Goal: Task Accomplishment & Management: Manage account settings

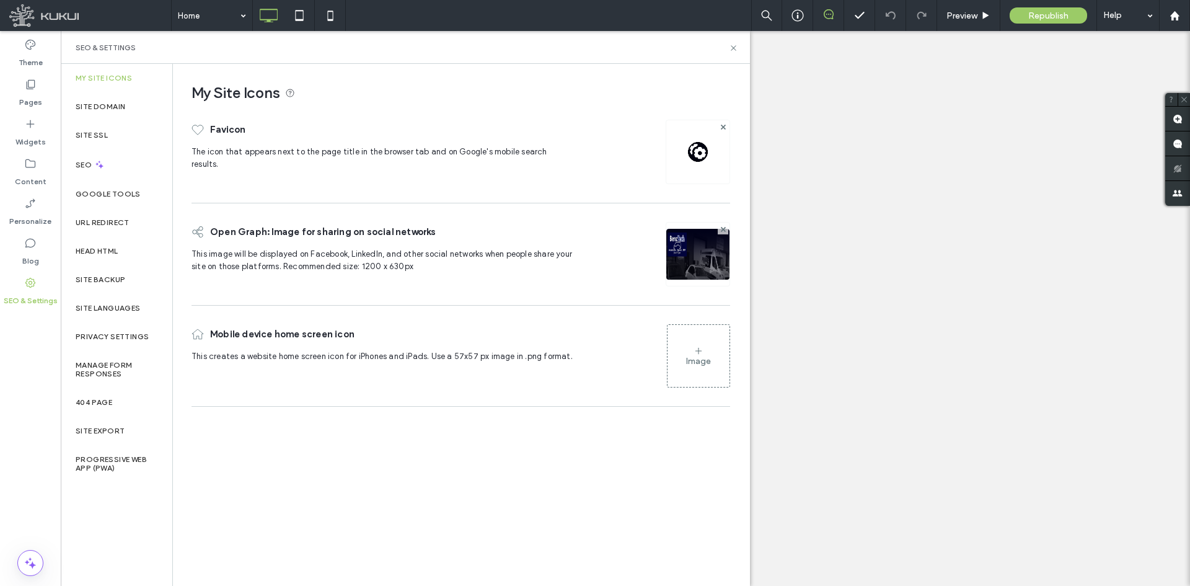
click at [128, 279] on div "Site Backup" at bounding box center [117, 279] width 112 height 29
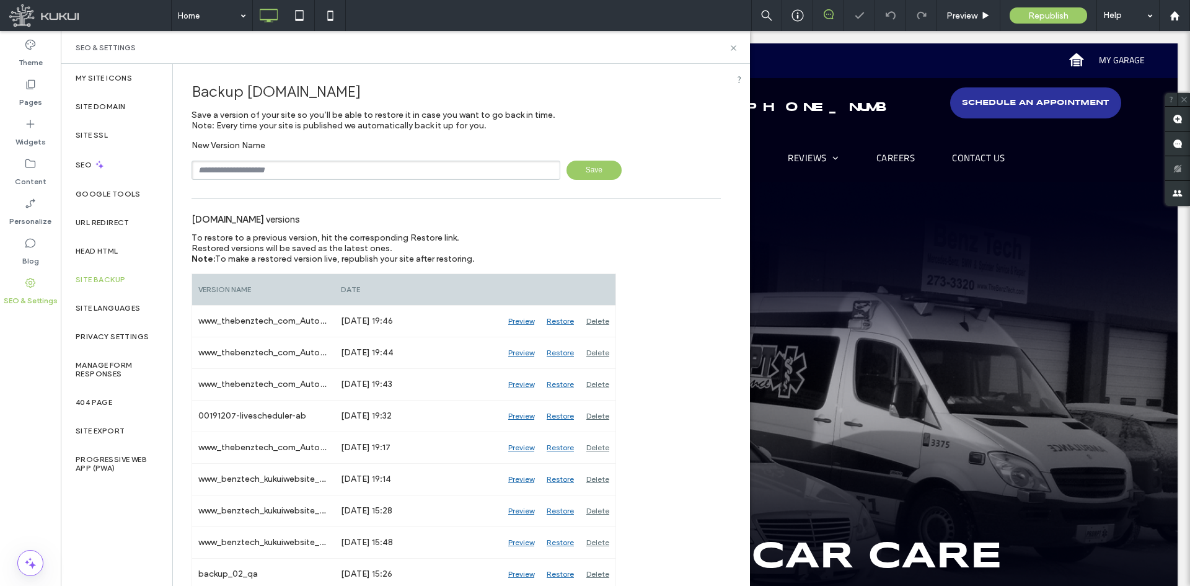
click at [418, 175] on input "text" at bounding box center [376, 170] width 369 height 19
type input "**********"
click at [599, 170] on span "Save" at bounding box center [594, 170] width 55 height 19
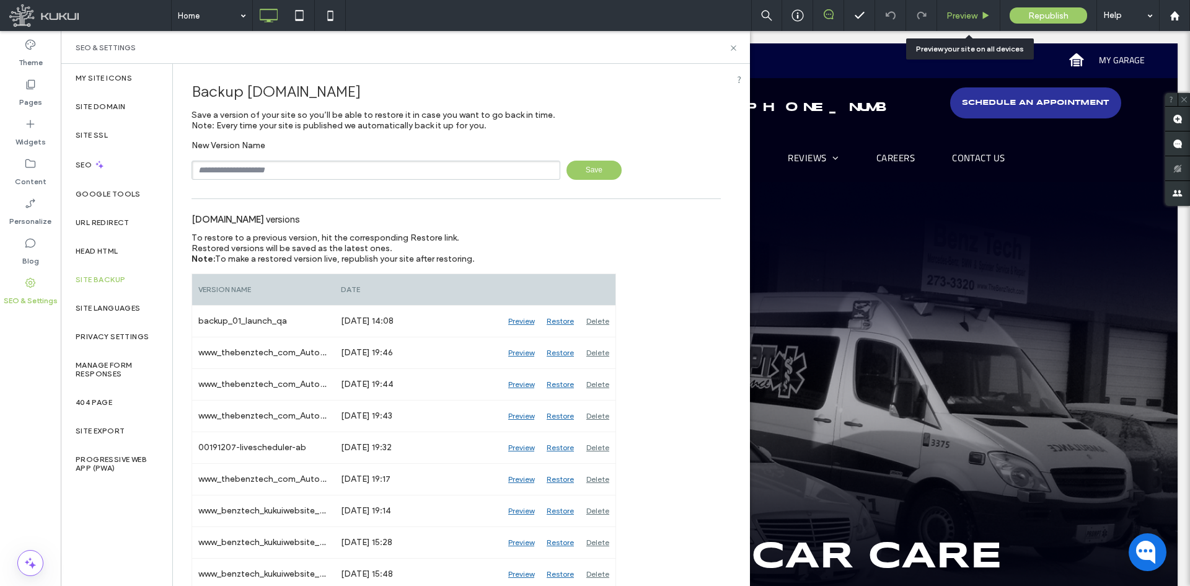
click at [950, 12] on span "Preview" at bounding box center [962, 16] width 31 height 11
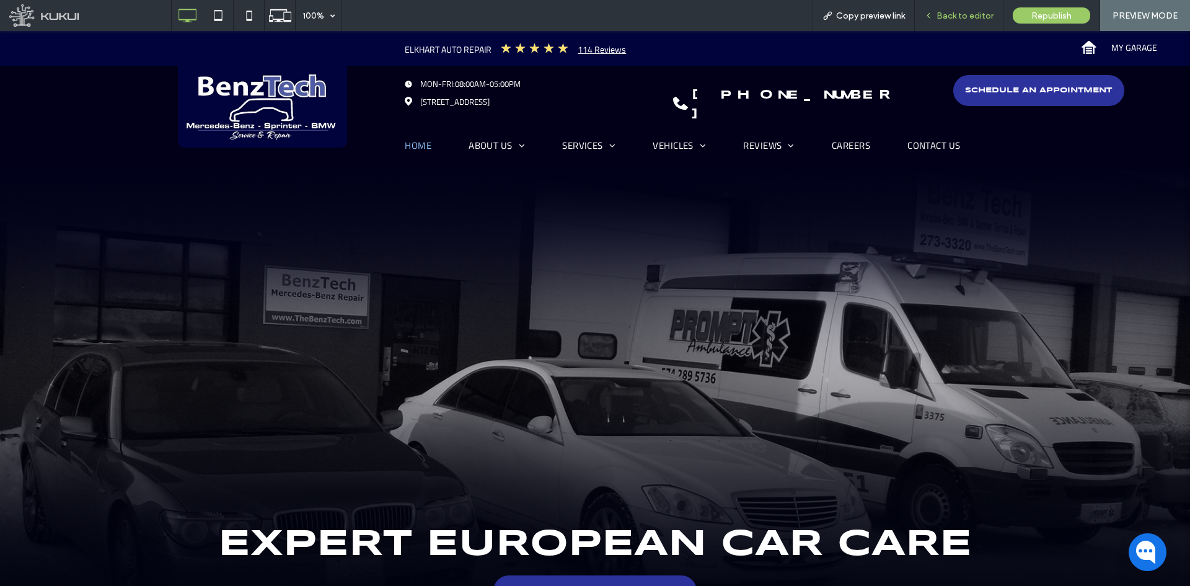
click at [941, 1] on div "Back to editor" at bounding box center [959, 15] width 89 height 31
click at [940, 6] on div "Back to editor" at bounding box center [959, 15] width 89 height 31
click at [940, 20] on span "Back to editor" at bounding box center [965, 16] width 57 height 11
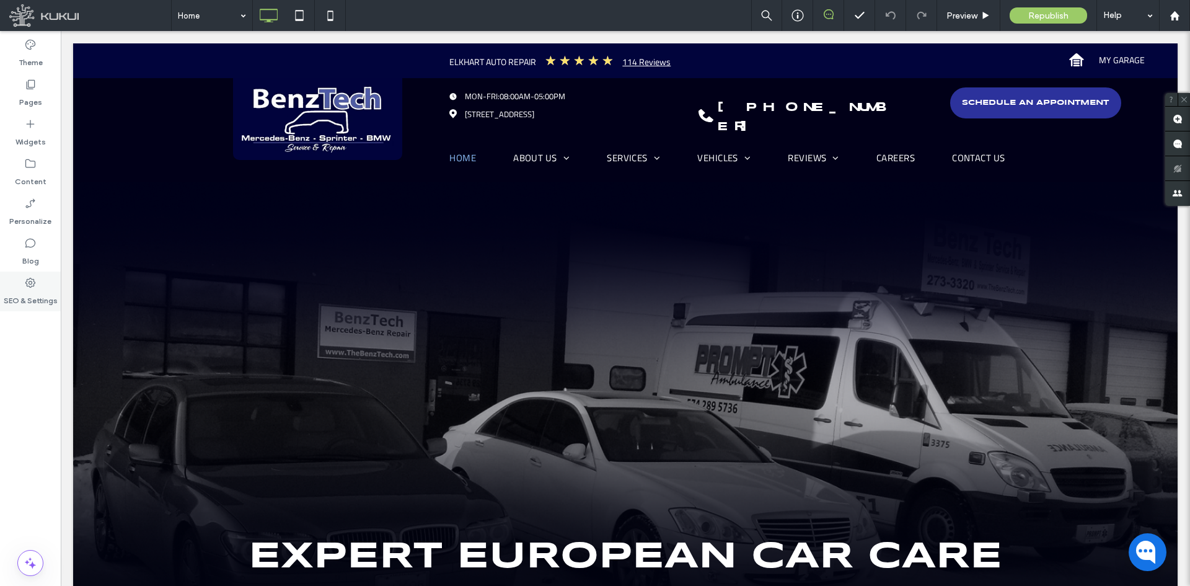
click at [41, 297] on label "SEO & Settings" at bounding box center [31, 297] width 54 height 17
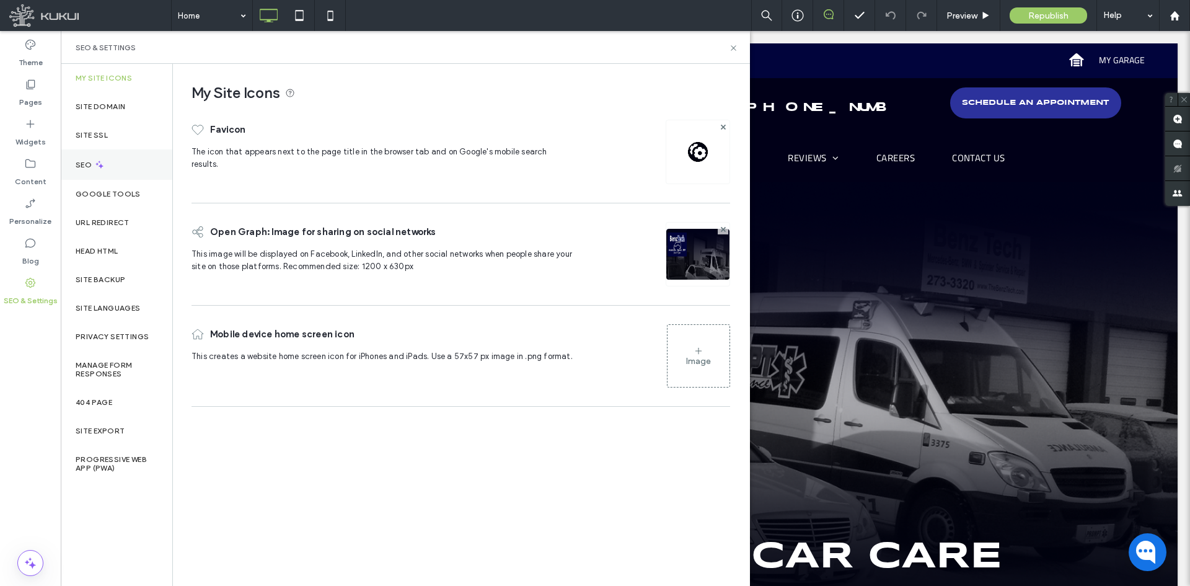
click at [126, 172] on div "SEO" at bounding box center [117, 164] width 112 height 30
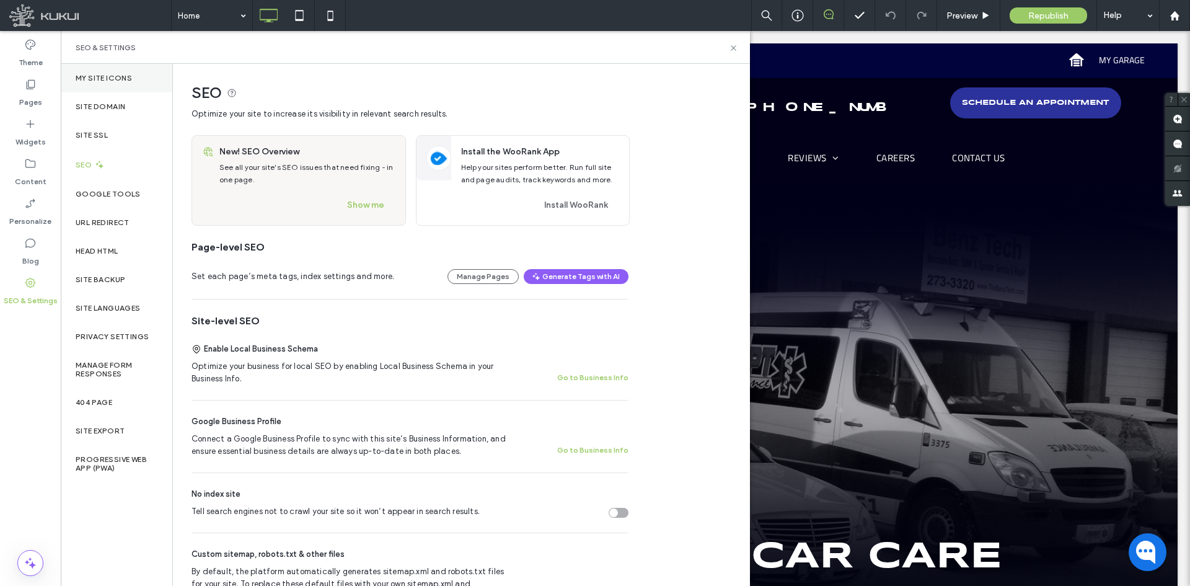
click at [122, 82] on label "My Site Icons" at bounding box center [104, 78] width 56 height 9
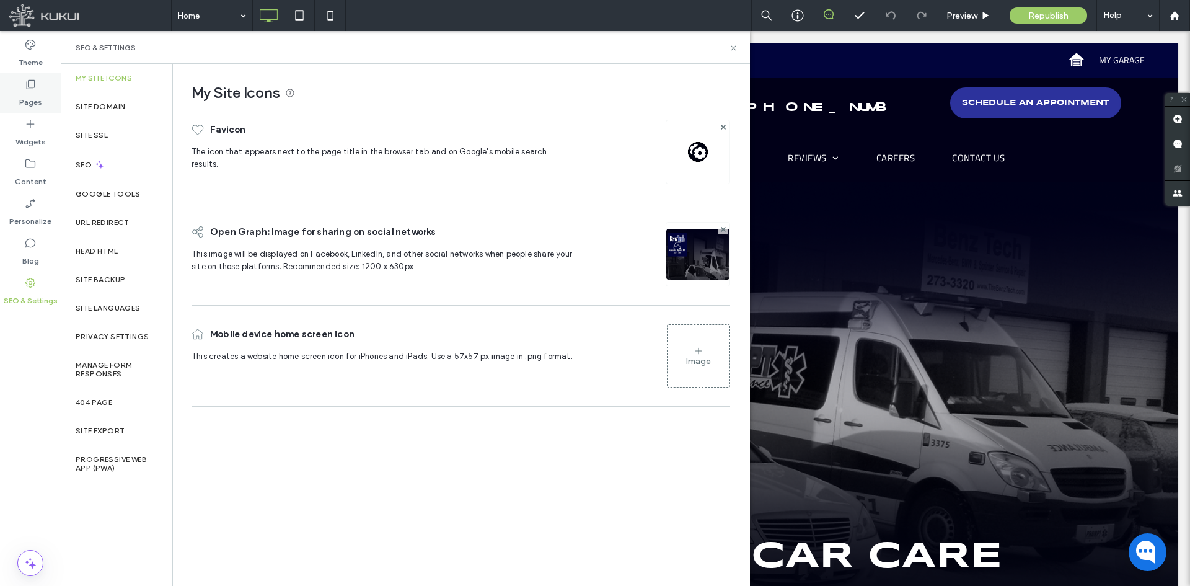
click at [42, 107] on div "Pages" at bounding box center [30, 93] width 61 height 40
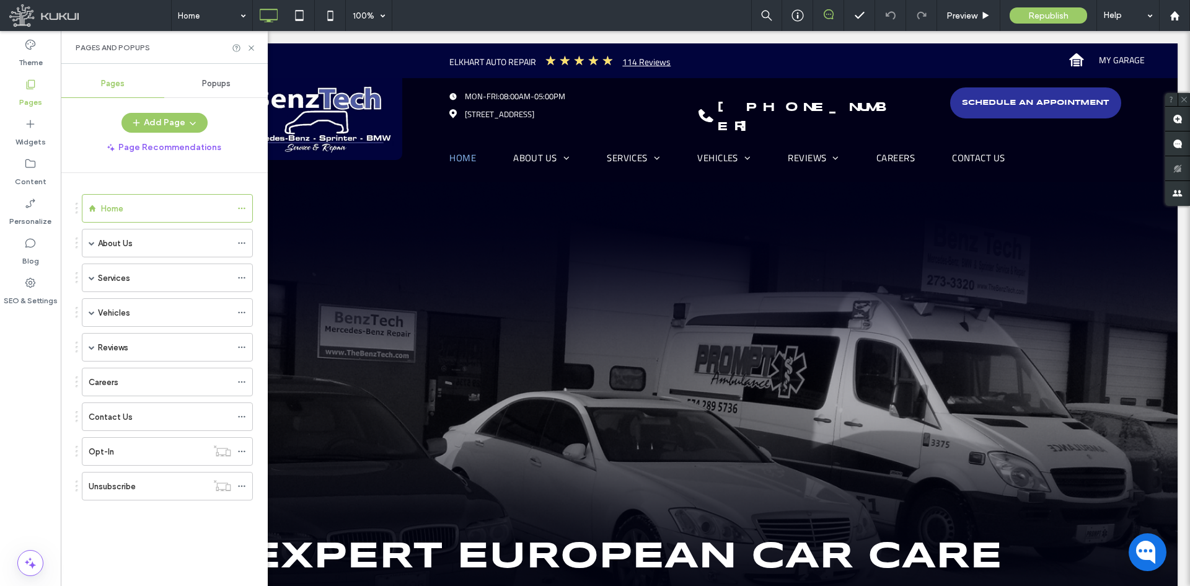
click at [247, 209] on div at bounding box center [244, 208] width 15 height 19
click at [243, 209] on icon at bounding box center [241, 208] width 9 height 9
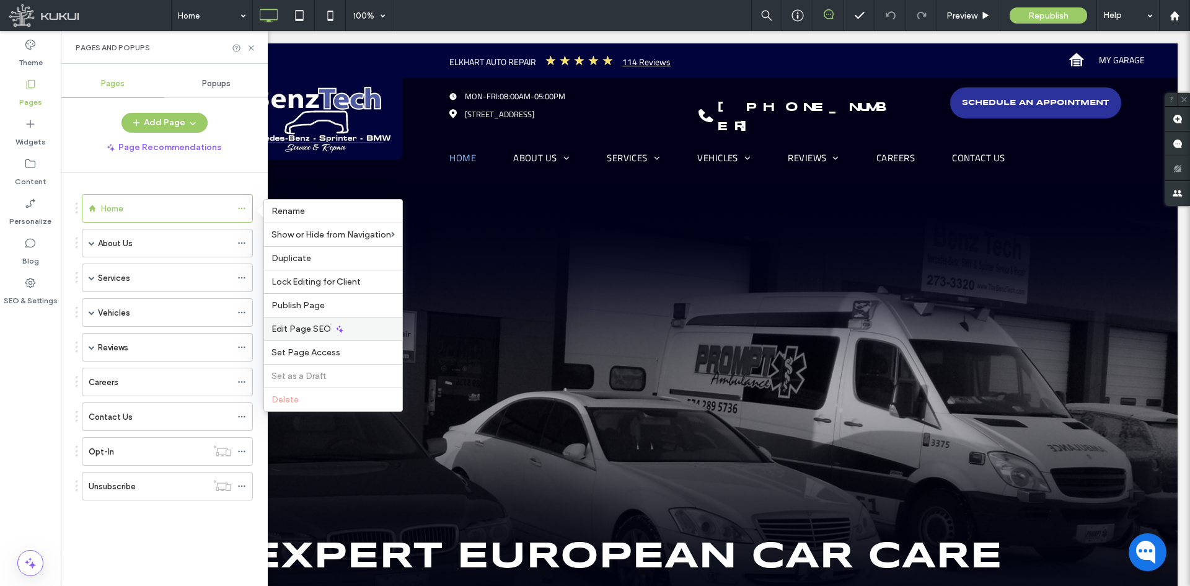
click at [310, 325] on span "Edit Page SEO" at bounding box center [302, 329] width 60 height 11
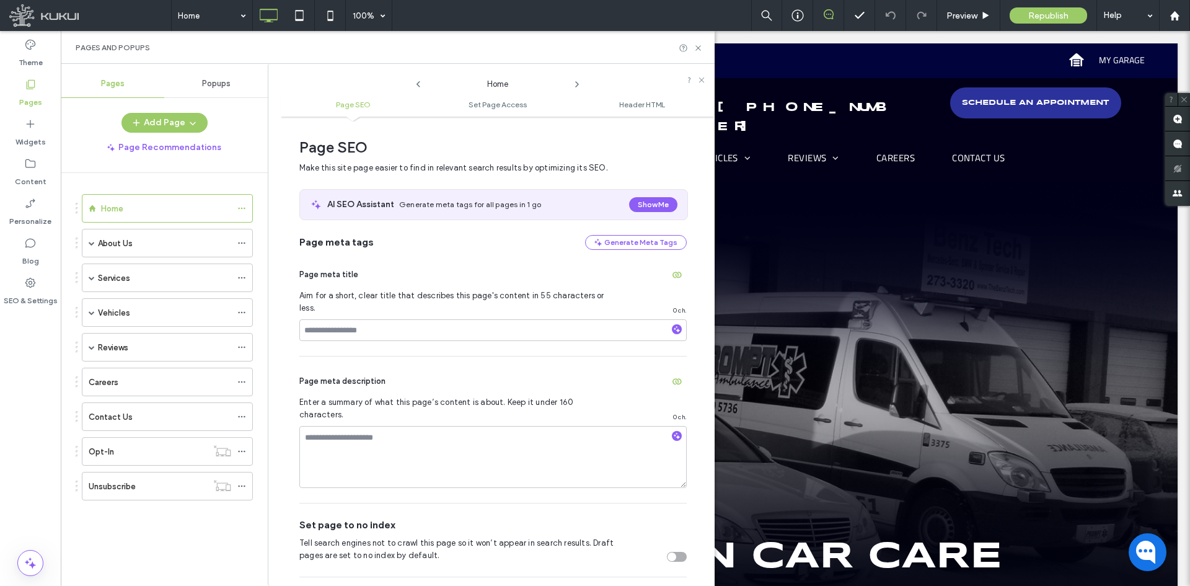
scroll to position [6, 0]
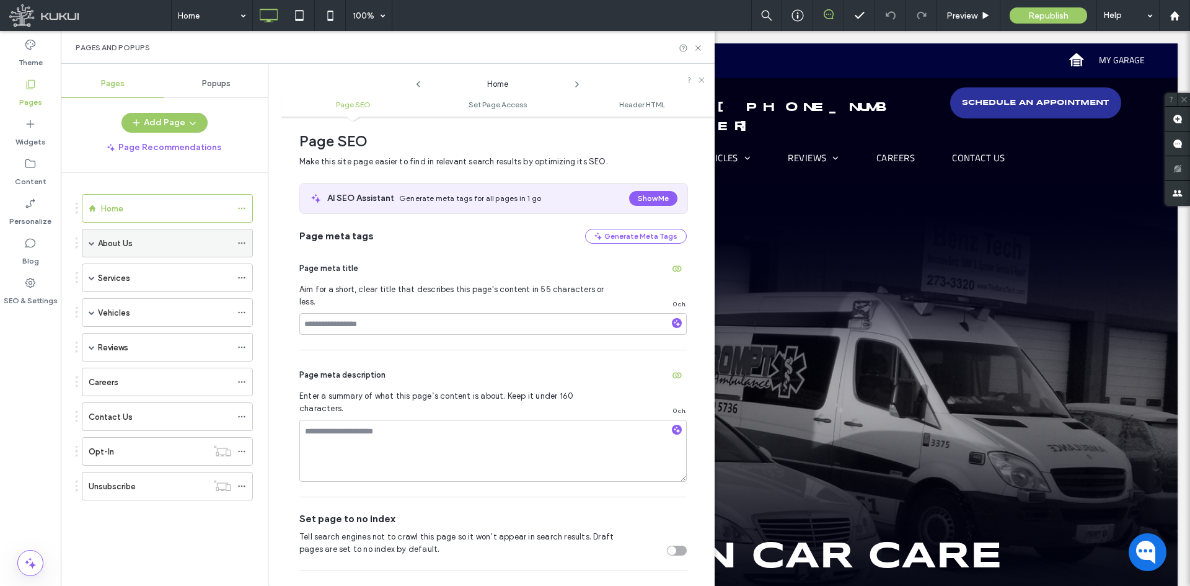
click at [239, 239] on icon at bounding box center [241, 243] width 9 height 9
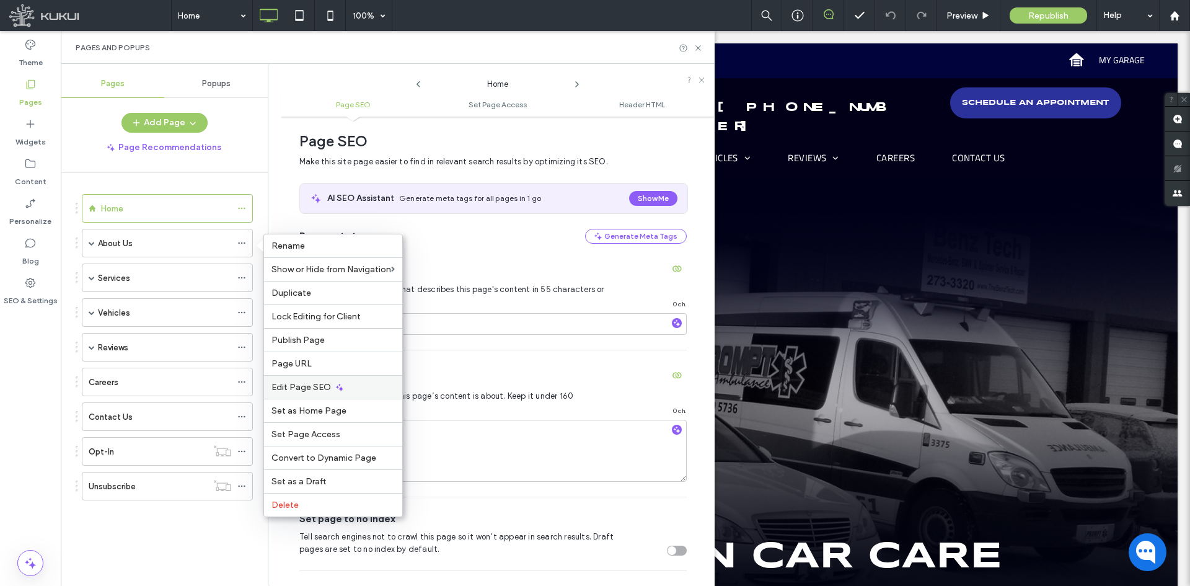
click at [303, 382] on span "Edit Page SEO" at bounding box center [302, 387] width 60 height 11
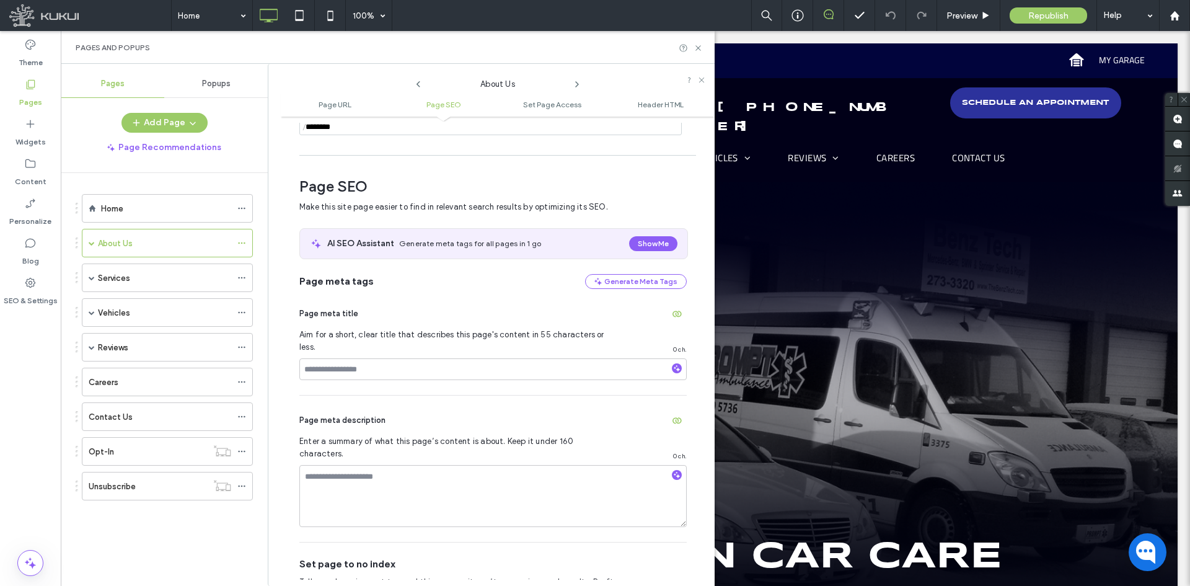
scroll to position [170, 0]
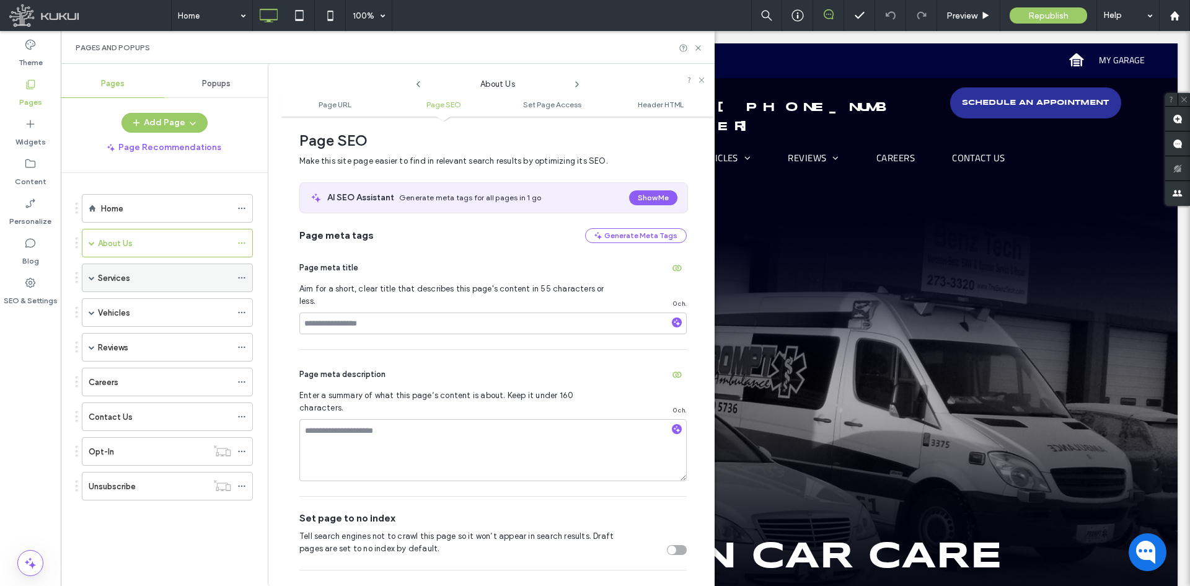
click at [243, 275] on icon at bounding box center [241, 277] width 9 height 9
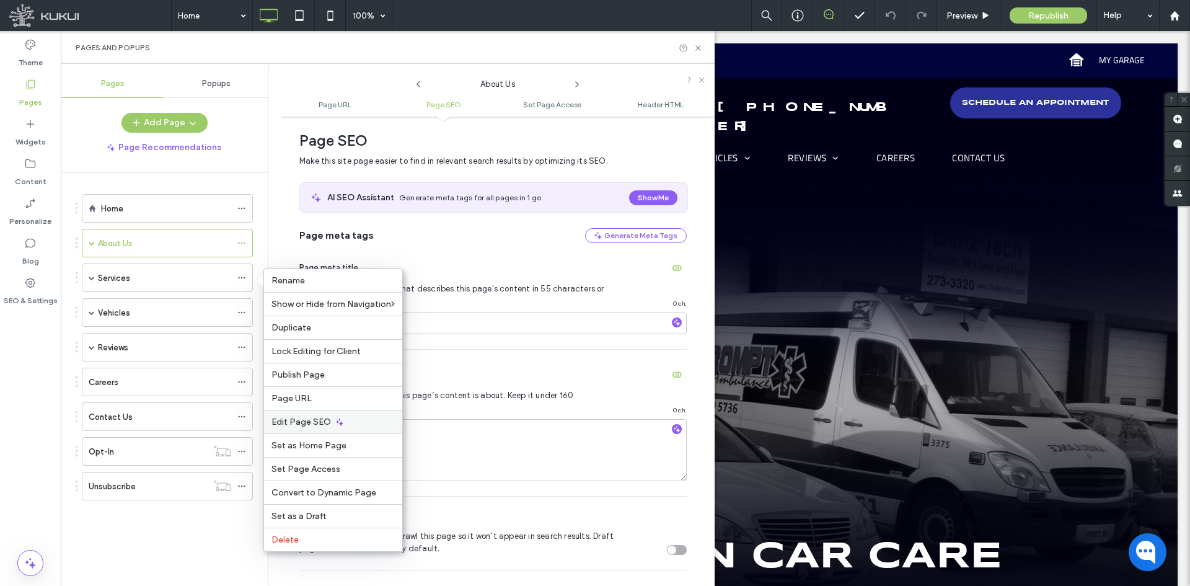
click at [310, 418] on span "Edit Page SEO" at bounding box center [302, 422] width 60 height 11
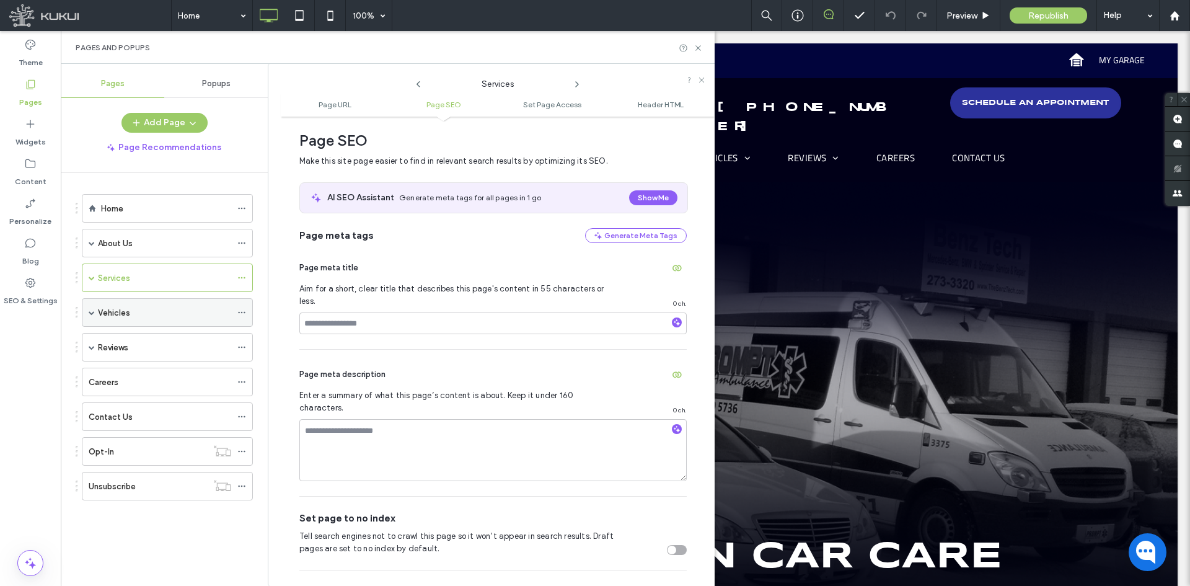
click at [244, 317] on span at bounding box center [241, 312] width 9 height 19
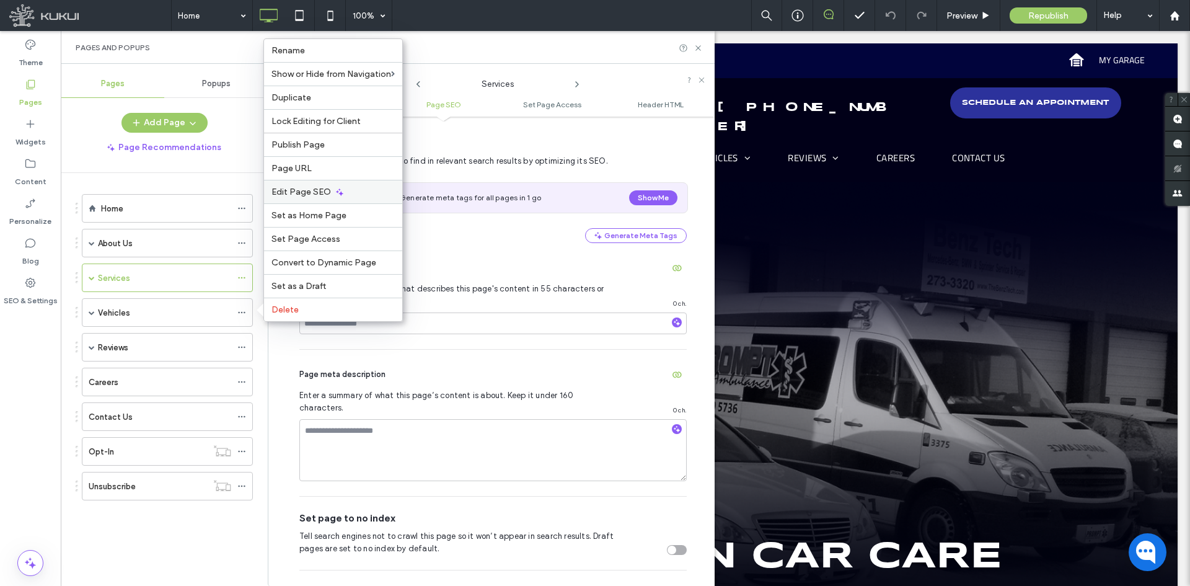
click at [289, 190] on span "Edit Page SEO" at bounding box center [302, 192] width 60 height 11
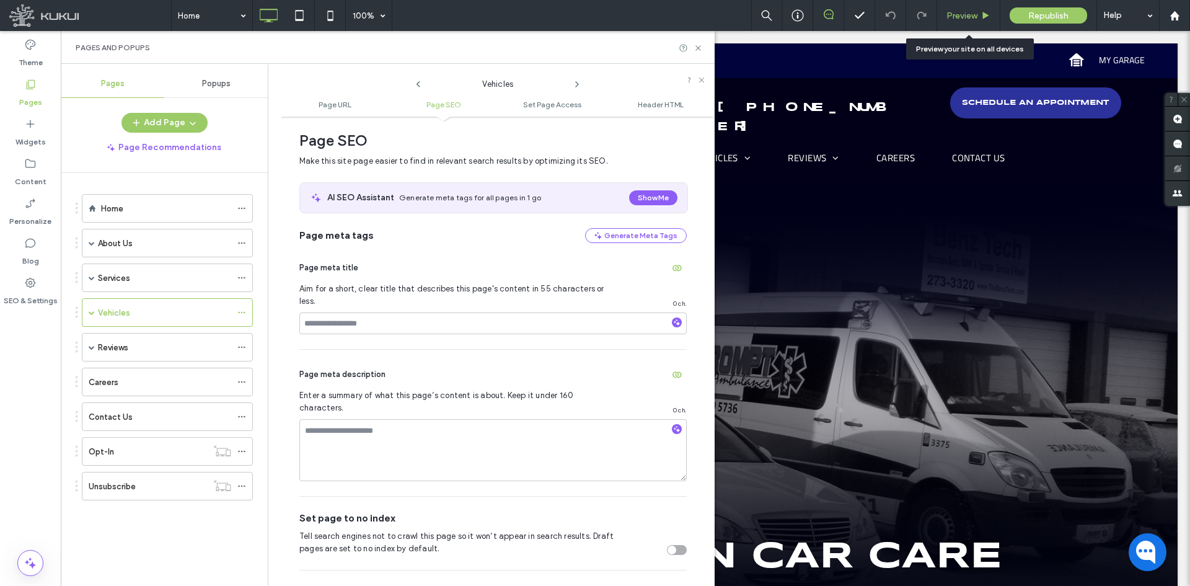
click at [965, 29] on div "Preview" at bounding box center [968, 15] width 63 height 31
click at [38, 100] on label "Pages" at bounding box center [30, 99] width 23 height 17
click at [19, 175] on label "Content" at bounding box center [31, 178] width 32 height 17
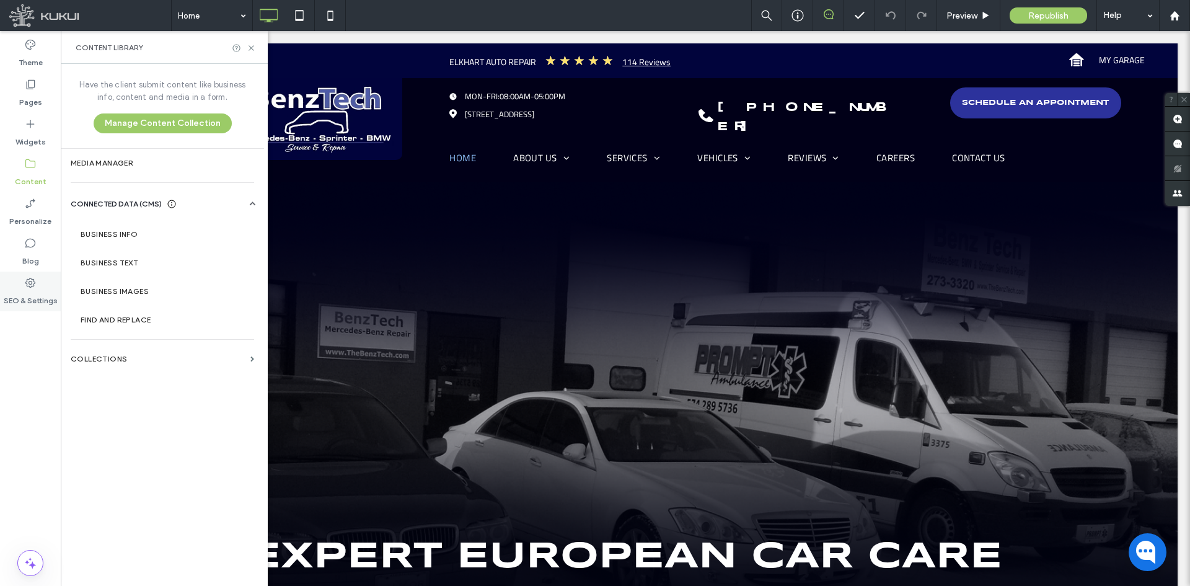
click at [31, 285] on icon at bounding box center [30, 282] width 12 height 12
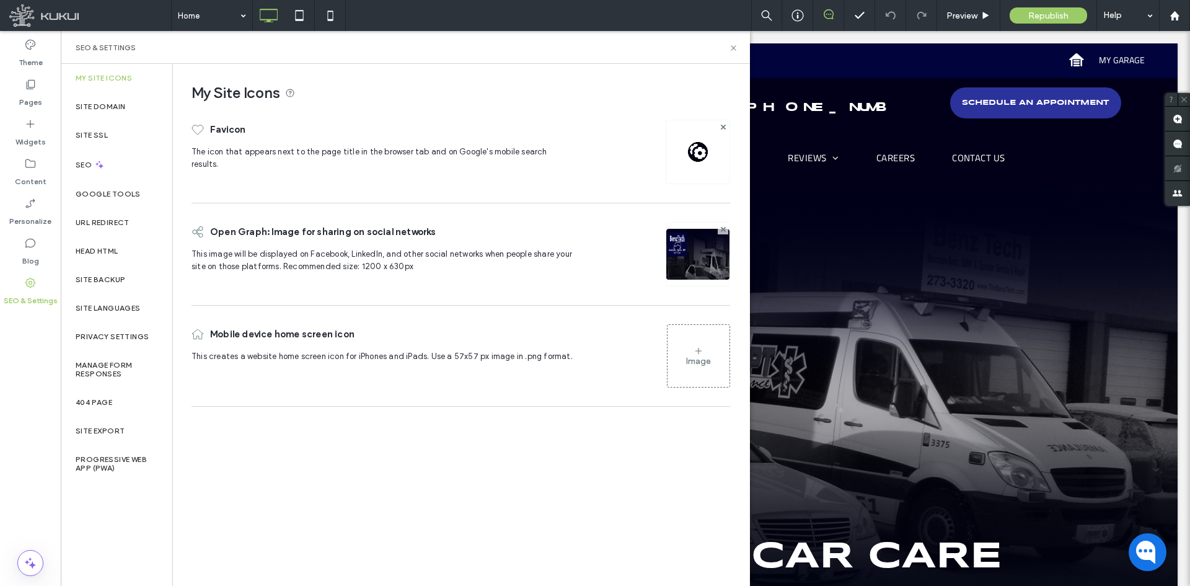
click at [109, 253] on label "Head HTML" at bounding box center [97, 251] width 43 height 9
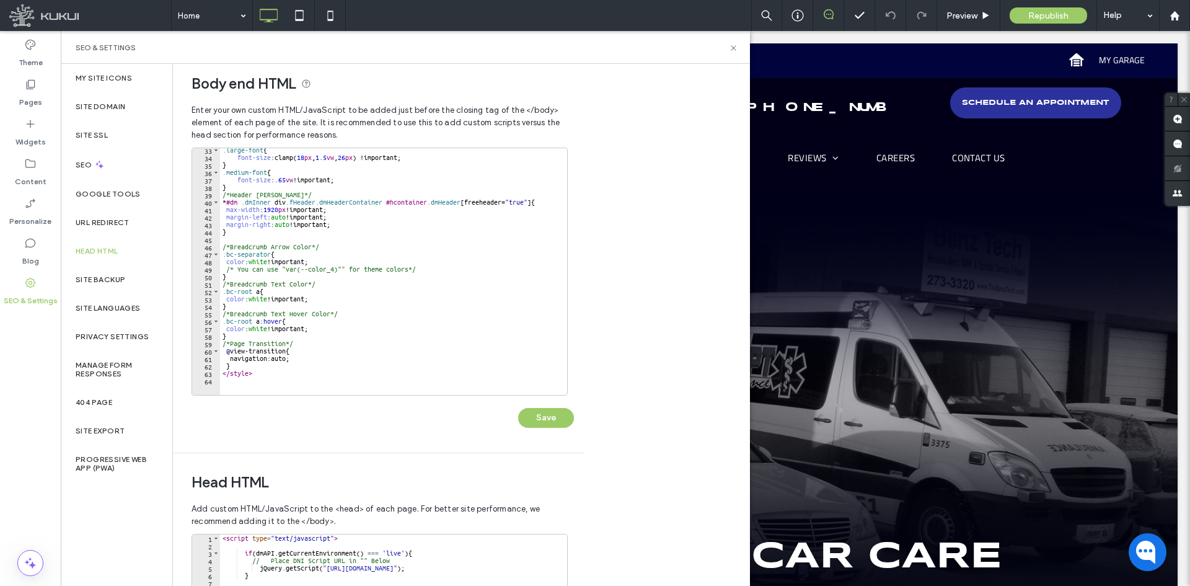
scroll to position [0, 0]
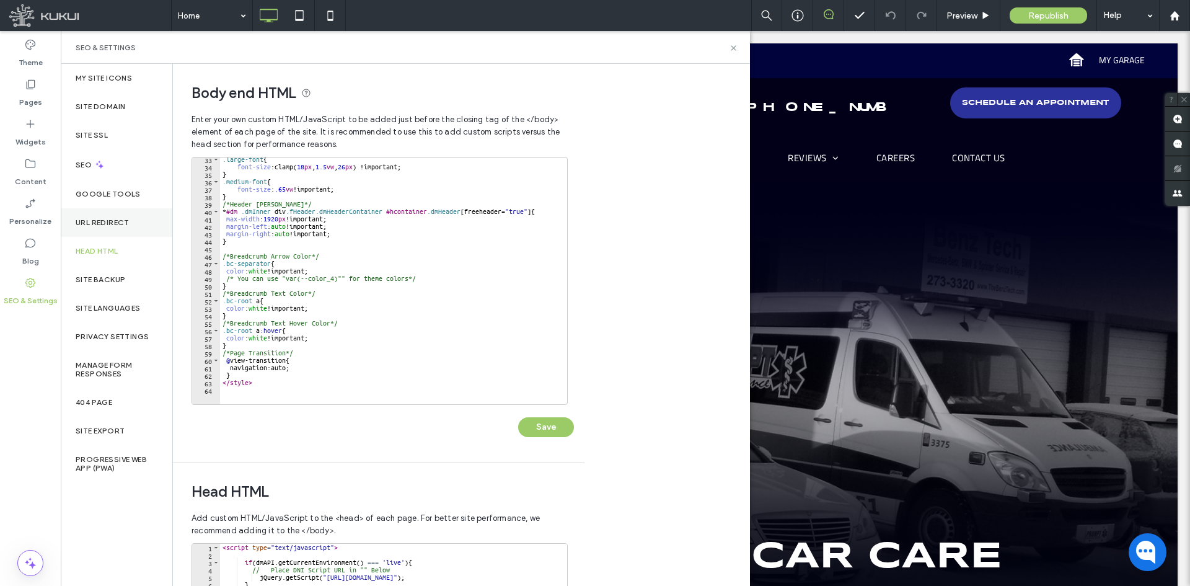
click at [122, 224] on label "URL Redirect" at bounding box center [103, 222] width 54 height 9
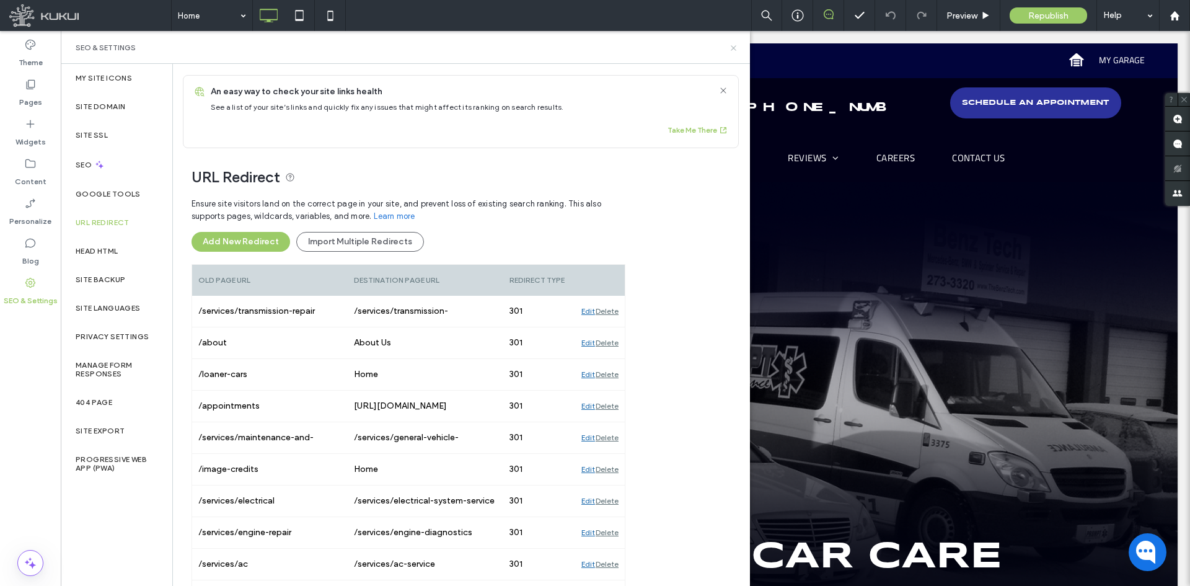
click at [731, 46] on use at bounding box center [733, 47] width 5 height 5
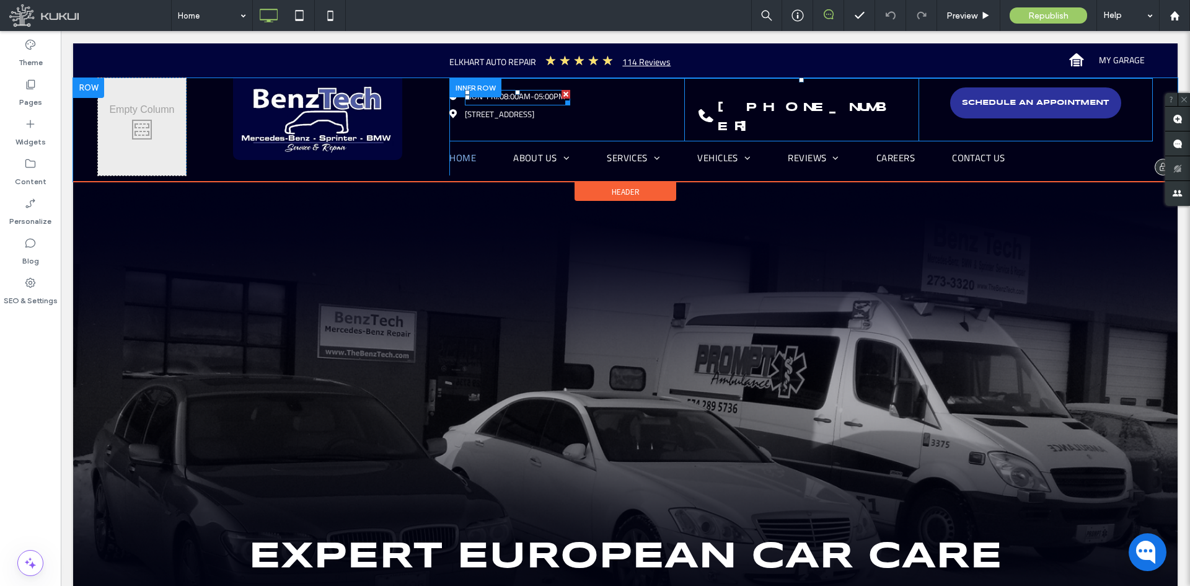
click at [502, 99] on span at bounding box center [517, 97] width 105 height 15
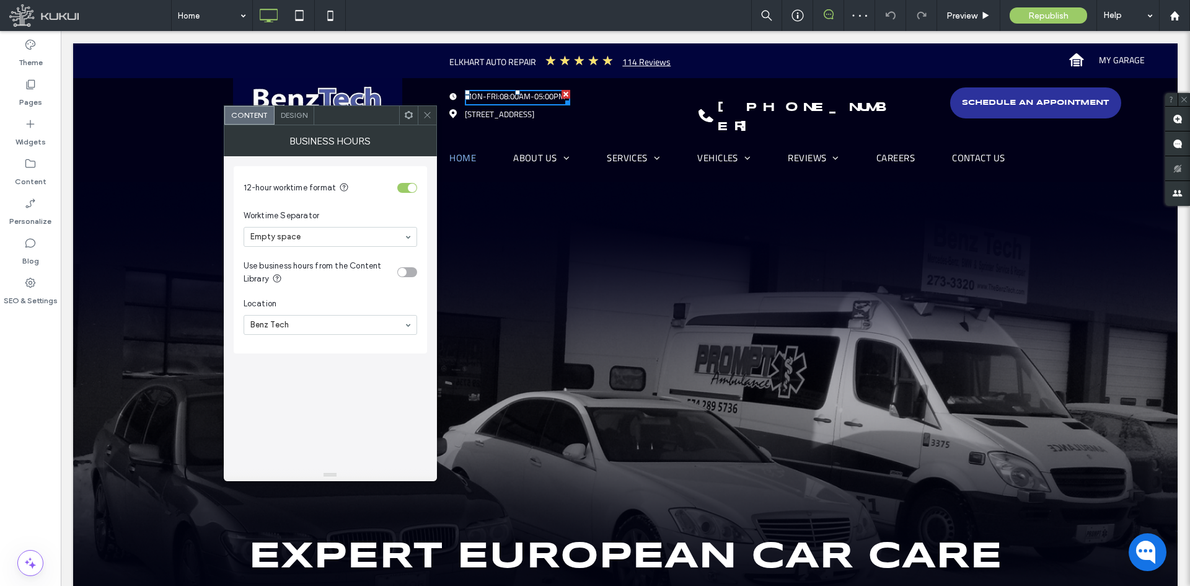
click at [428, 120] on span at bounding box center [427, 115] width 9 height 19
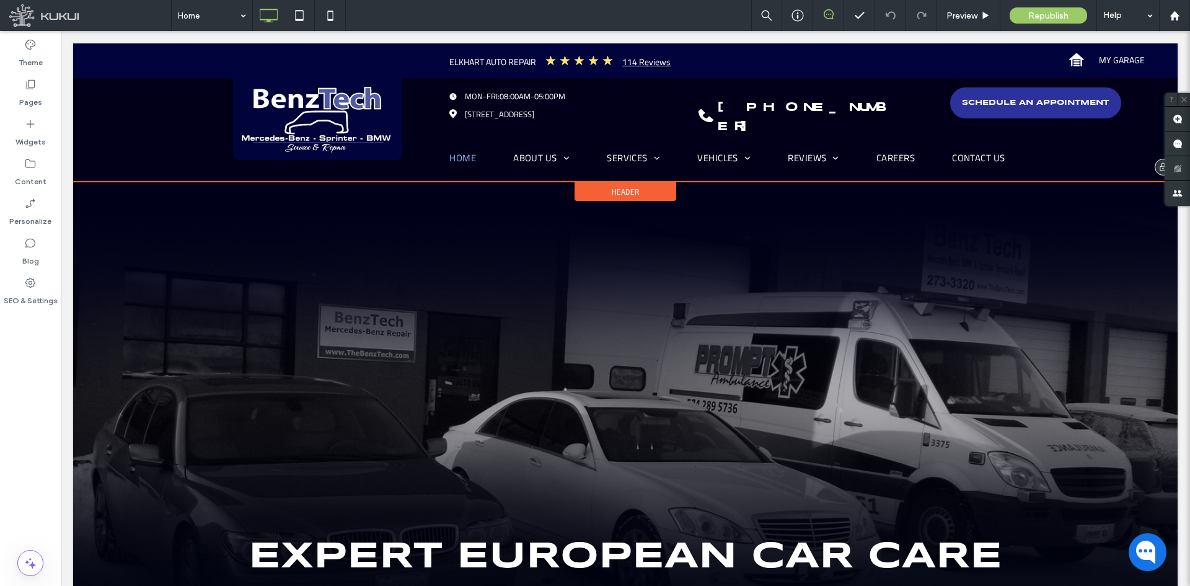
click at [599, 182] on div "Header" at bounding box center [626, 191] width 102 height 19
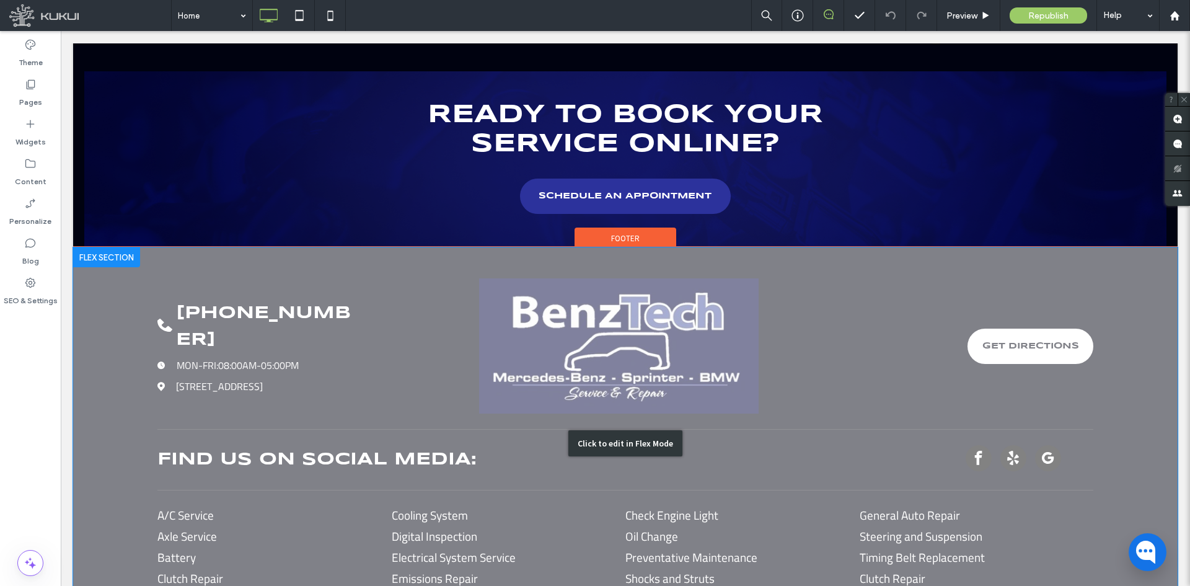
scroll to position [3050, 0]
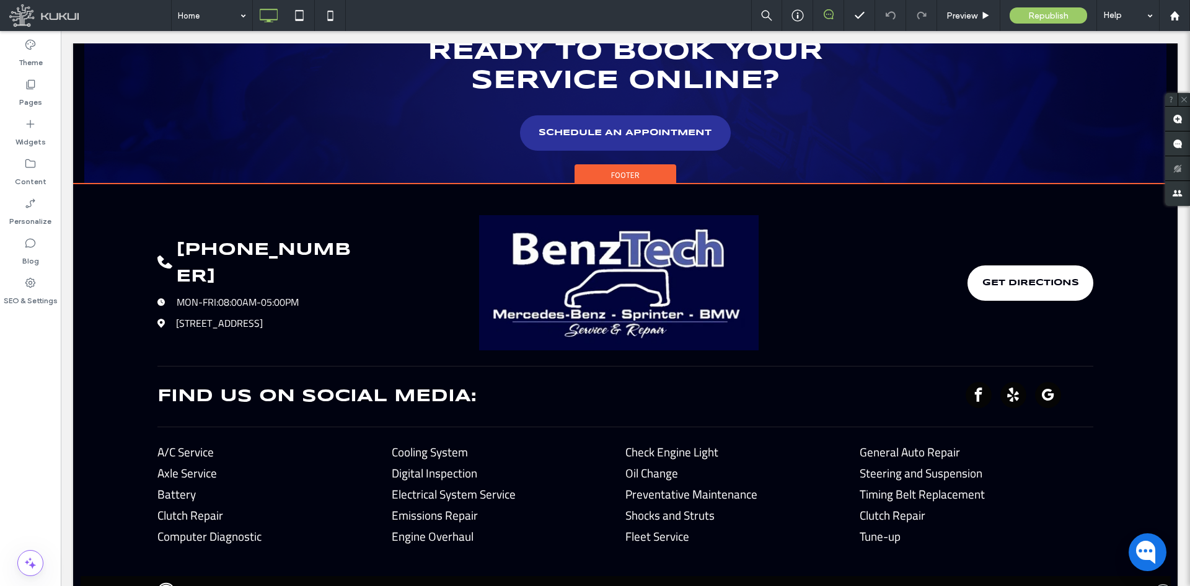
click at [586, 164] on div "Footer" at bounding box center [626, 173] width 102 height 19
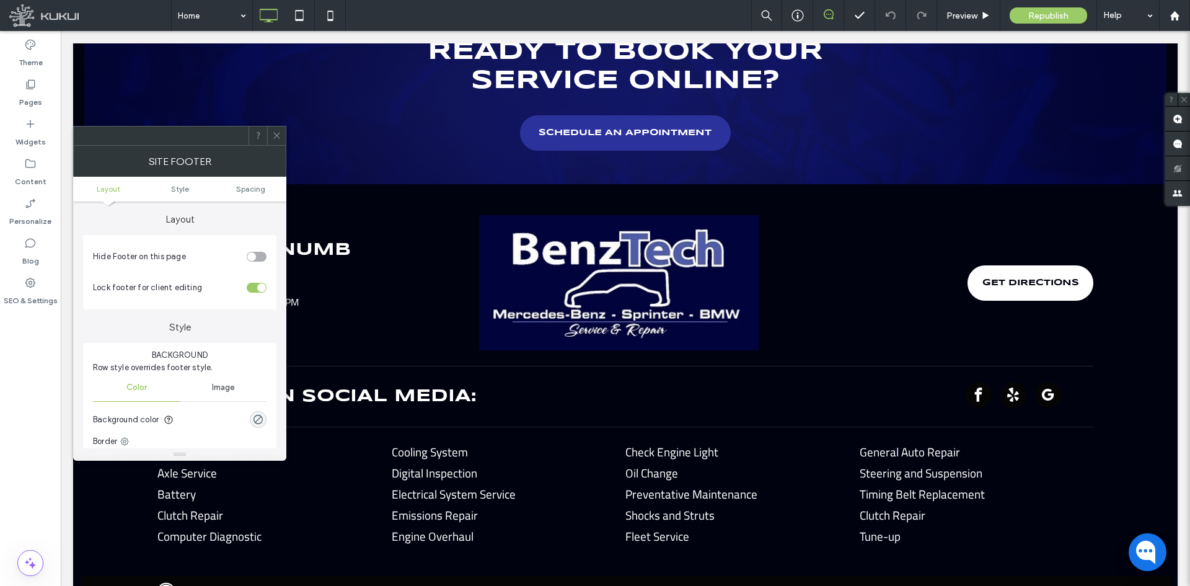
click at [273, 132] on icon at bounding box center [276, 135] width 9 height 9
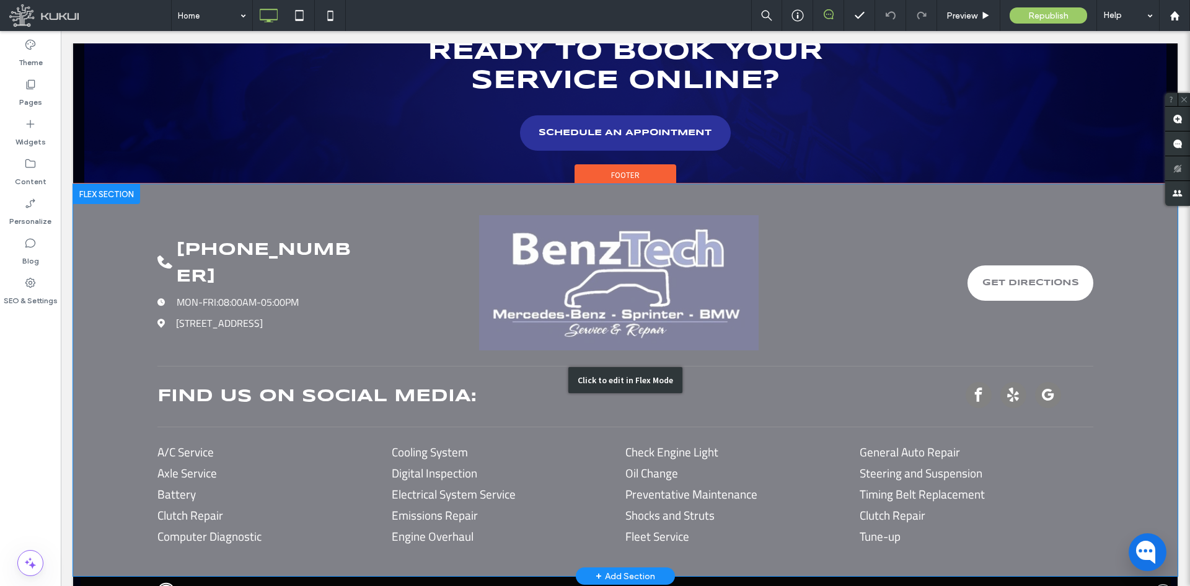
click at [219, 252] on div "Click to edit in Flex Mode" at bounding box center [625, 380] width 1105 height 392
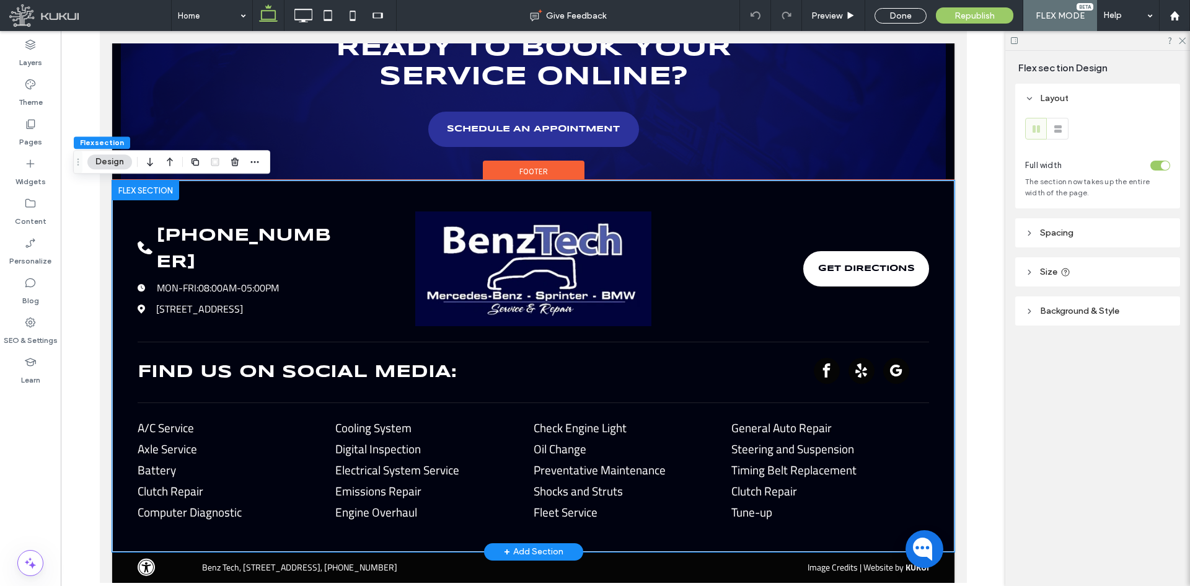
scroll to position [2685, 0]
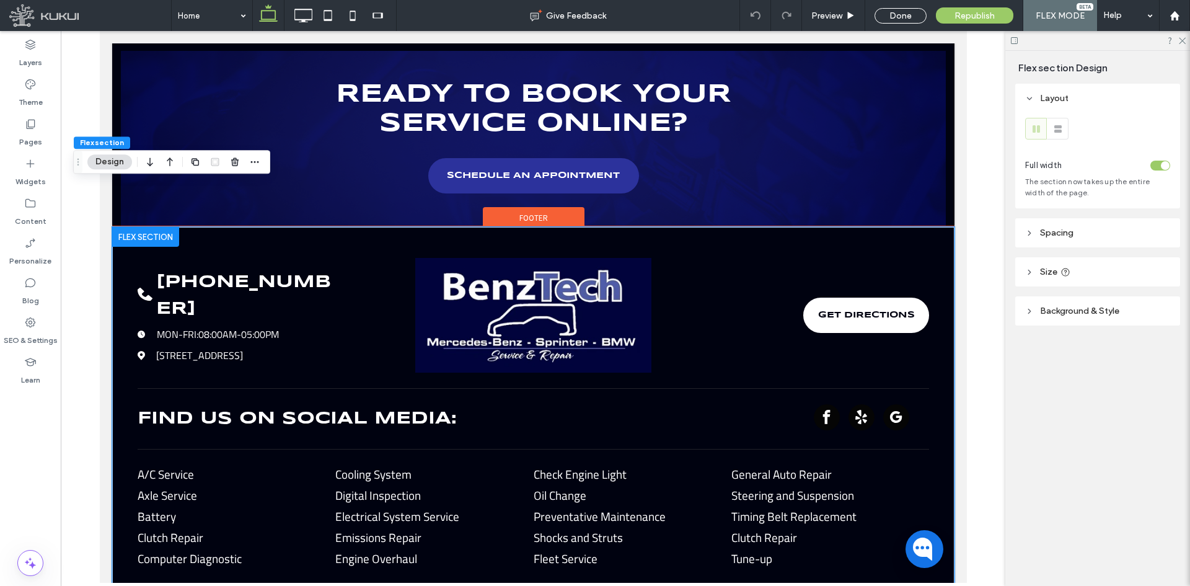
click at [193, 327] on span "MON-FRI:" at bounding box center [177, 334] width 42 height 15
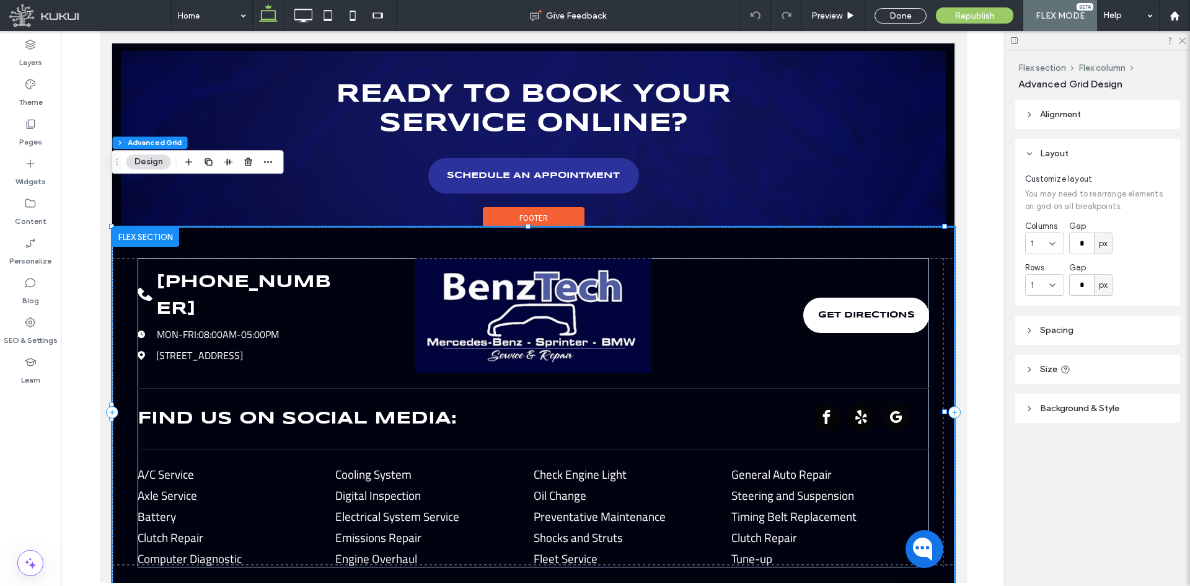
click at [193, 327] on span "MON-FRI:" at bounding box center [177, 334] width 42 height 15
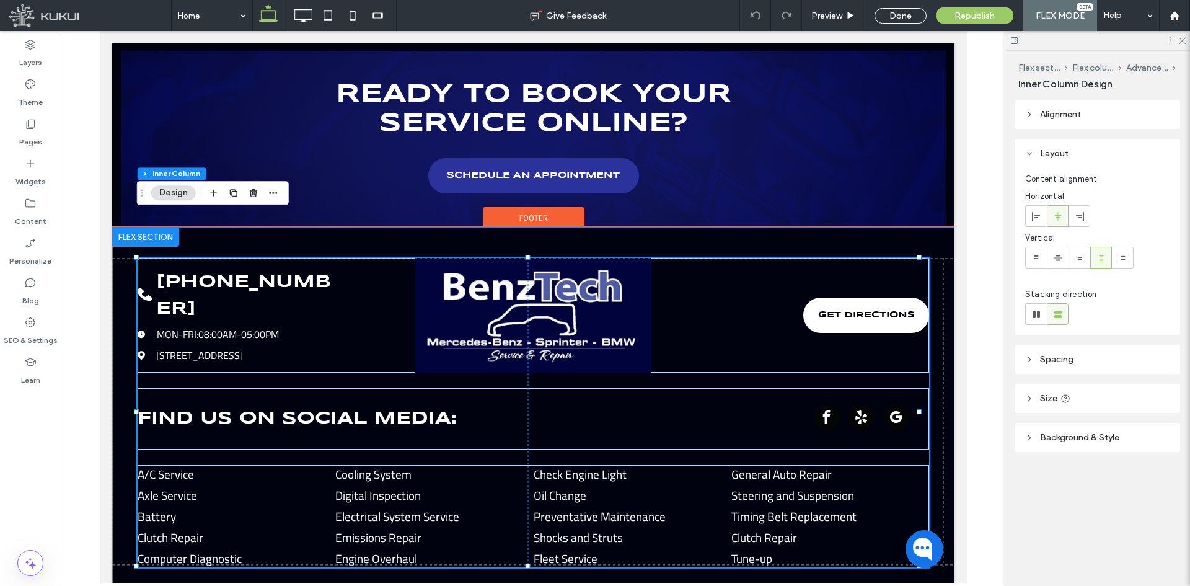
click at [193, 327] on span "MON-FRI:" at bounding box center [177, 334] width 42 height 15
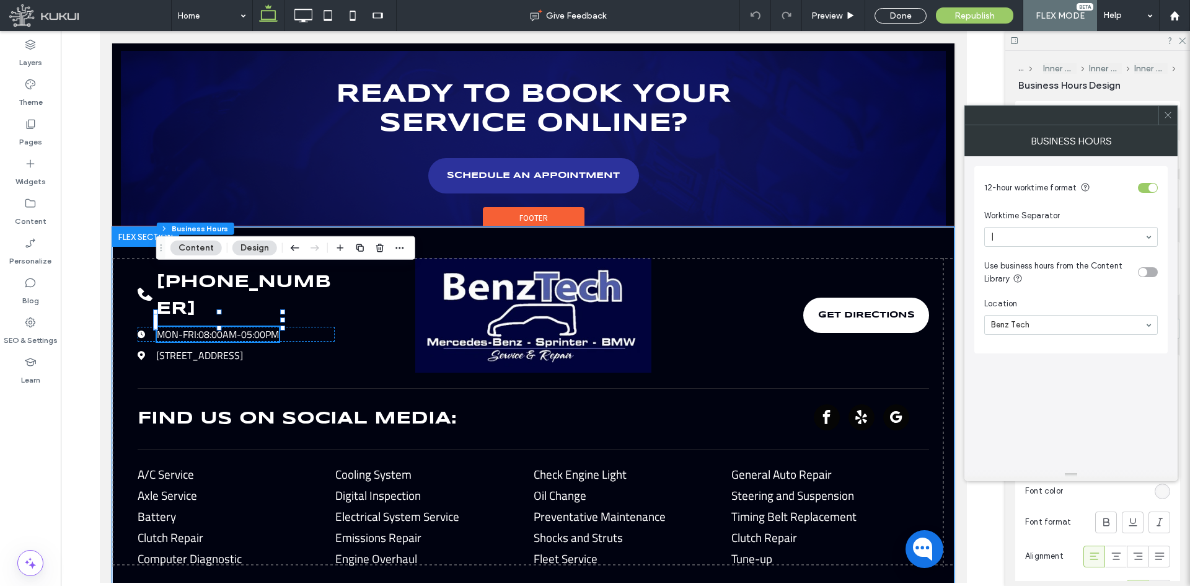
click at [193, 327] on span "MON-FRI:" at bounding box center [177, 334] width 42 height 15
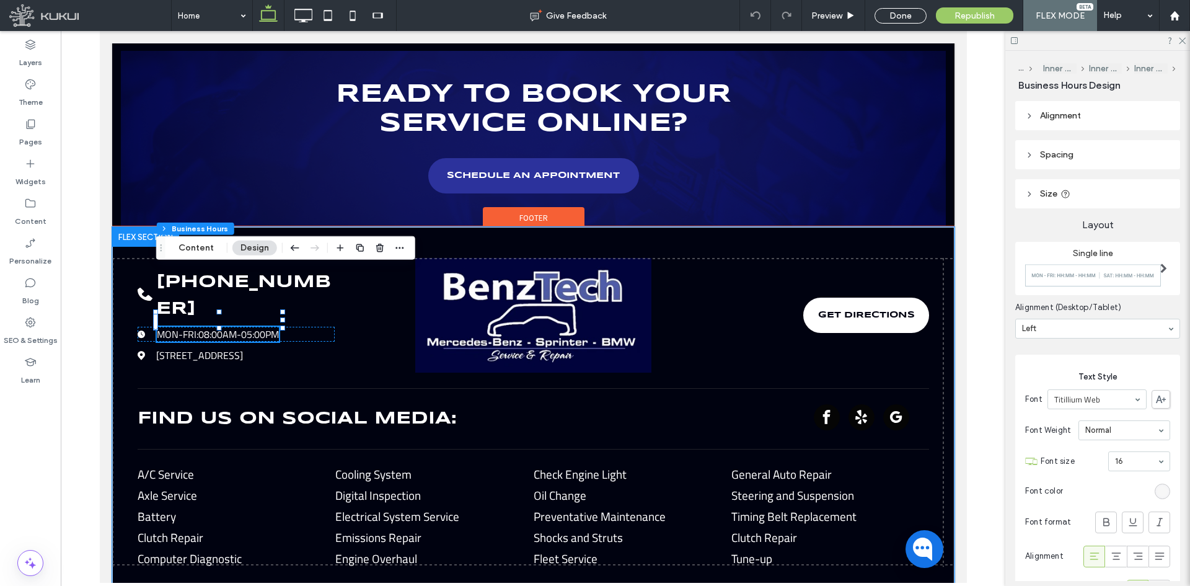
click at [193, 327] on span "MON-FRI:" at bounding box center [177, 334] width 42 height 15
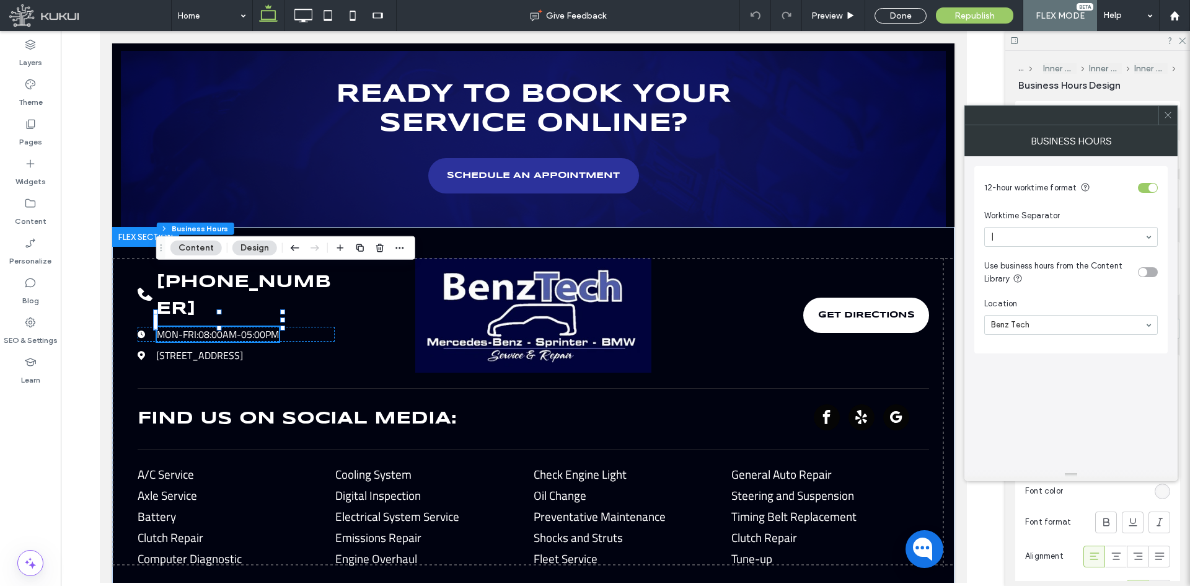
click at [1167, 115] on icon at bounding box center [1168, 114] width 9 height 9
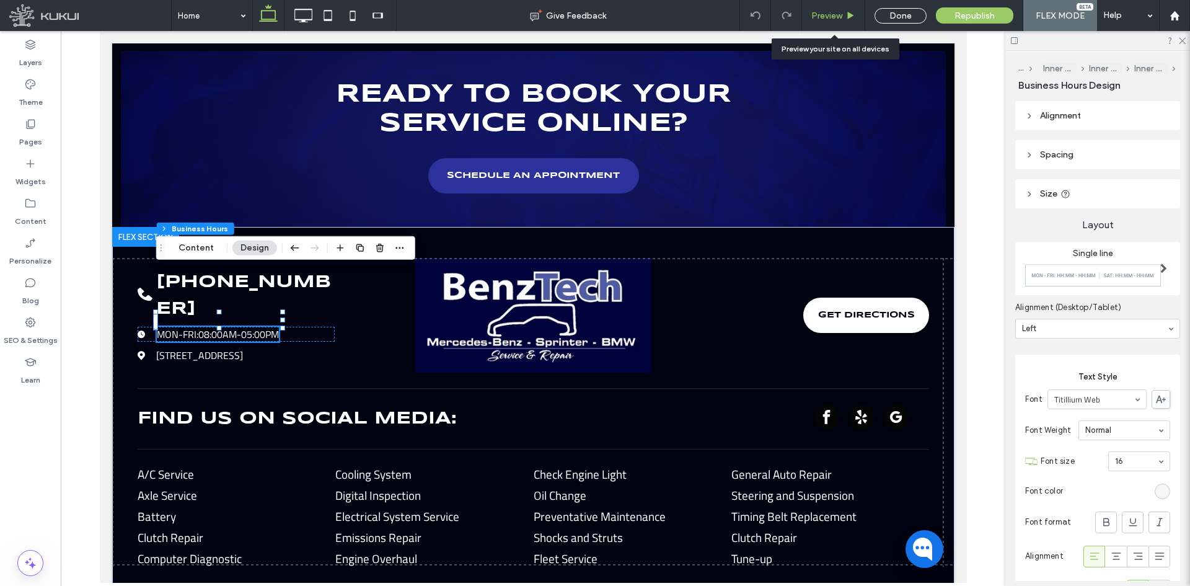
click at [831, 9] on div "Preview" at bounding box center [833, 15] width 63 height 31
click at [817, 11] on span "Preview" at bounding box center [826, 16] width 31 height 11
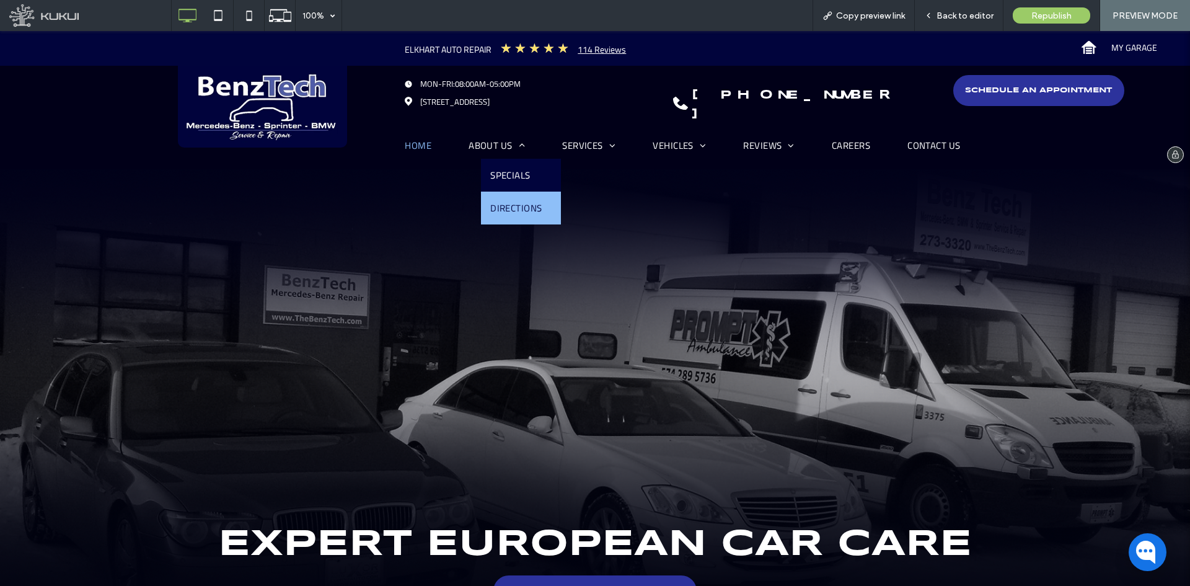
click at [490, 201] on span "Directions" at bounding box center [516, 208] width 52 height 14
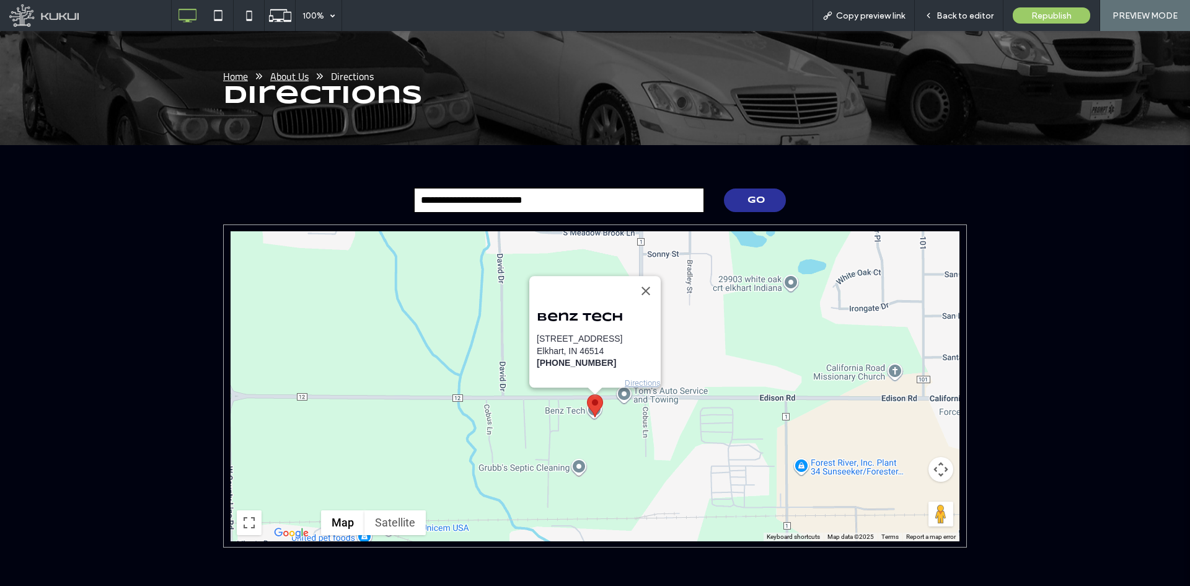
scroll to position [248, 0]
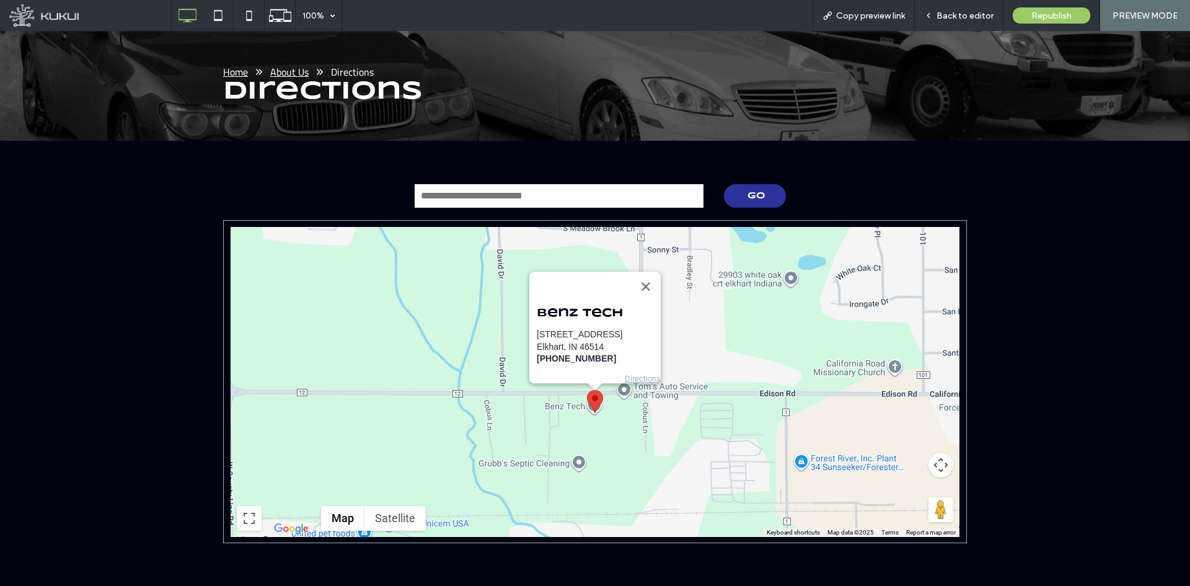
click at [479, 183] on input "text" at bounding box center [558, 195] width 289 height 25
type input "*******"
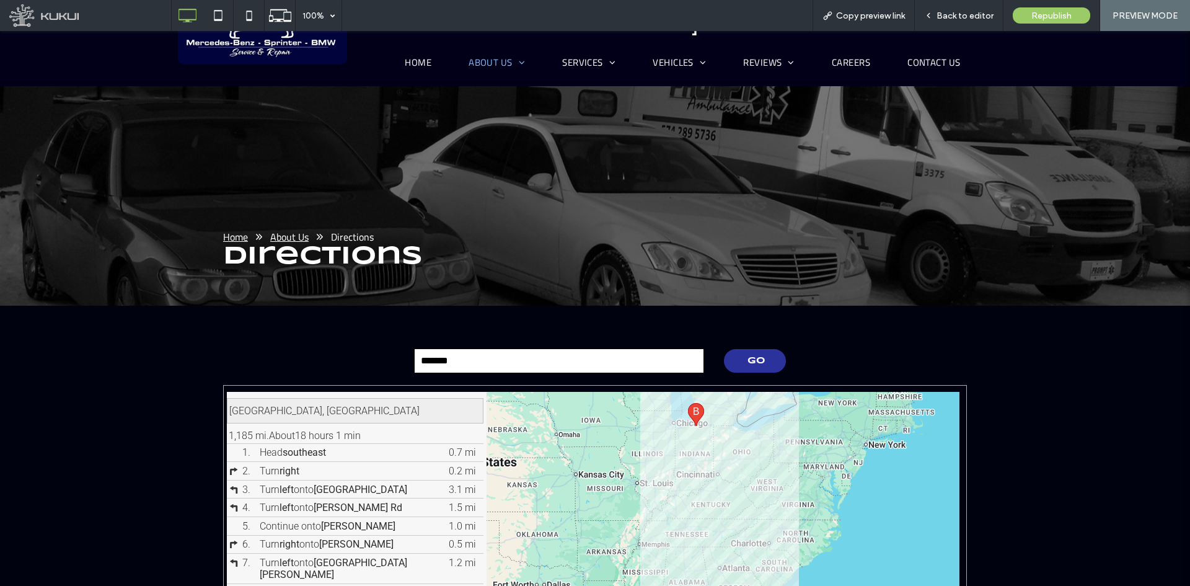
scroll to position [0, 0]
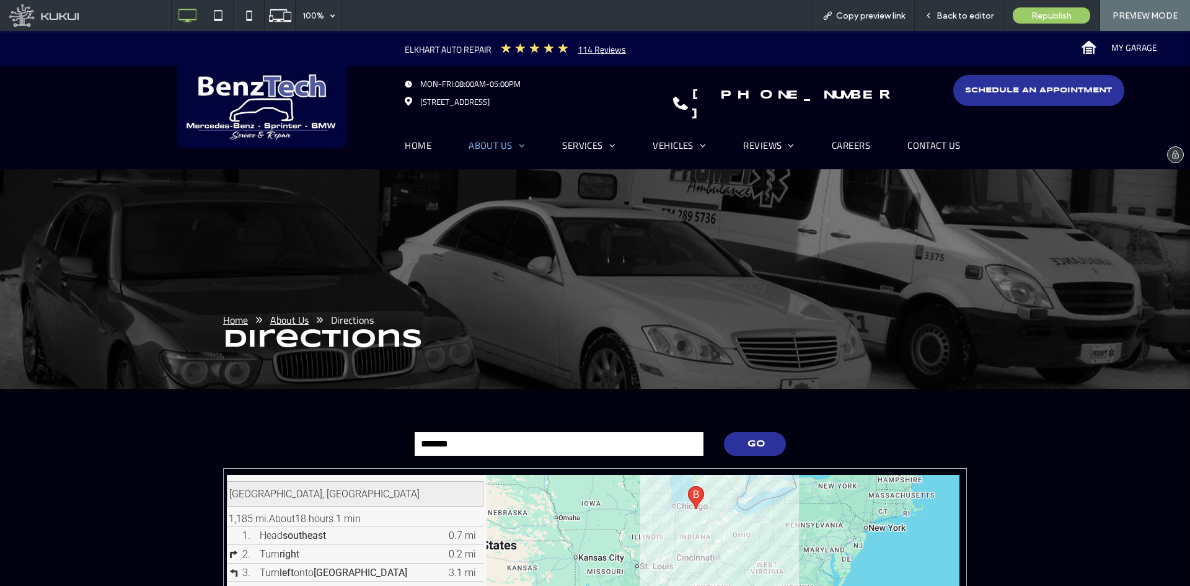
click at [292, 70] on img at bounding box center [262, 107] width 169 height 82
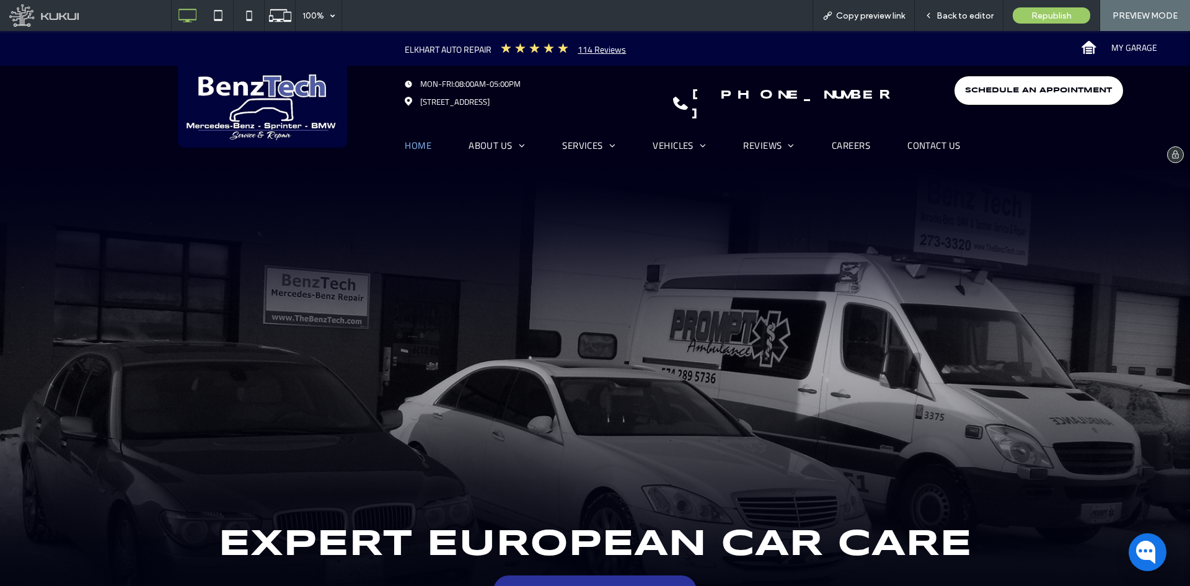
click at [965, 94] on span "SCHEDULE AN APPOINTMENT" at bounding box center [1038, 91] width 147 height 20
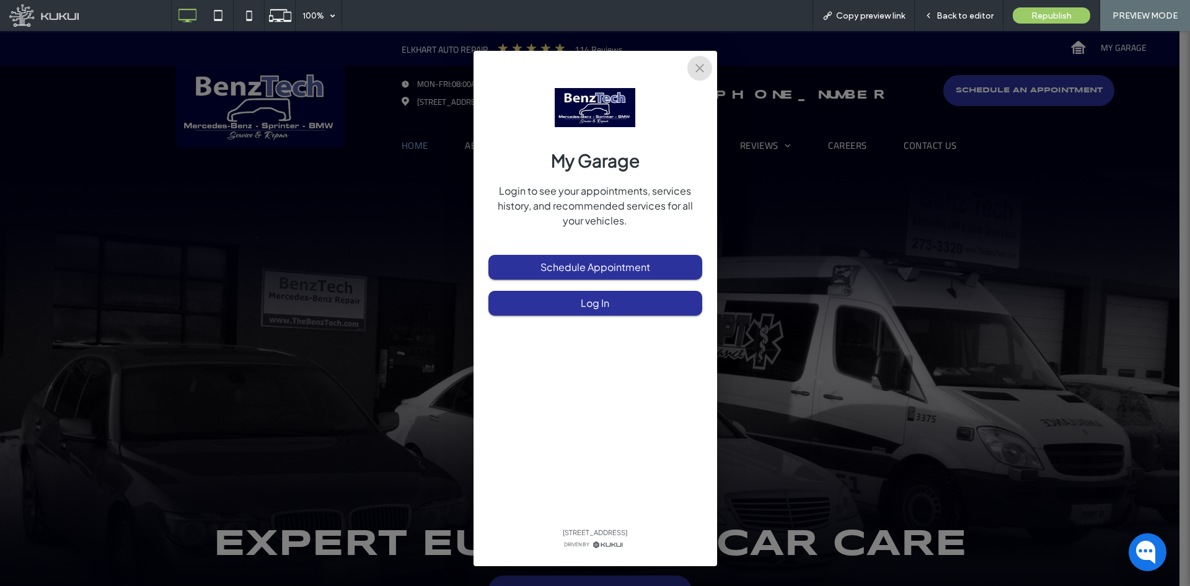
click at [704, 71] on icon "close" at bounding box center [699, 68] width 15 height 15
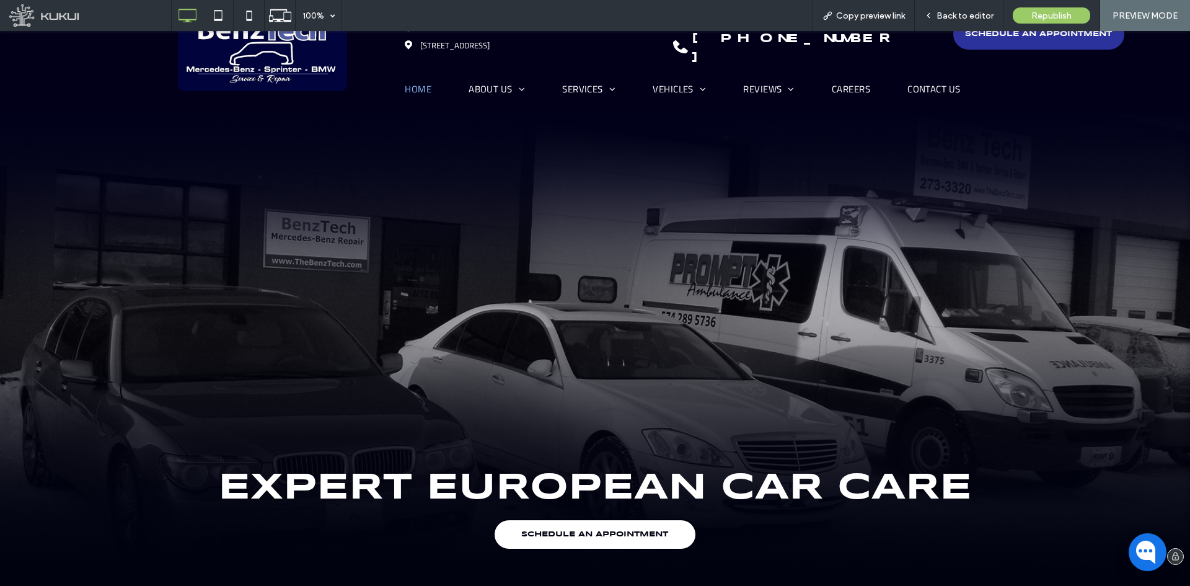
scroll to position [124, 0]
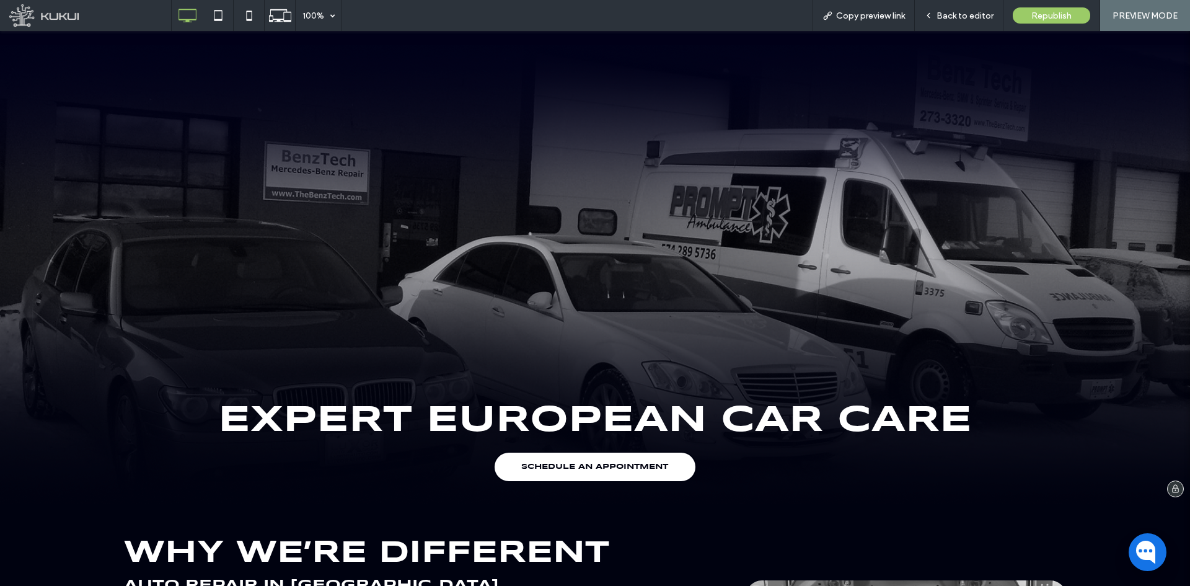
click at [631, 457] on span "SCHEDULE AN APPOINTMENT" at bounding box center [594, 467] width 147 height 20
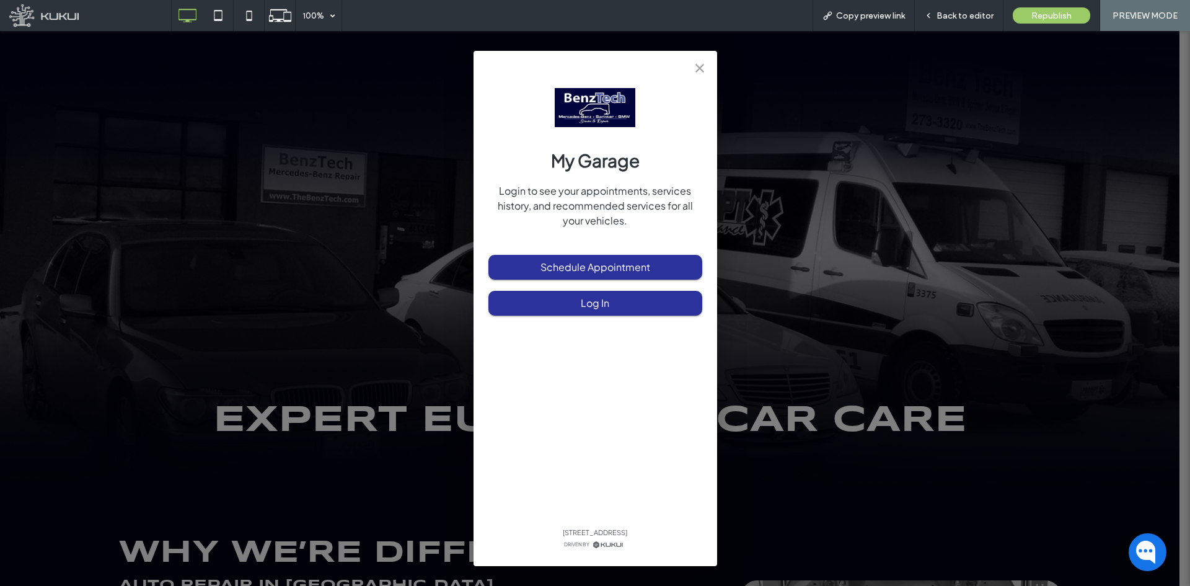
click at [693, 64] on icon "close" at bounding box center [699, 68] width 15 height 15
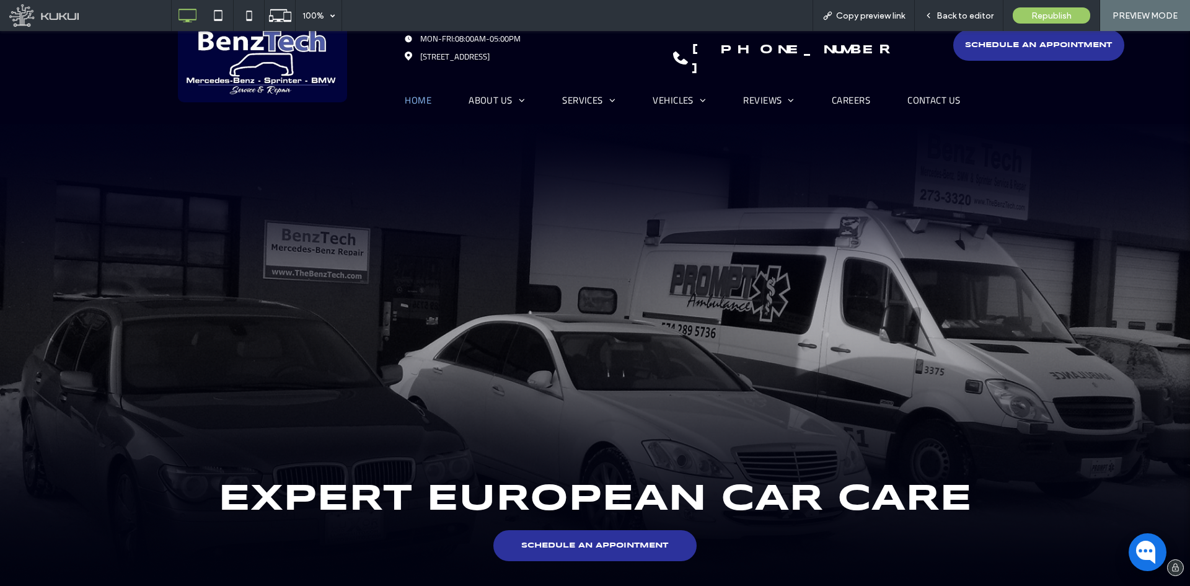
scroll to position [0, 0]
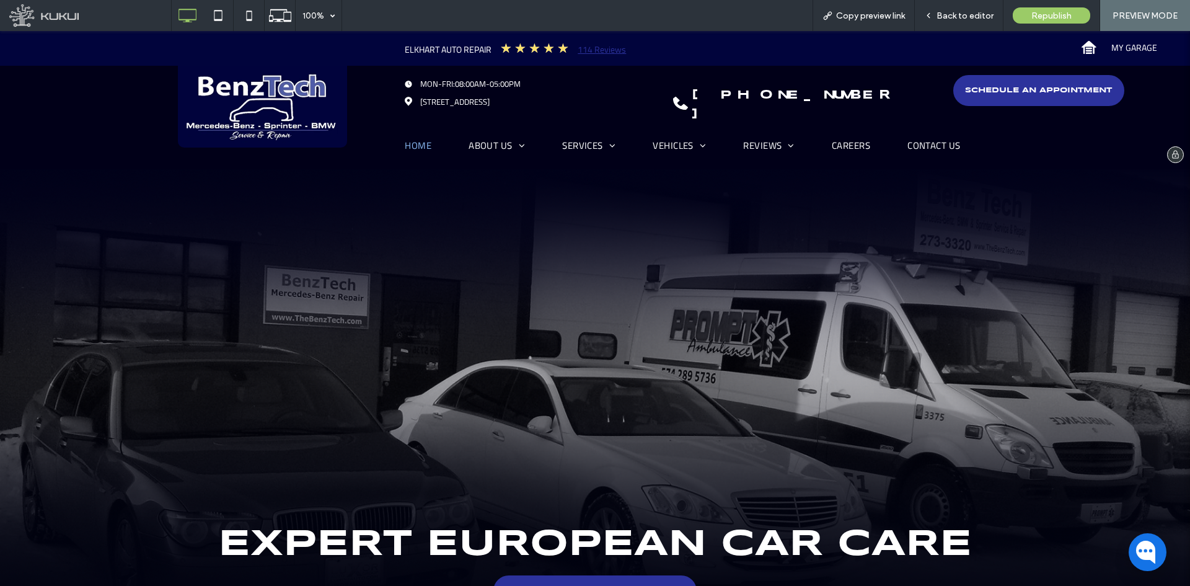
click at [585, 51] on link "114 Reviews" at bounding box center [602, 49] width 48 height 13
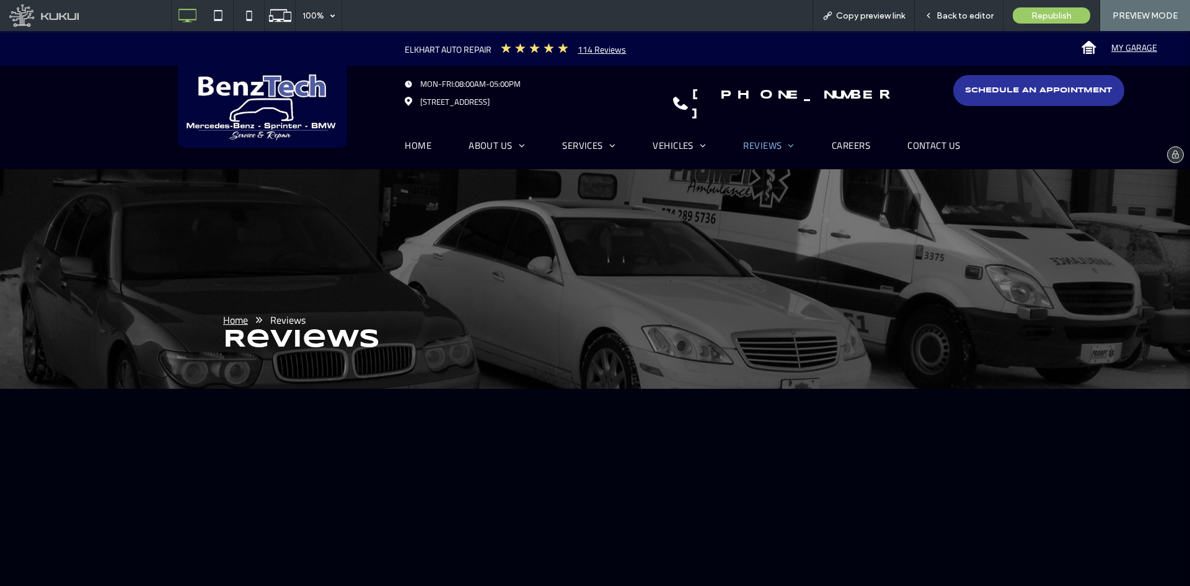
click at [1129, 41] on span "MY GARAGE" at bounding box center [1134, 47] width 46 height 25
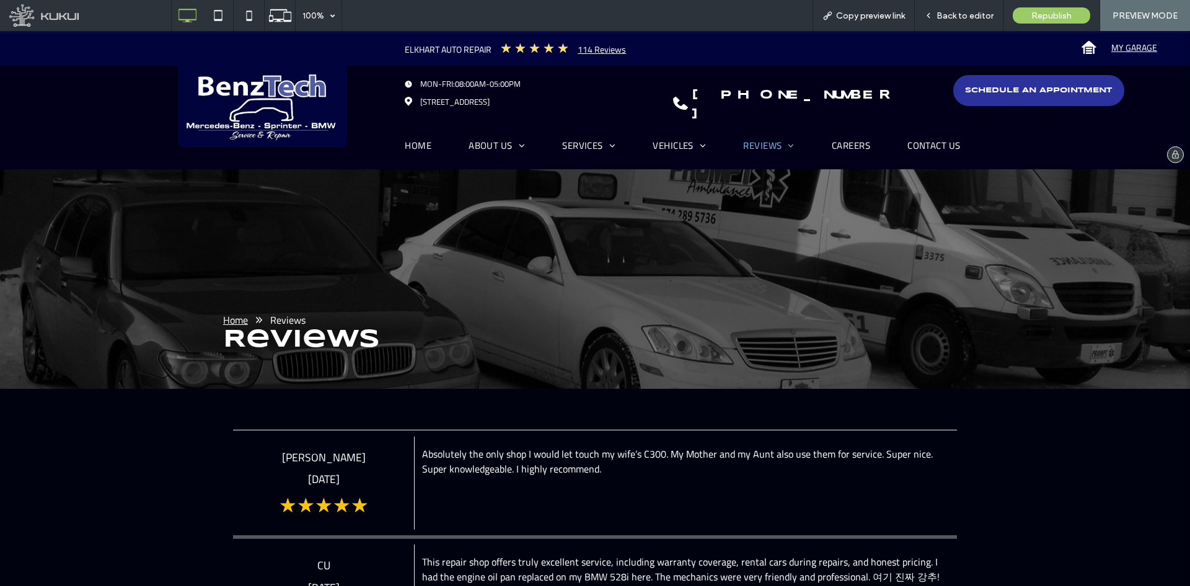
click at [1115, 52] on span "MY GARAGE" at bounding box center [1134, 47] width 46 height 25
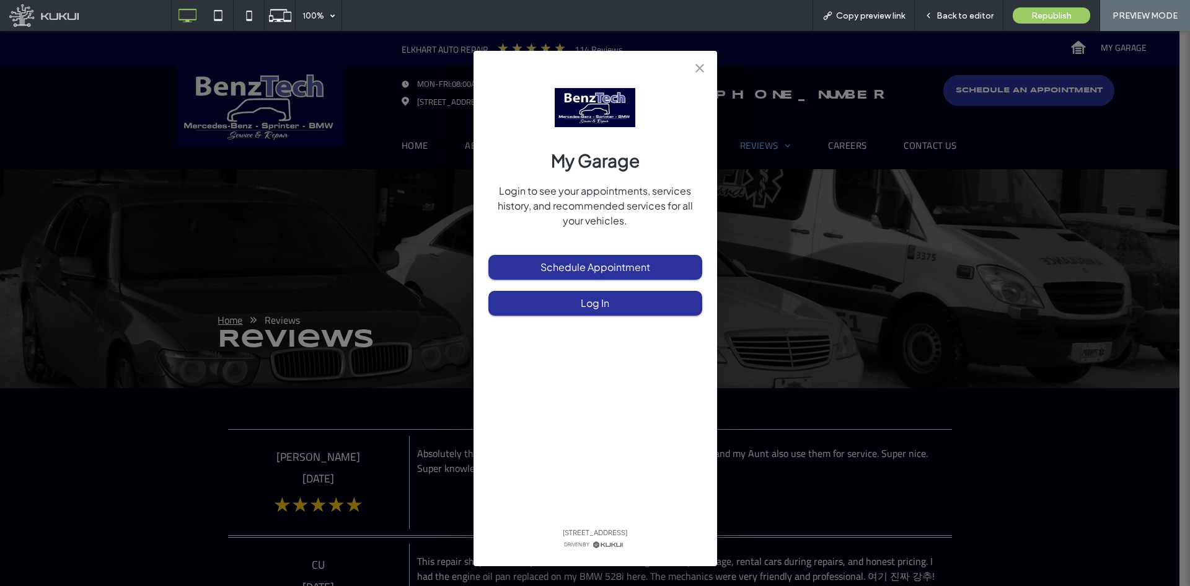
click at [704, 70] on icon "close" at bounding box center [699, 68] width 15 height 15
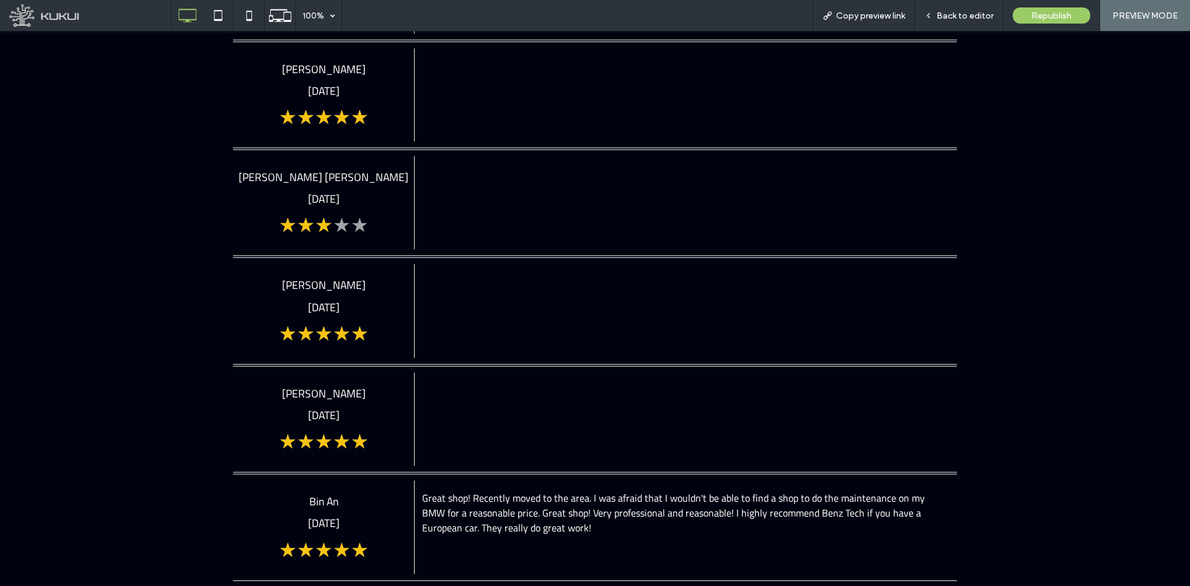
drag, startPoint x: 693, startPoint y: 380, endPoint x: 443, endPoint y: 373, distance: 249.9
click at [445, 376] on div at bounding box center [685, 419] width 543 height 93
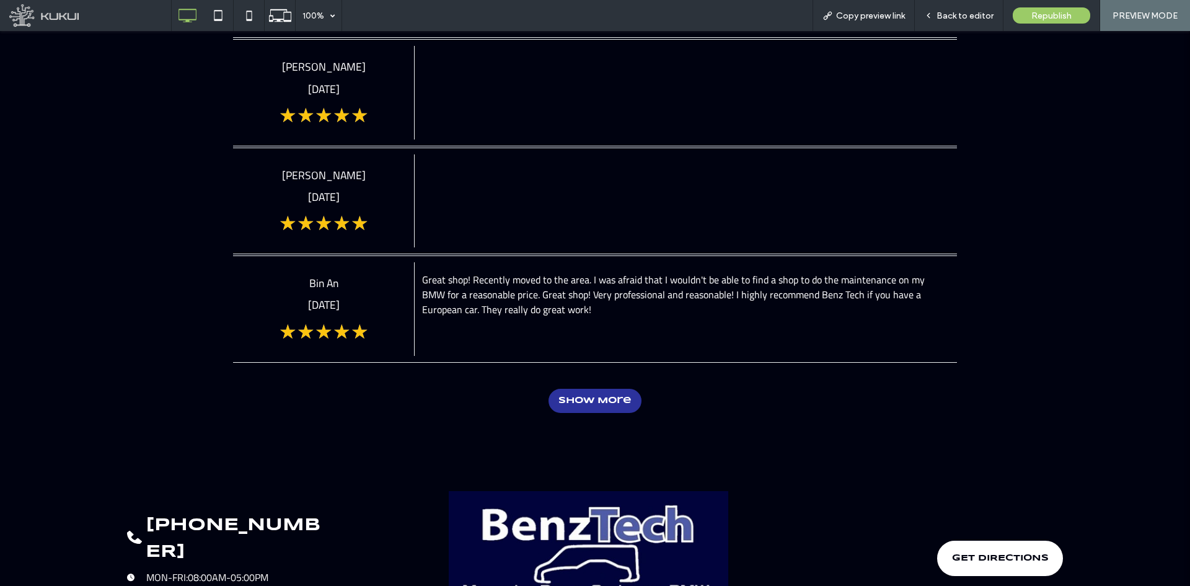
scroll to position [1302, 0]
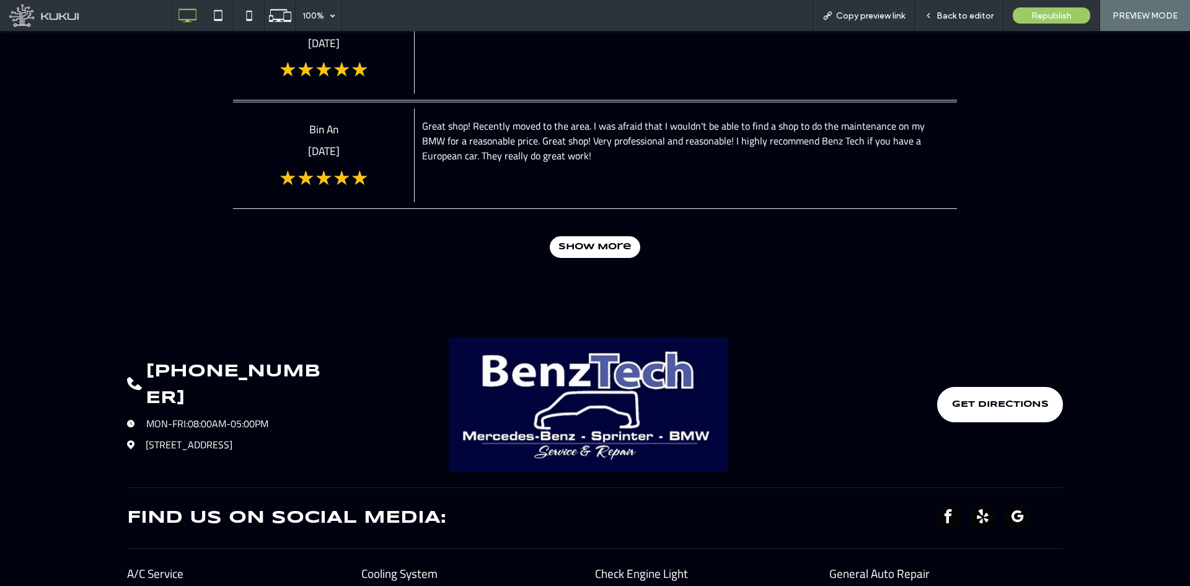
click at [577, 236] on span "Show More" at bounding box center [595, 247] width 73 height 22
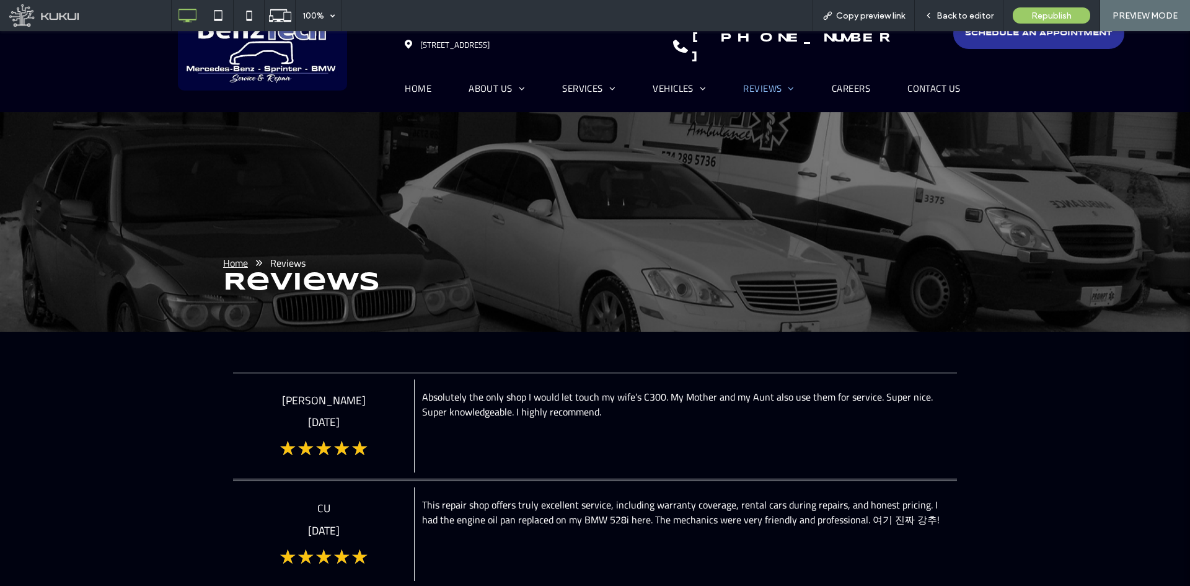
scroll to position [0, 0]
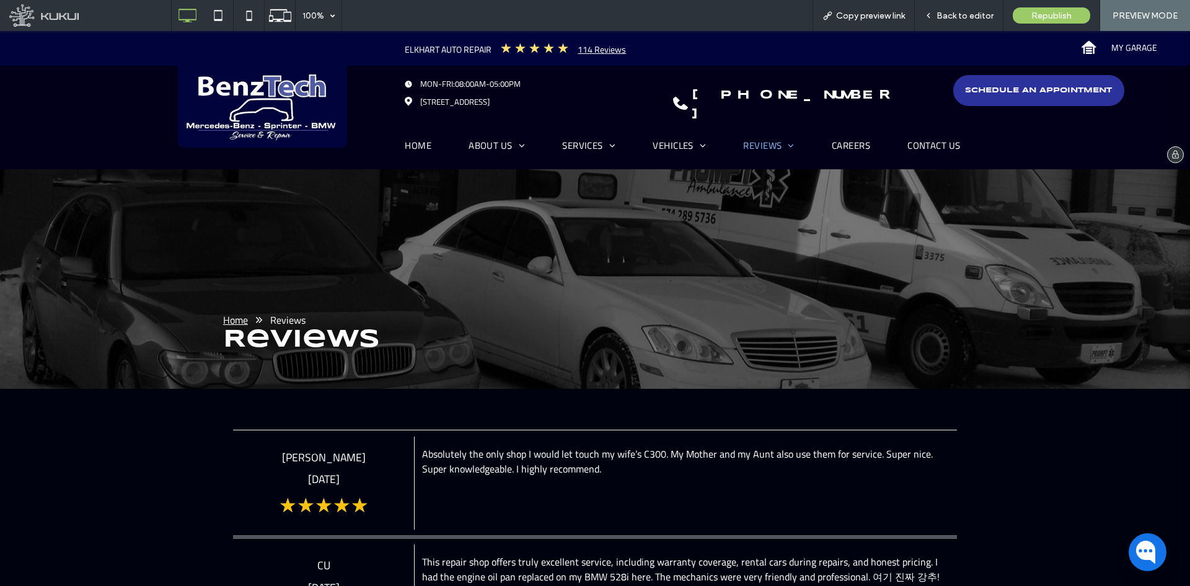
click at [490, 97] on link "[STREET_ADDRESS]" at bounding box center [454, 101] width 69 height 12
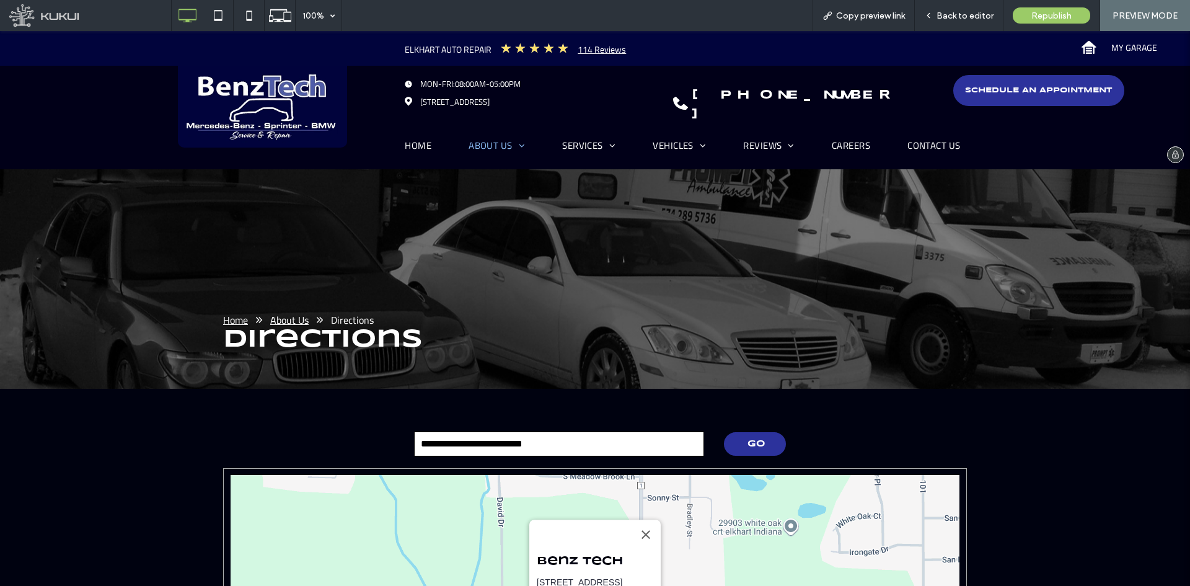
click at [259, 106] on img at bounding box center [262, 107] width 169 height 82
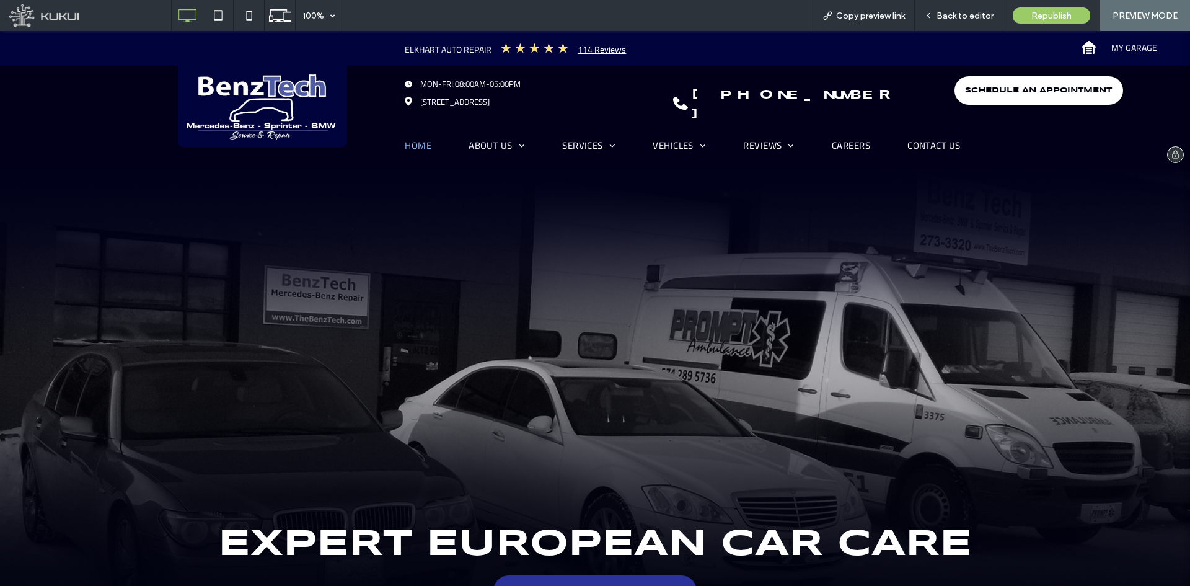
click at [979, 89] on span "SCHEDULE AN APPOINTMENT" at bounding box center [1038, 91] width 147 height 20
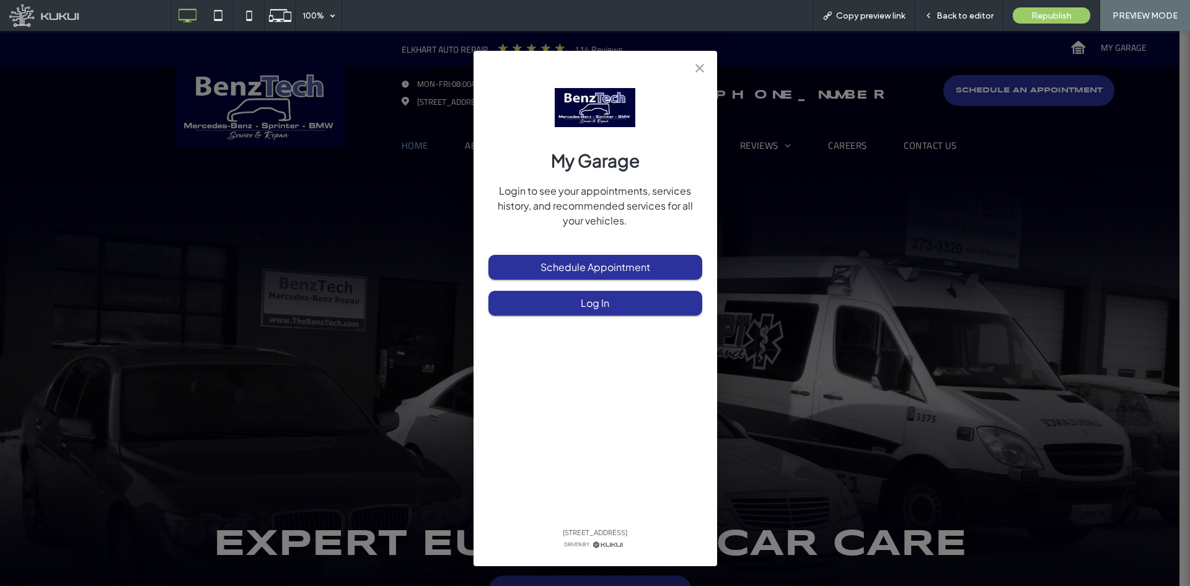
click at [695, 65] on icon "close" at bounding box center [699, 68] width 15 height 15
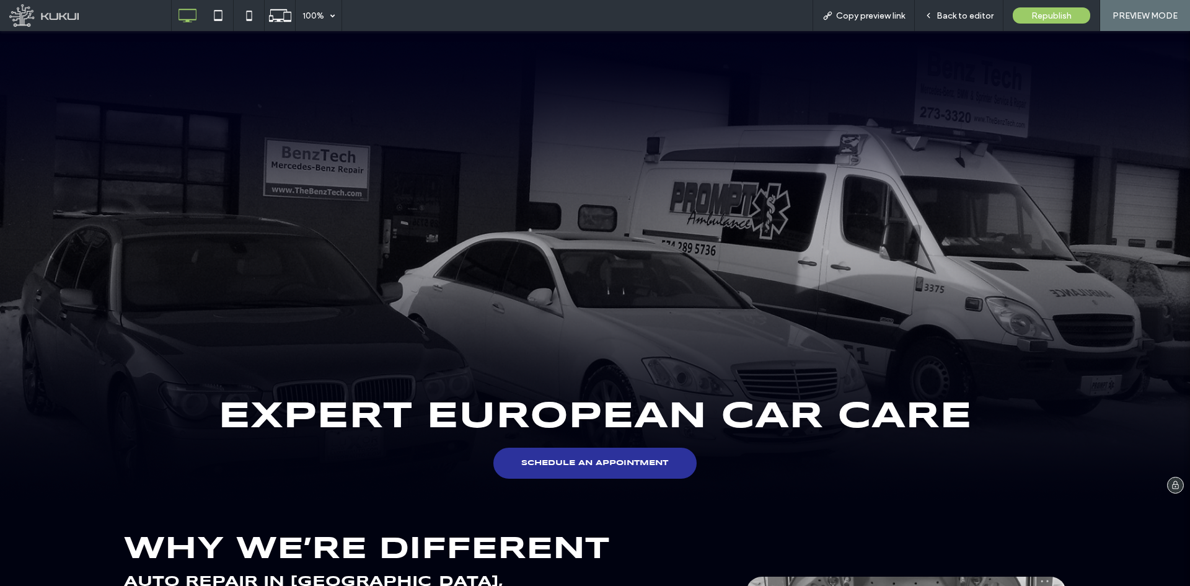
scroll to position [248, 0]
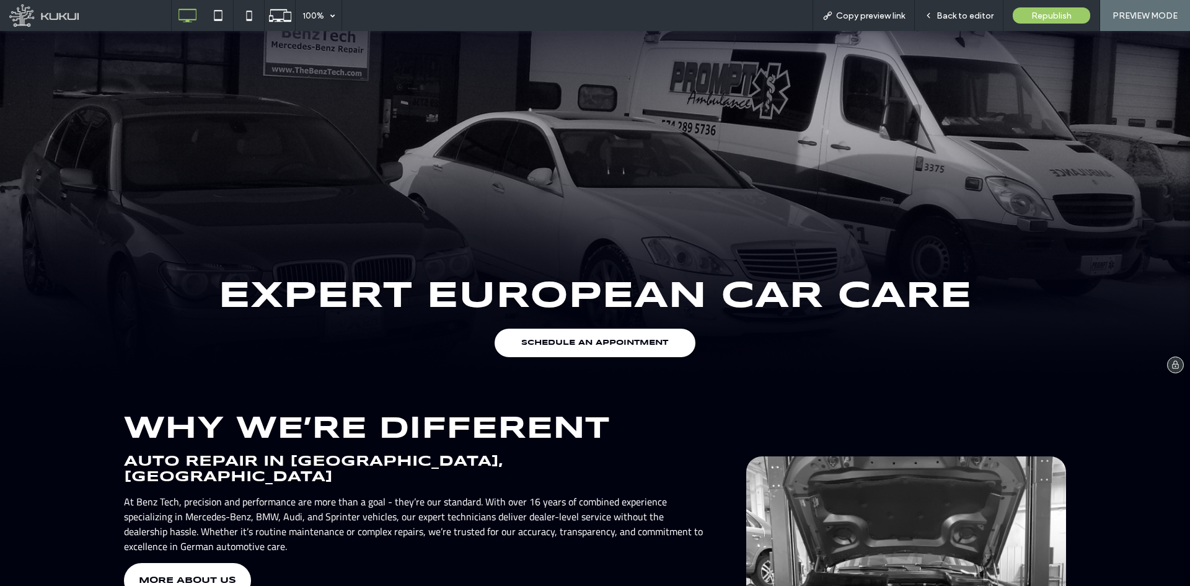
click at [642, 327] on div "SCHEDULE AN APPOINTMENT" at bounding box center [594, 342] width 203 height 31
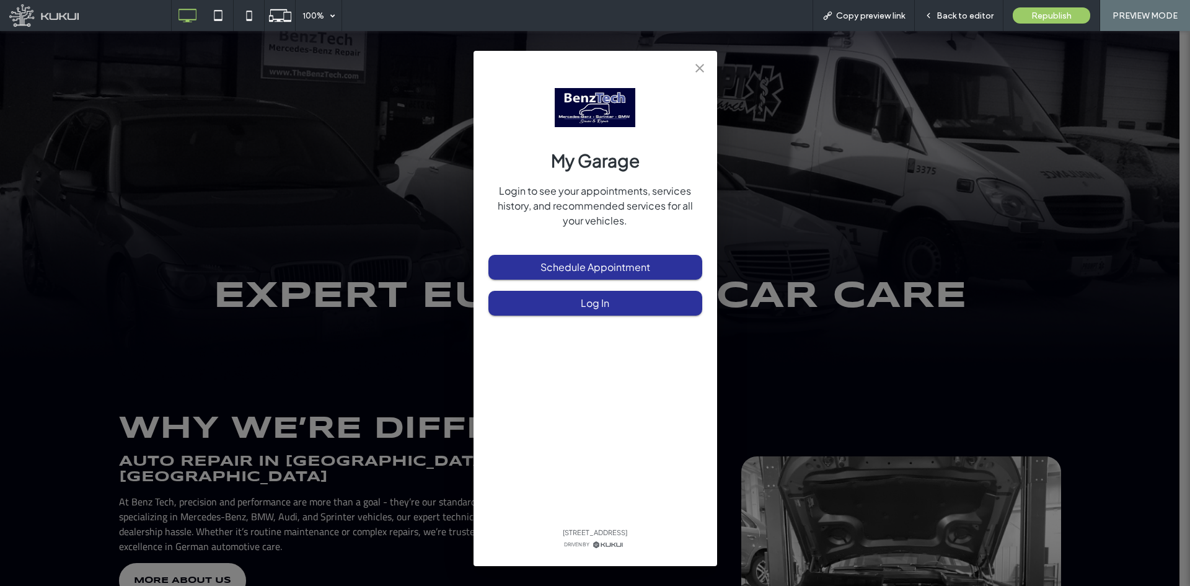
click at [697, 71] on icon "close" at bounding box center [700, 68] width 9 height 9
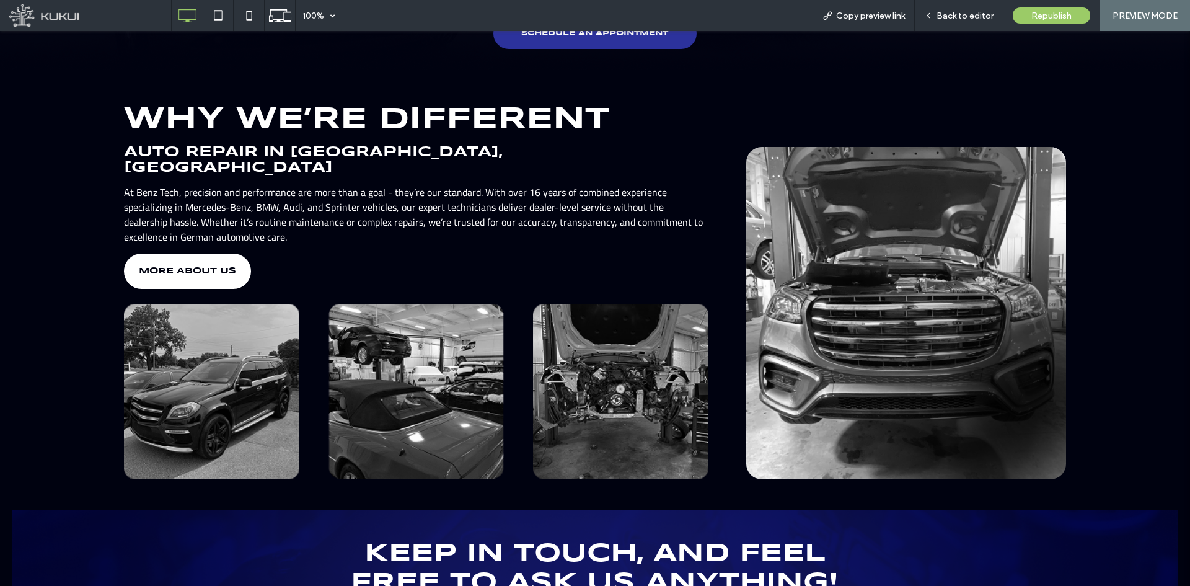
scroll to position [558, 0]
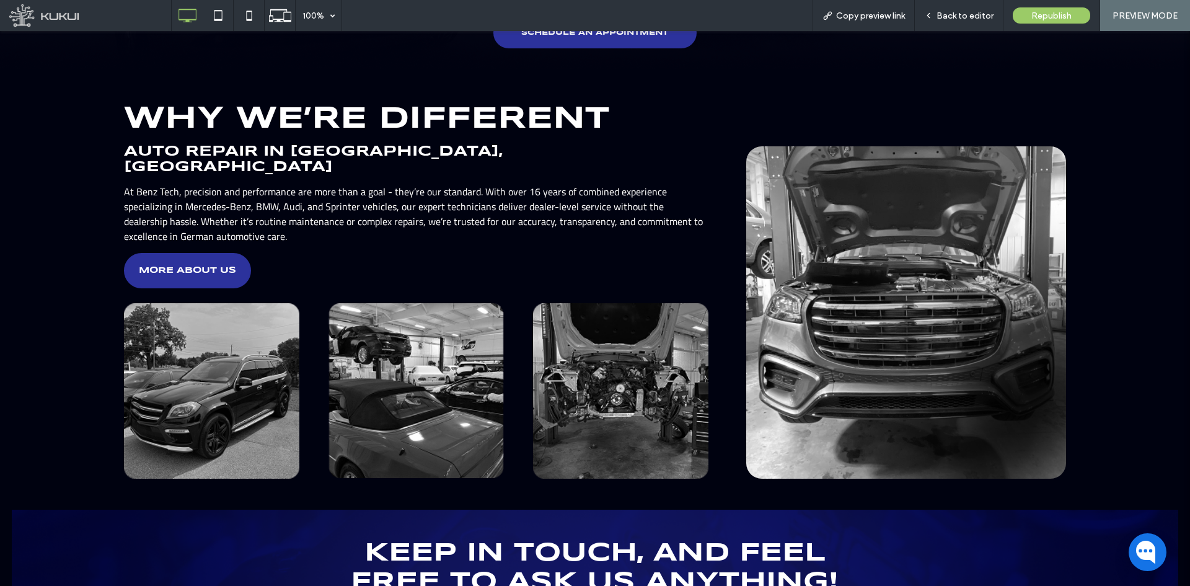
click at [196, 266] on span "MORE ABOUT US" at bounding box center [187, 270] width 97 height 9
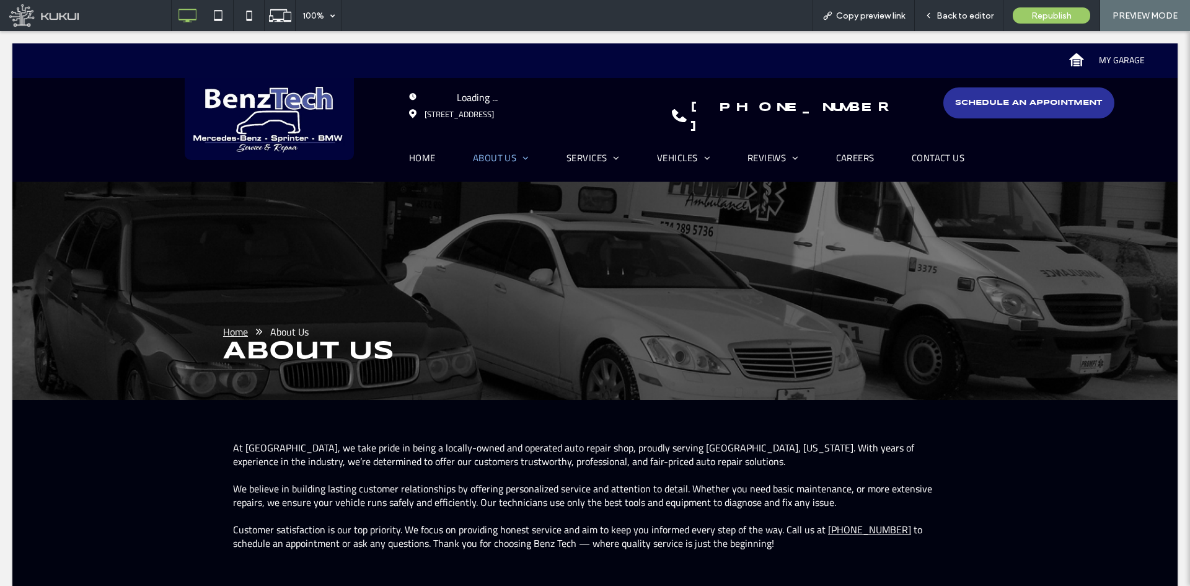
scroll to position [0, 0]
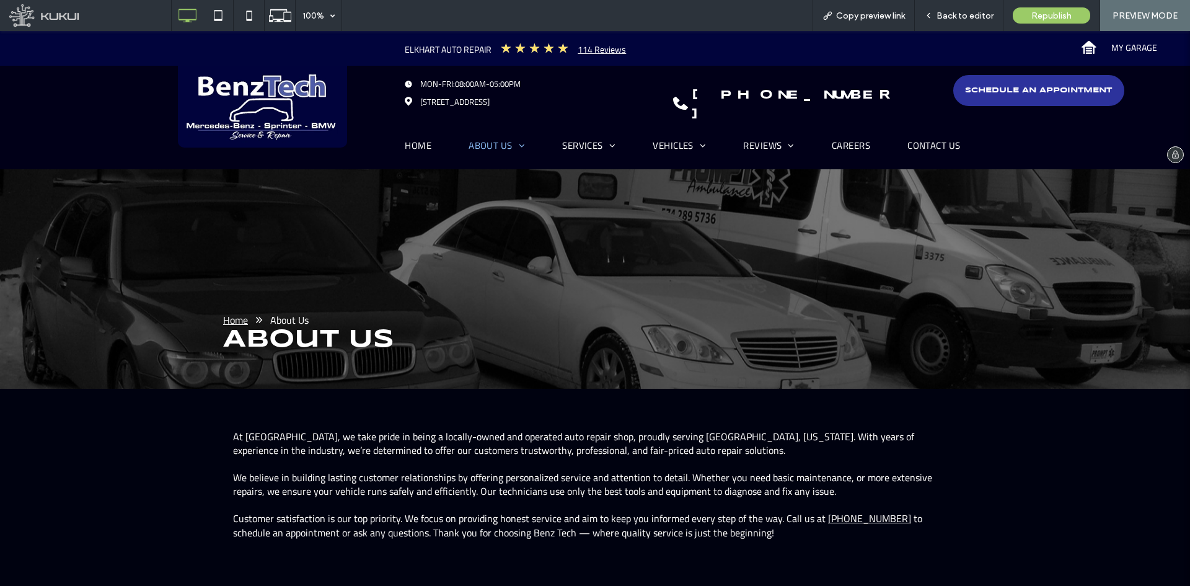
click at [283, 140] on img at bounding box center [262, 107] width 169 height 82
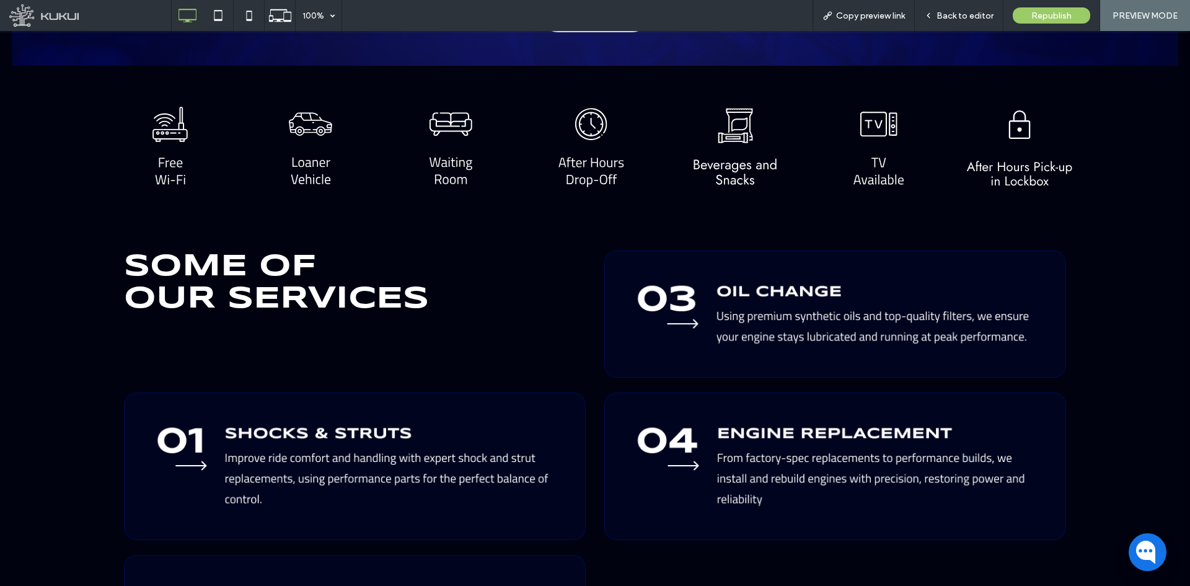
scroll to position [1302, 0]
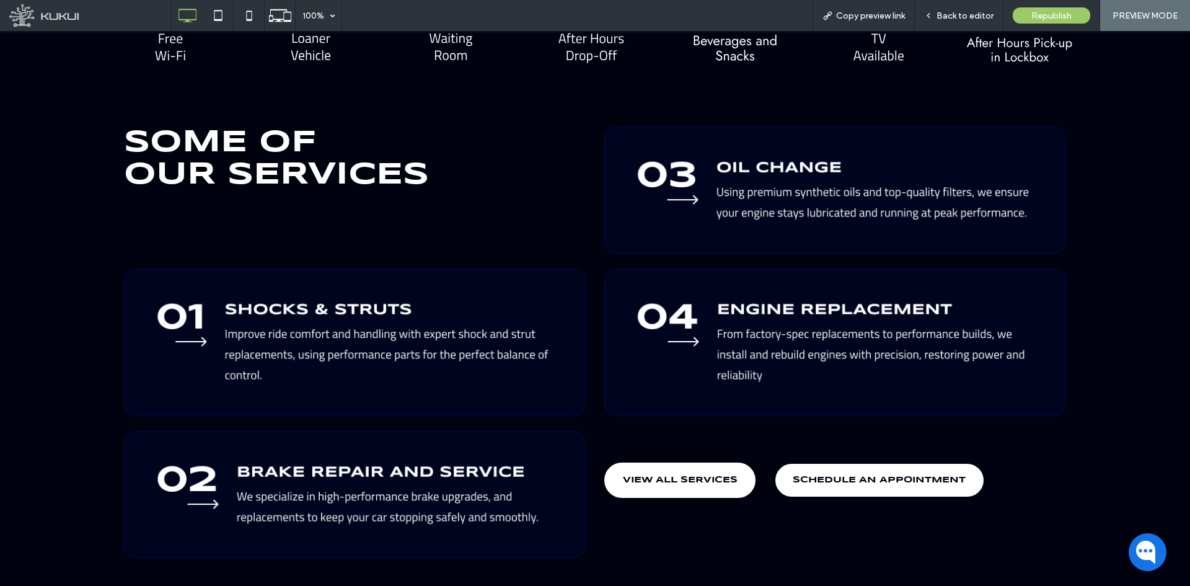
click at [816, 462] on div "SCHEDULE AN APPOINTMENT" at bounding box center [879, 479] width 211 height 35
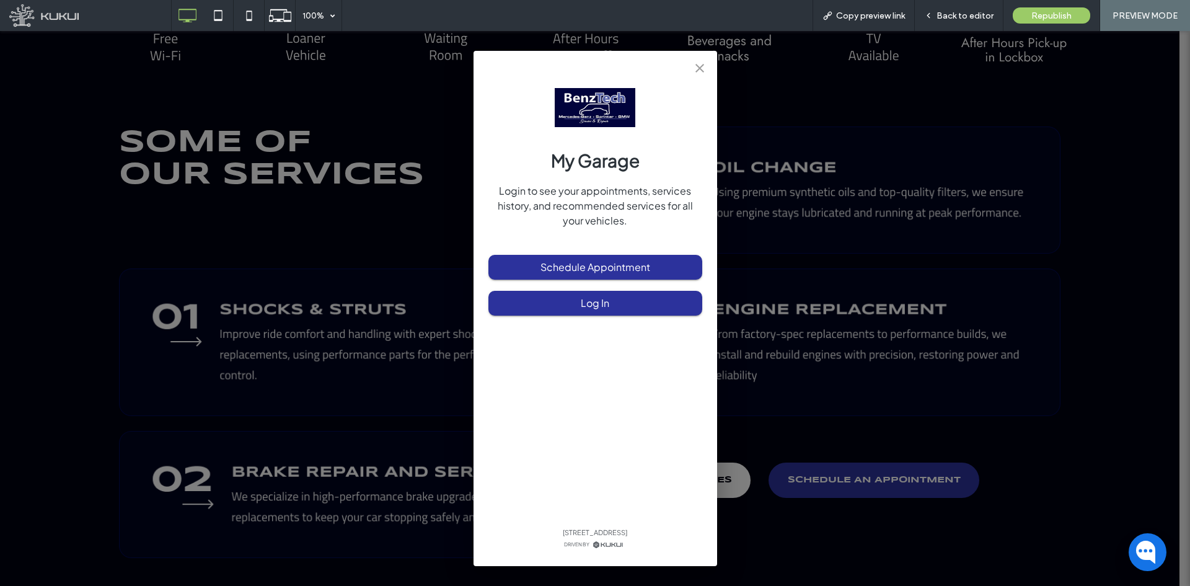
click at [692, 64] on icon "close" at bounding box center [699, 68] width 15 height 15
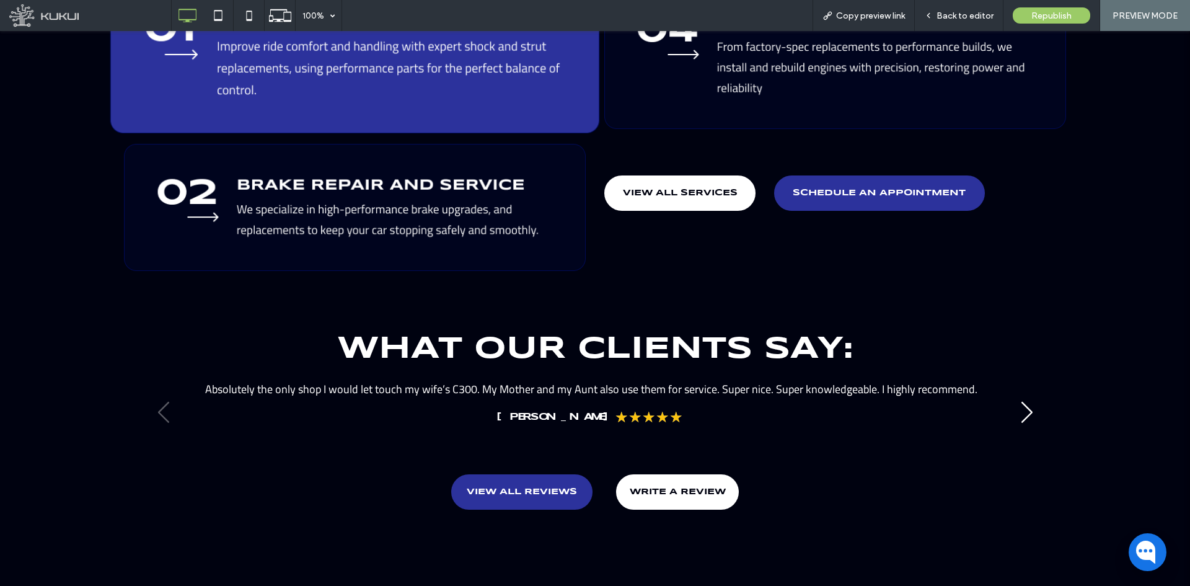
scroll to position [1612, 0]
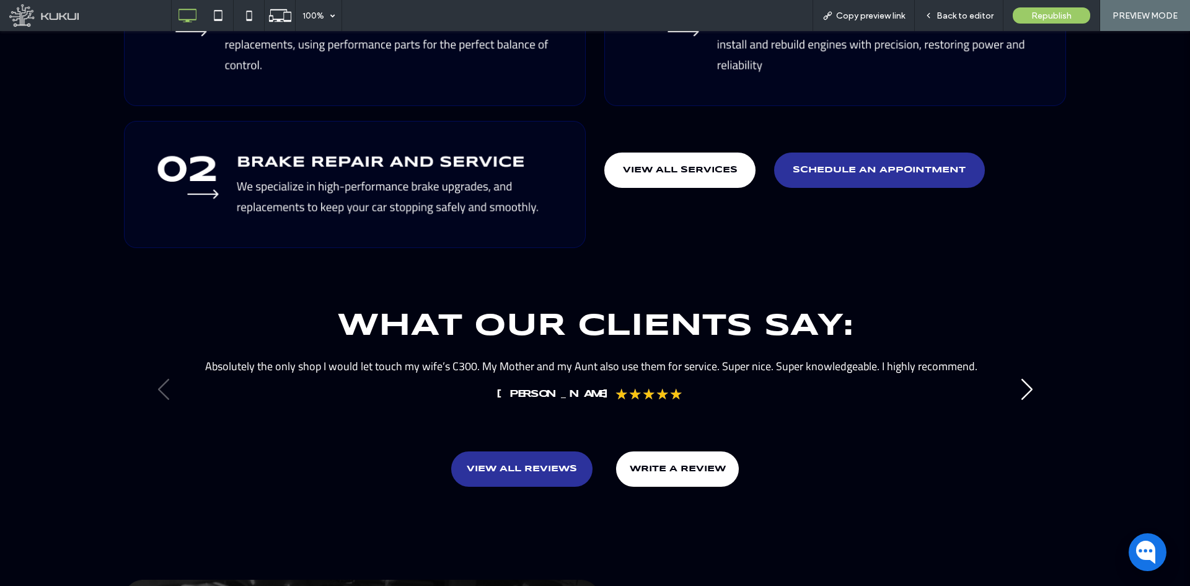
click at [1009, 357] on div "Absolutely the only shop I would let touch my wife’s C300. My Mother and my Aun…" at bounding box center [591, 380] width 885 height 46
click at [1018, 376] on div "Next slide" at bounding box center [1026, 389] width 17 height 27
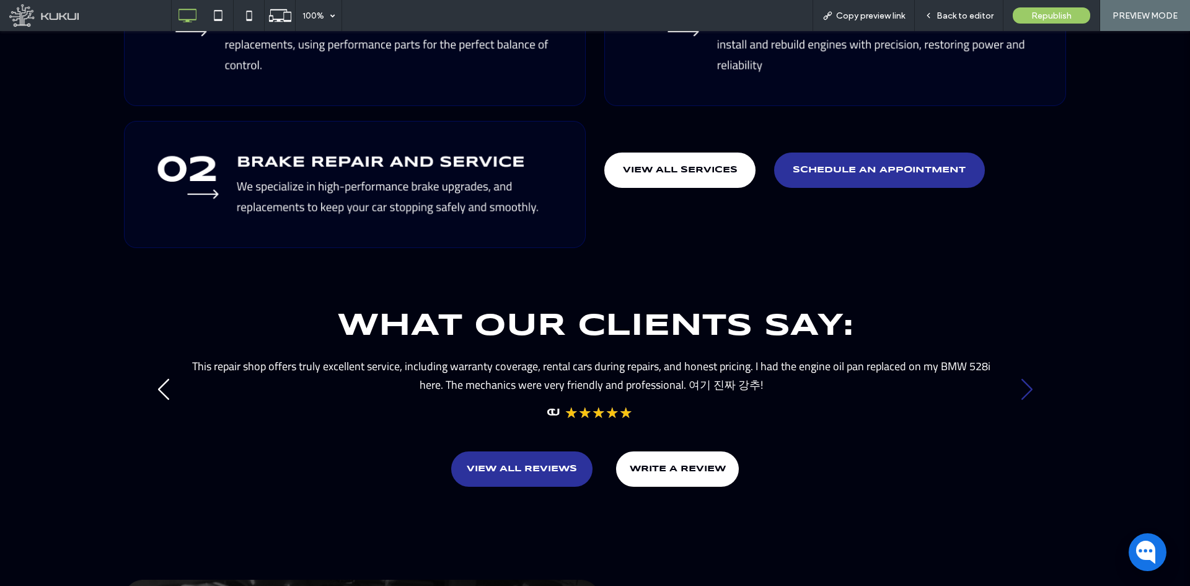
click at [1018, 376] on div "Next slide" at bounding box center [1026, 389] width 17 height 27
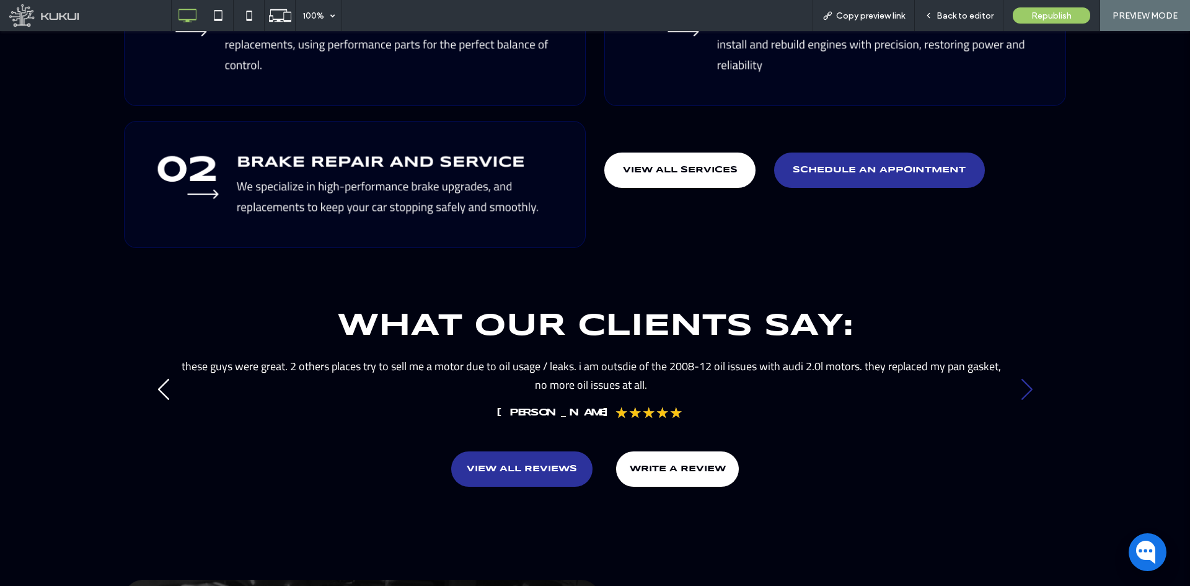
click at [1018, 376] on div "Next slide" at bounding box center [1026, 389] width 17 height 27
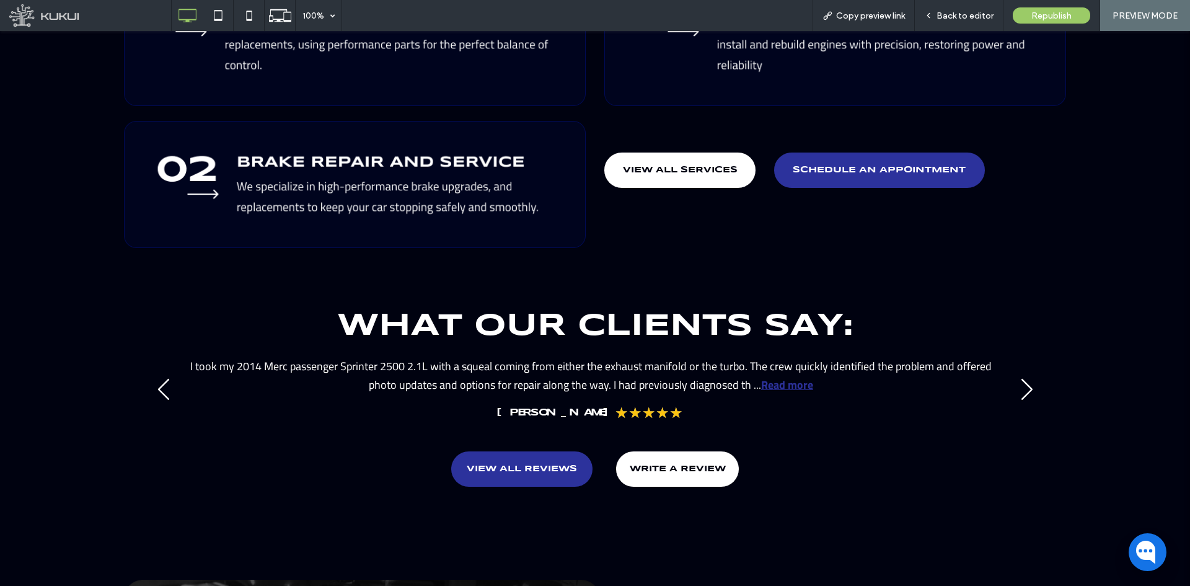
click at [795, 376] on strong "Read more" at bounding box center [787, 384] width 52 height 17
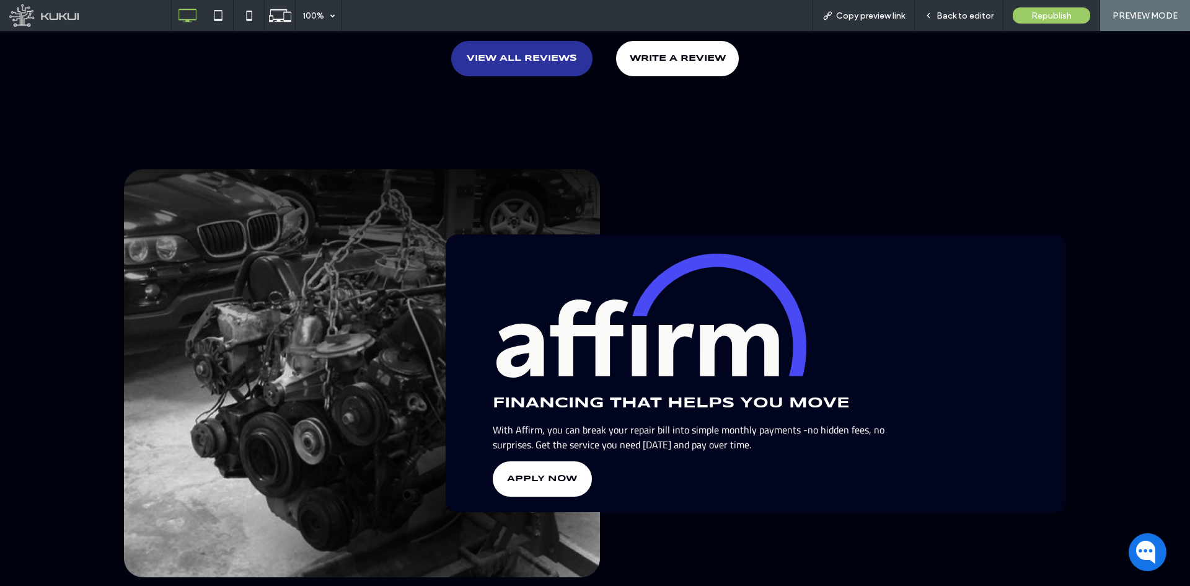
scroll to position [2170, 0]
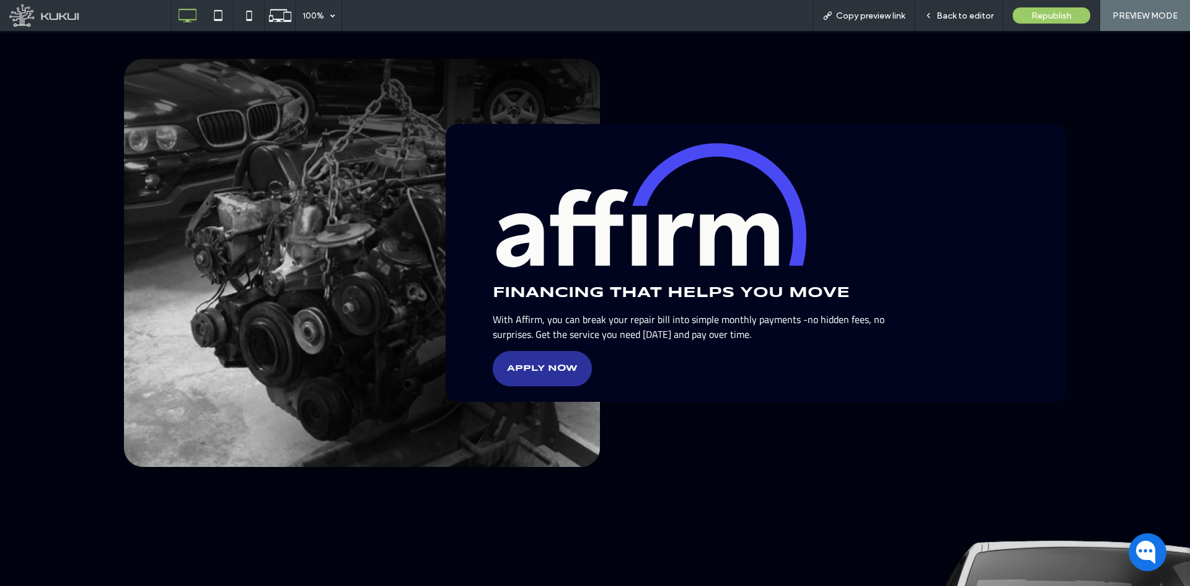
click at [548, 351] on link "APPLY NOW" at bounding box center [542, 368] width 99 height 35
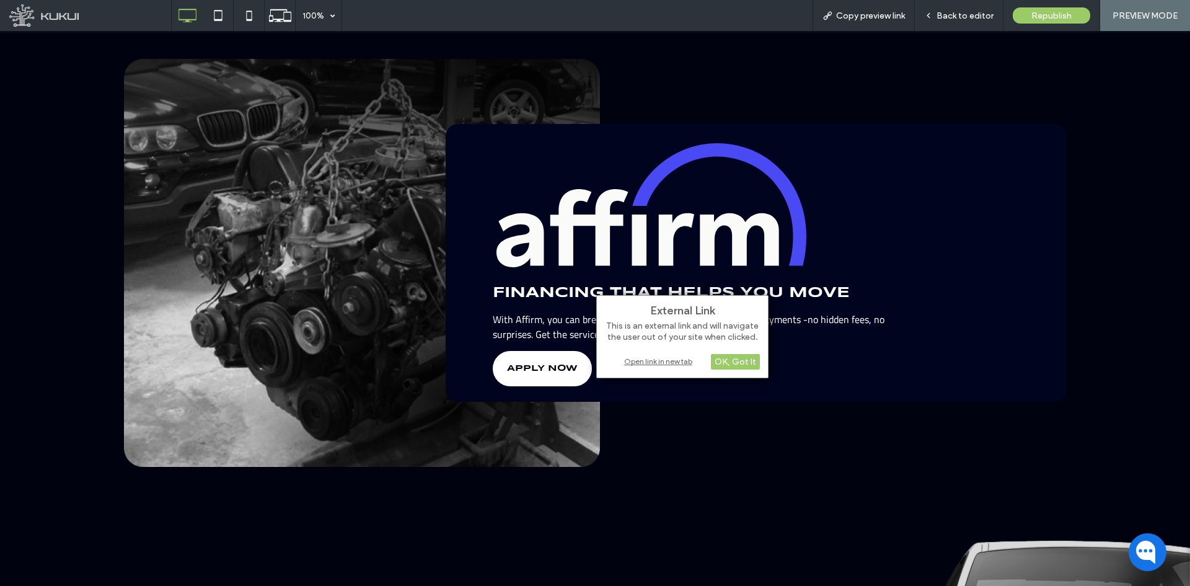
click at [639, 362] on div "Open link in new tab" at bounding box center [682, 361] width 155 height 13
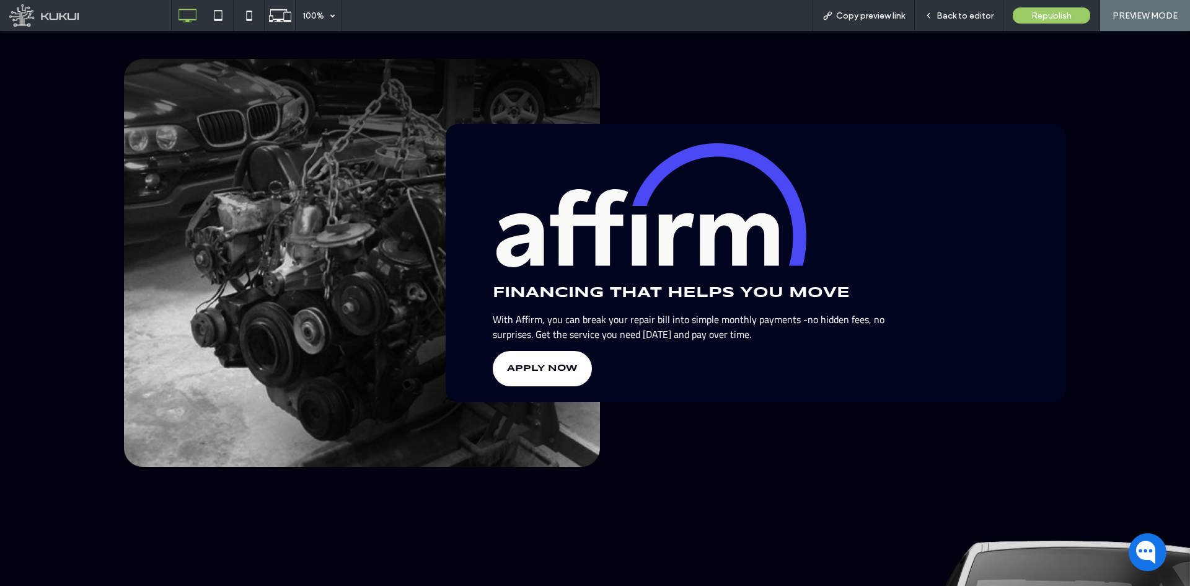
scroll to position [2542, 0]
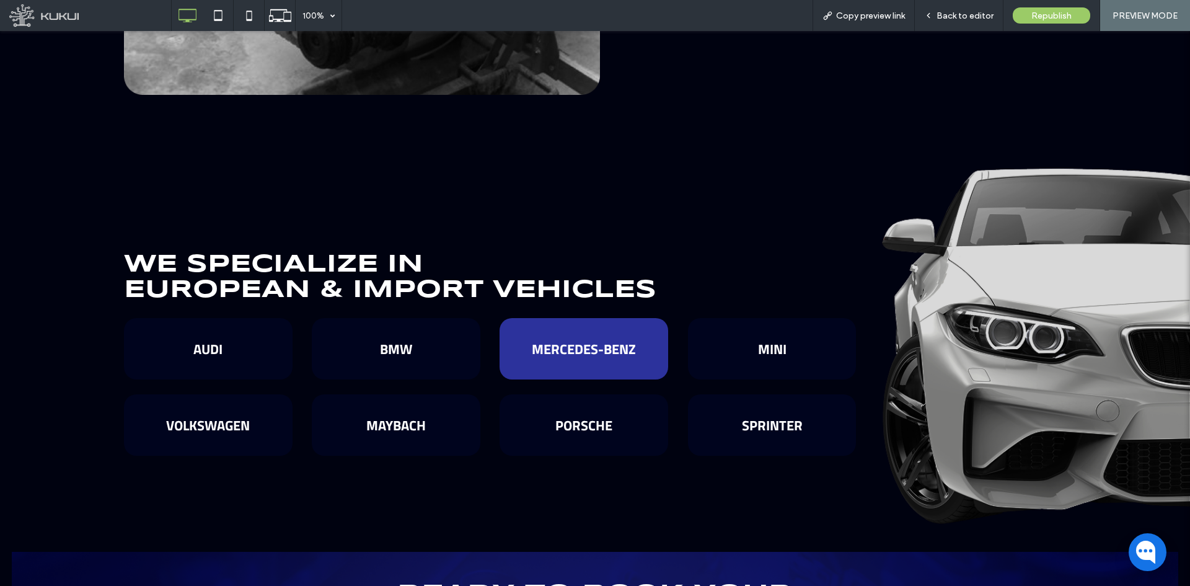
click at [532, 338] on span "MERCEDES-BENZ" at bounding box center [584, 348] width 104 height 21
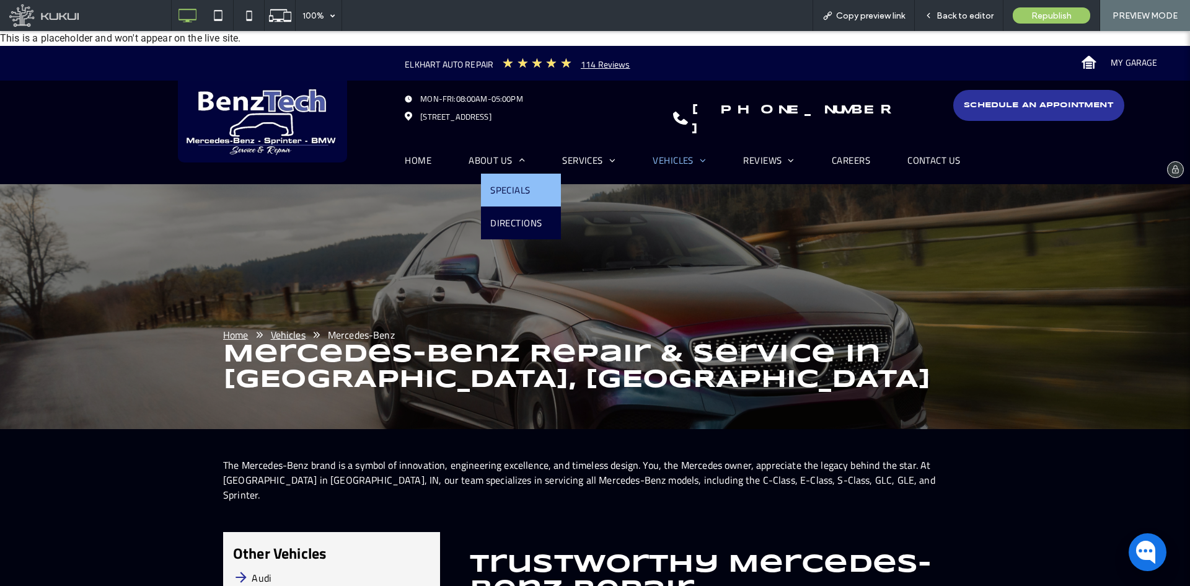
click at [505, 190] on span "Specials" at bounding box center [510, 190] width 40 height 14
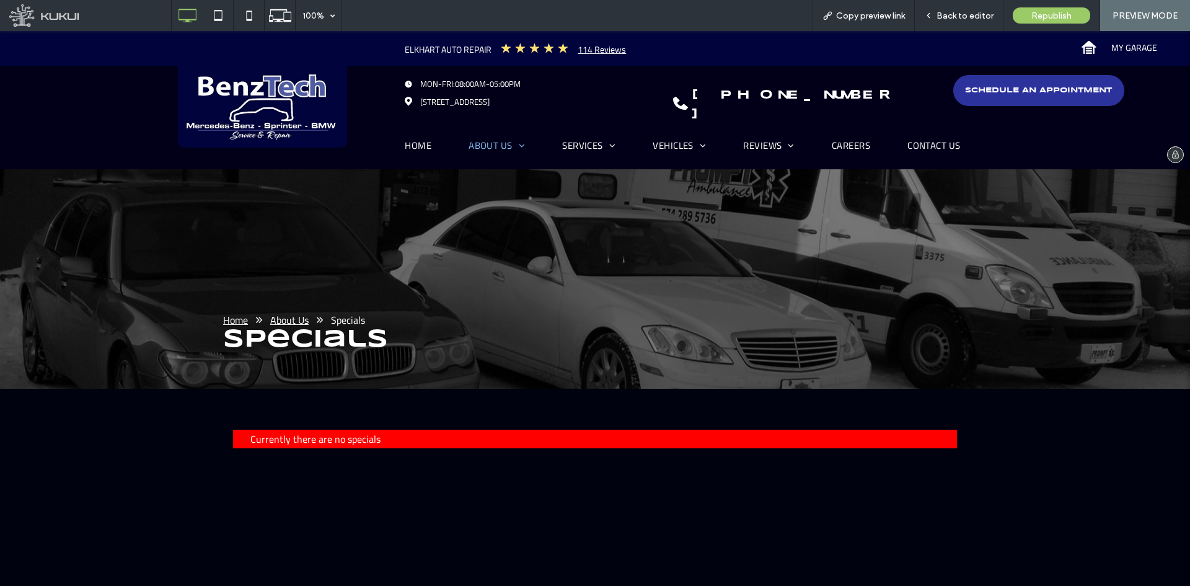
click at [267, 92] on img at bounding box center [262, 107] width 169 height 82
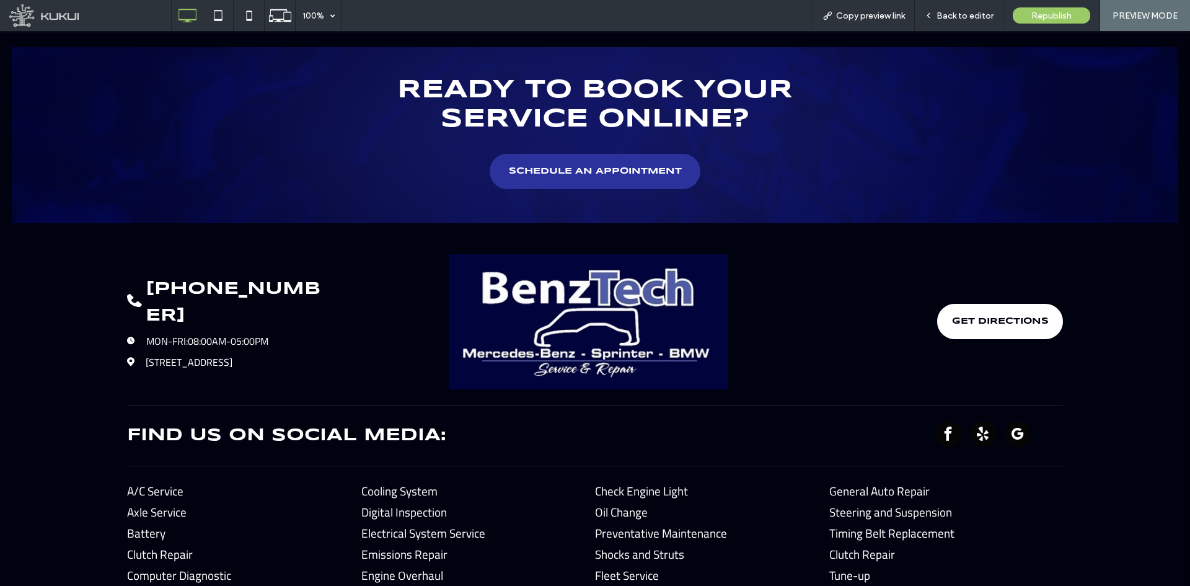
scroll to position [3039, 0]
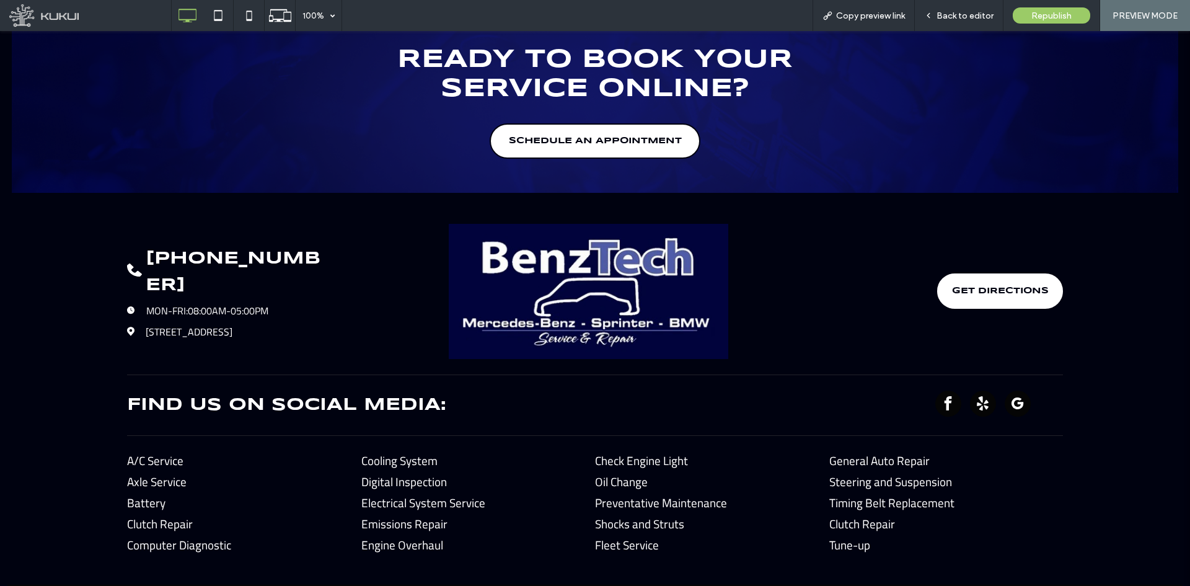
click at [626, 130] on span "SCHEDULE AN APPOINTMENT" at bounding box center [595, 141] width 173 height 22
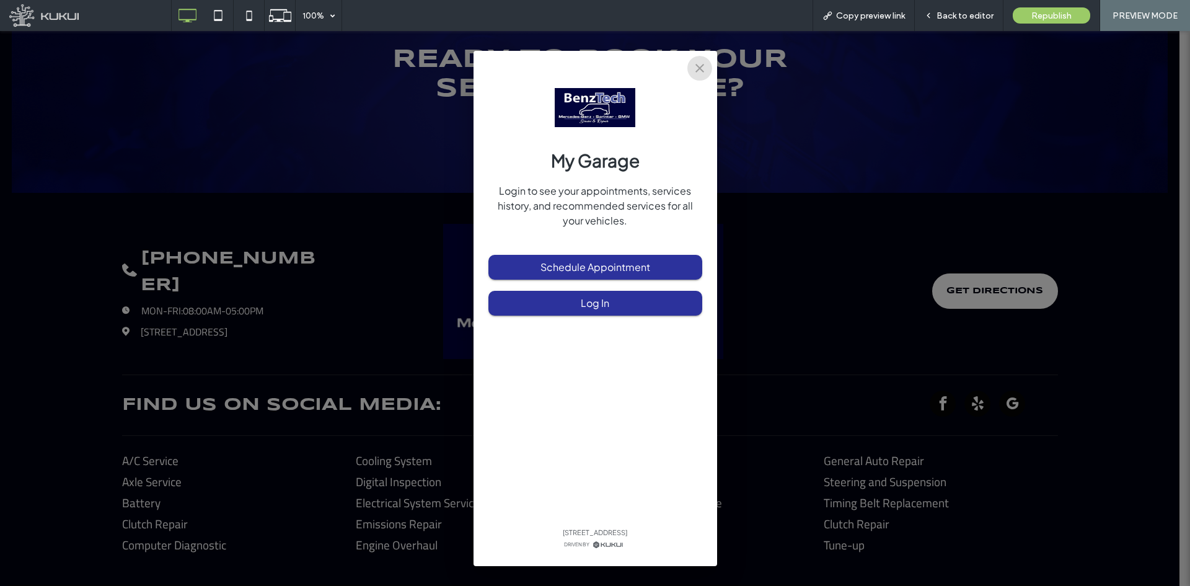
click at [708, 64] on button "close" at bounding box center [699, 68] width 25 height 25
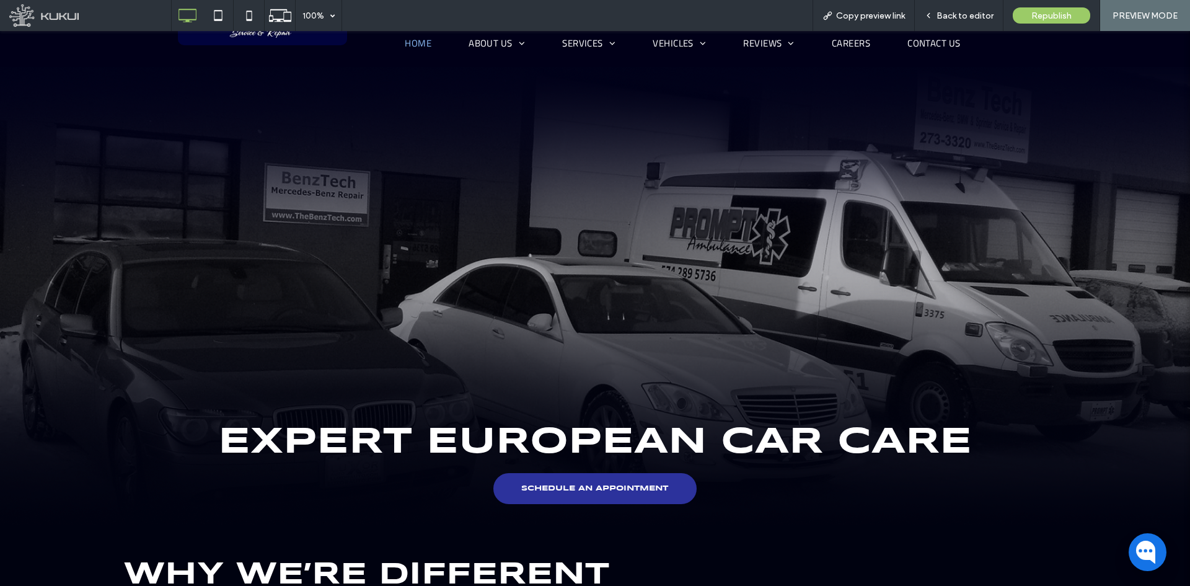
scroll to position [0, 0]
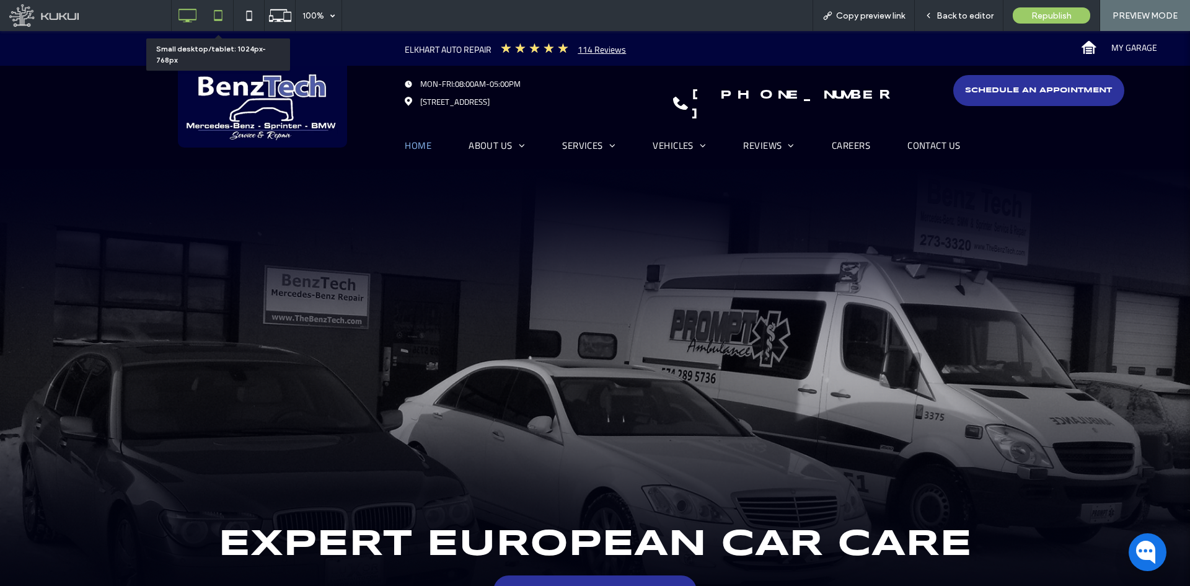
click at [219, 21] on icon at bounding box center [218, 15] width 25 height 25
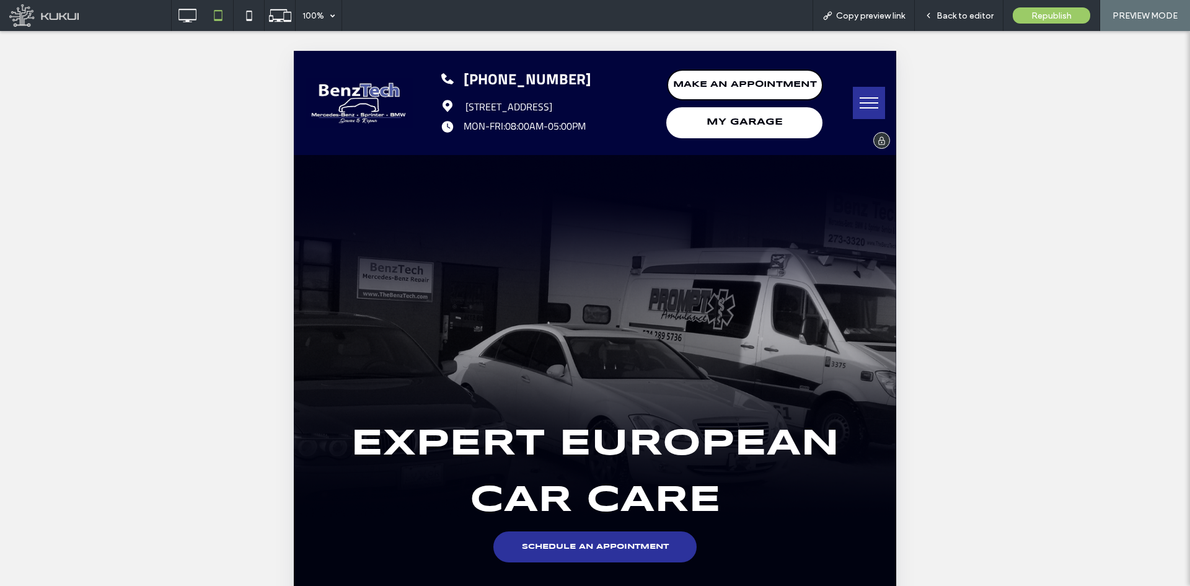
click at [683, 84] on span "MAKE AN APPOINTMENT" at bounding box center [745, 85] width 144 height 22
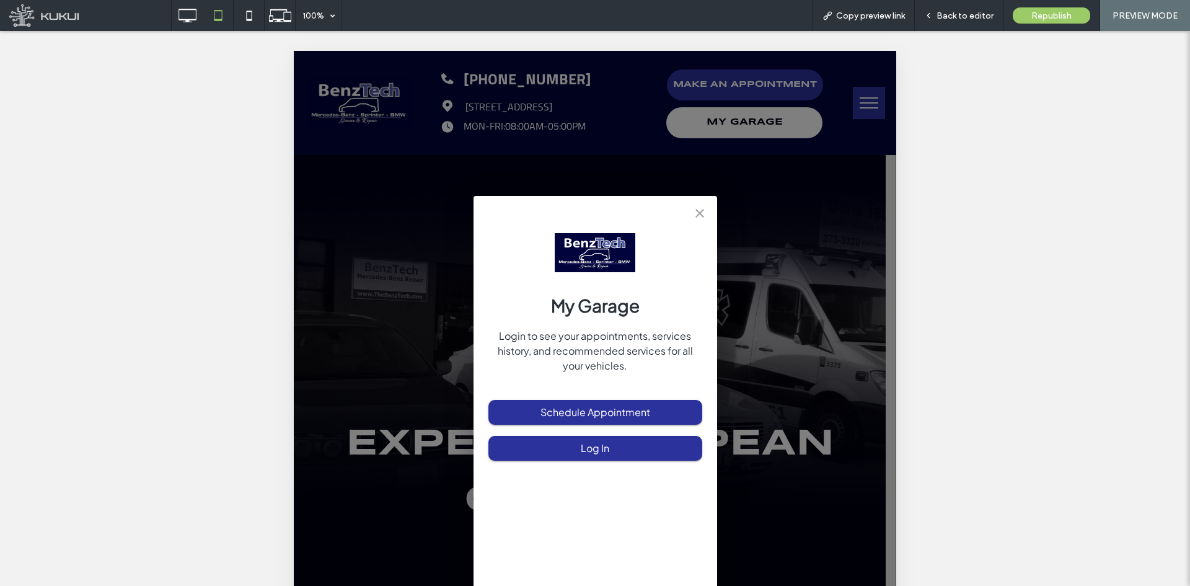
click at [704, 218] on icon "close" at bounding box center [699, 213] width 15 height 15
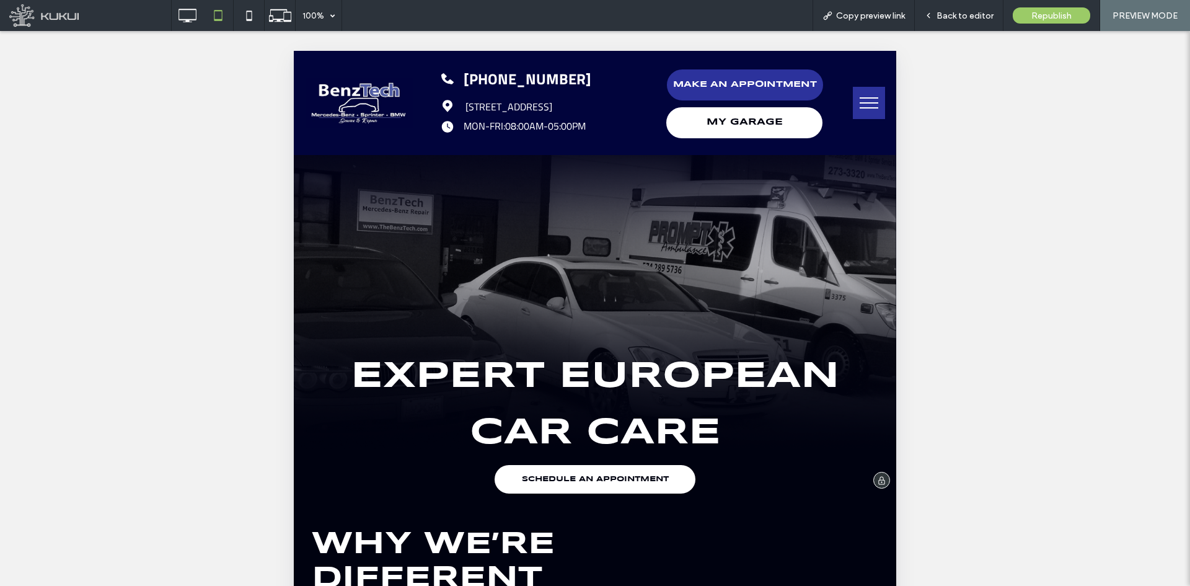
scroll to position [124, 0]
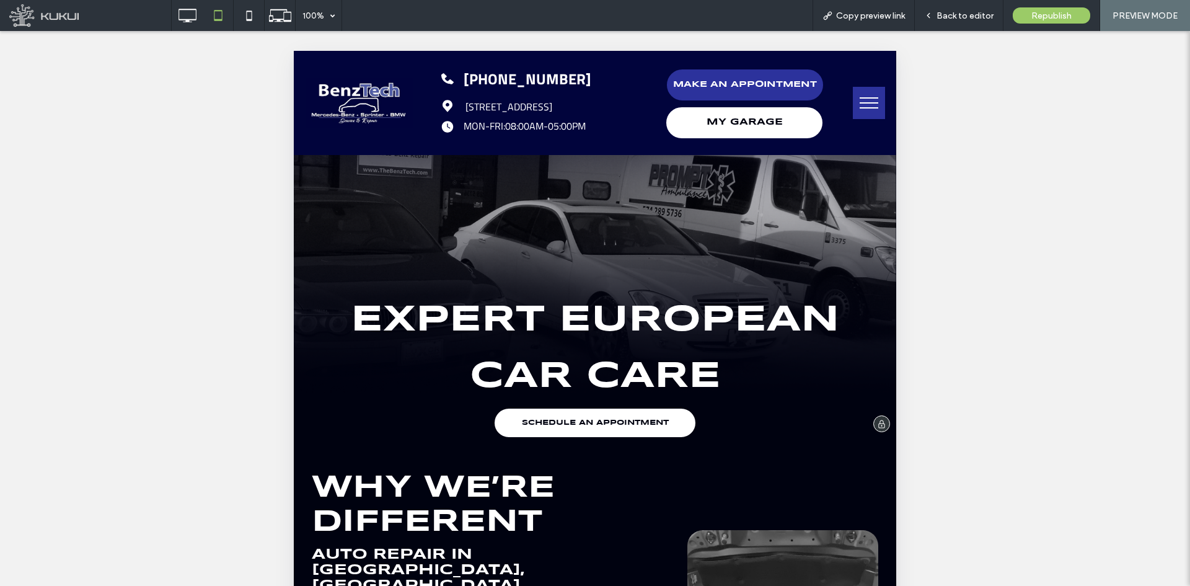
click at [640, 427] on span "SCHEDULE AN APPOINTMENT" at bounding box center [595, 423] width 147 height 20
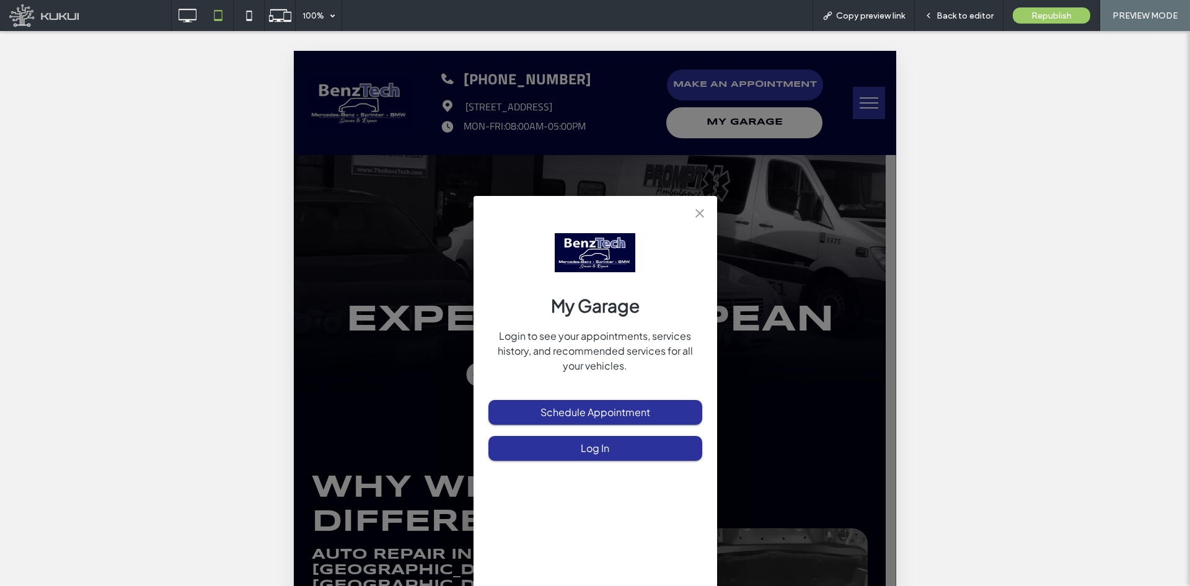
click at [701, 205] on button "close" at bounding box center [699, 213] width 25 height 25
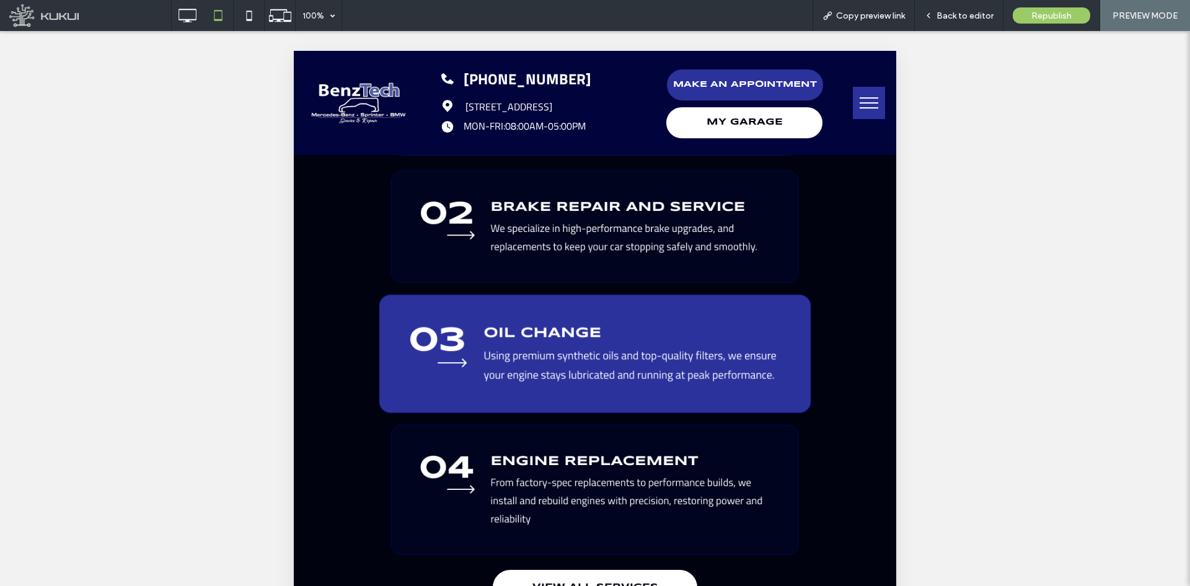
scroll to position [1736, 0]
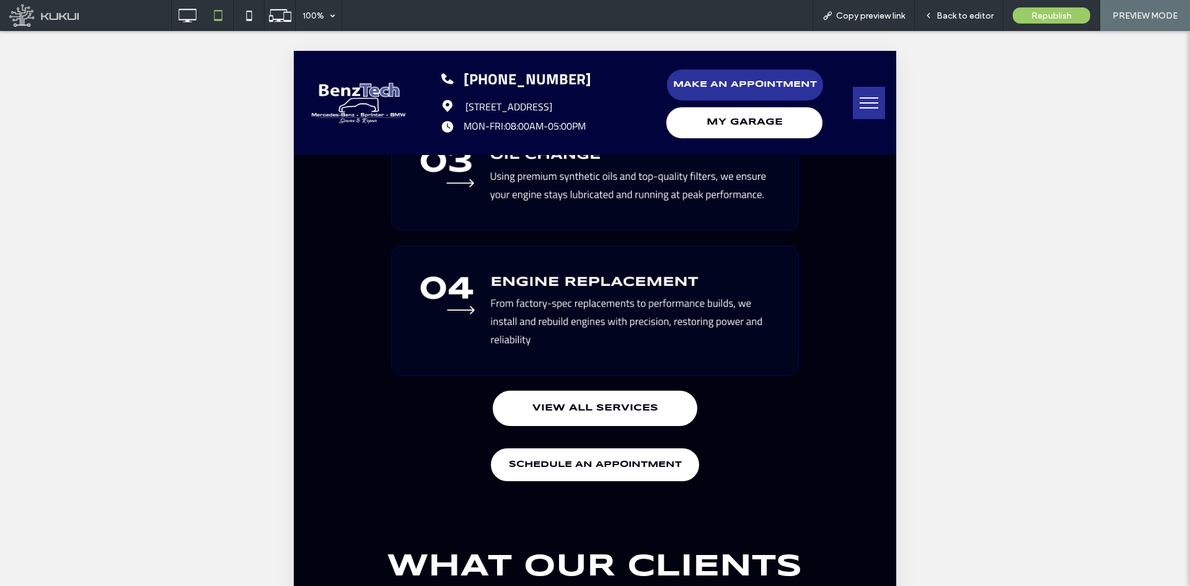
click at [577, 454] on span "SCHEDULE AN APPOINTMENT" at bounding box center [595, 465] width 173 height 22
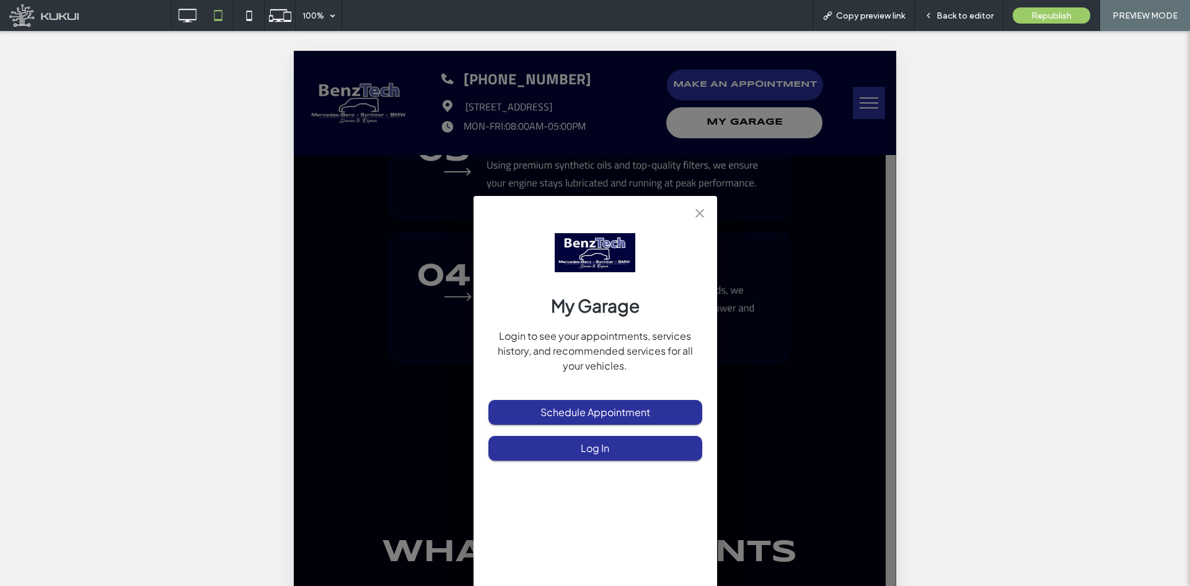
click at [703, 211] on icon "close" at bounding box center [699, 213] width 15 height 15
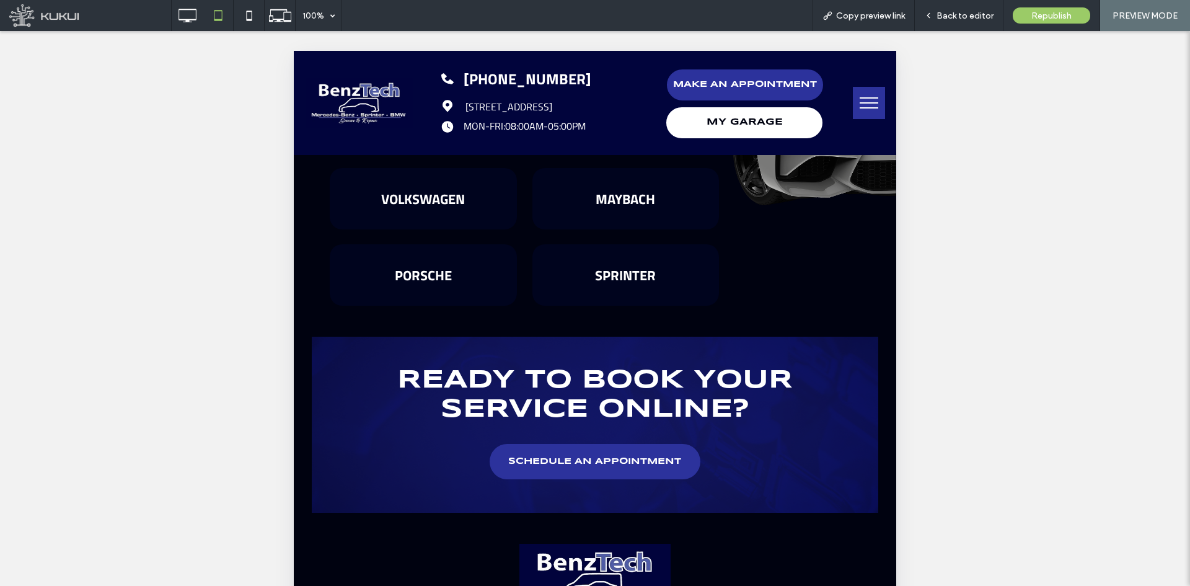
scroll to position [3108, 0]
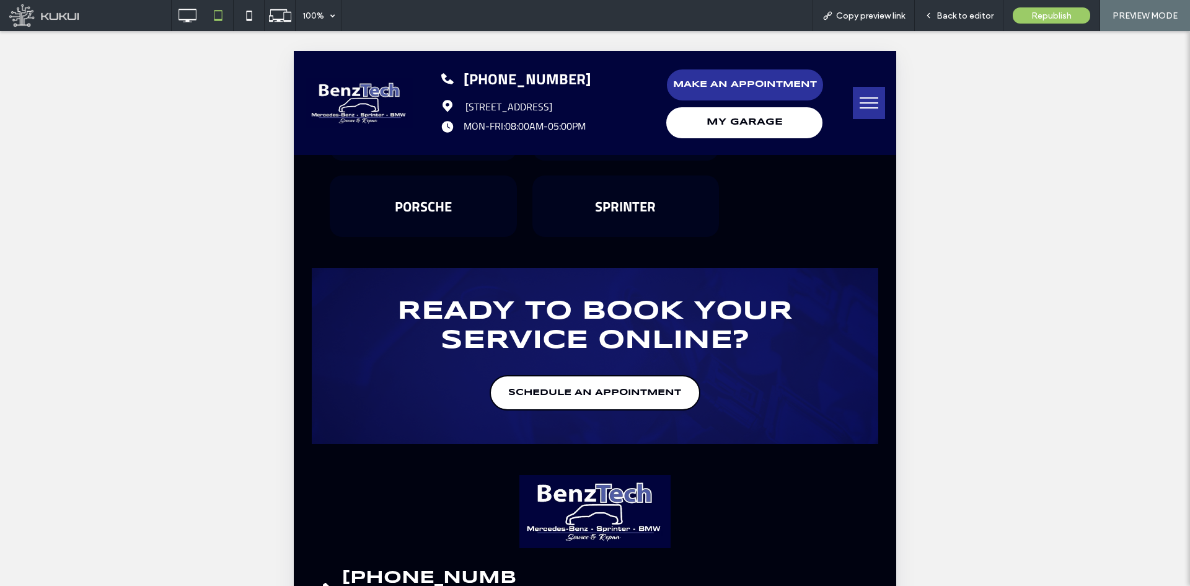
click at [615, 382] on span "SCHEDULE AN APPOINTMENT" at bounding box center [594, 393] width 173 height 22
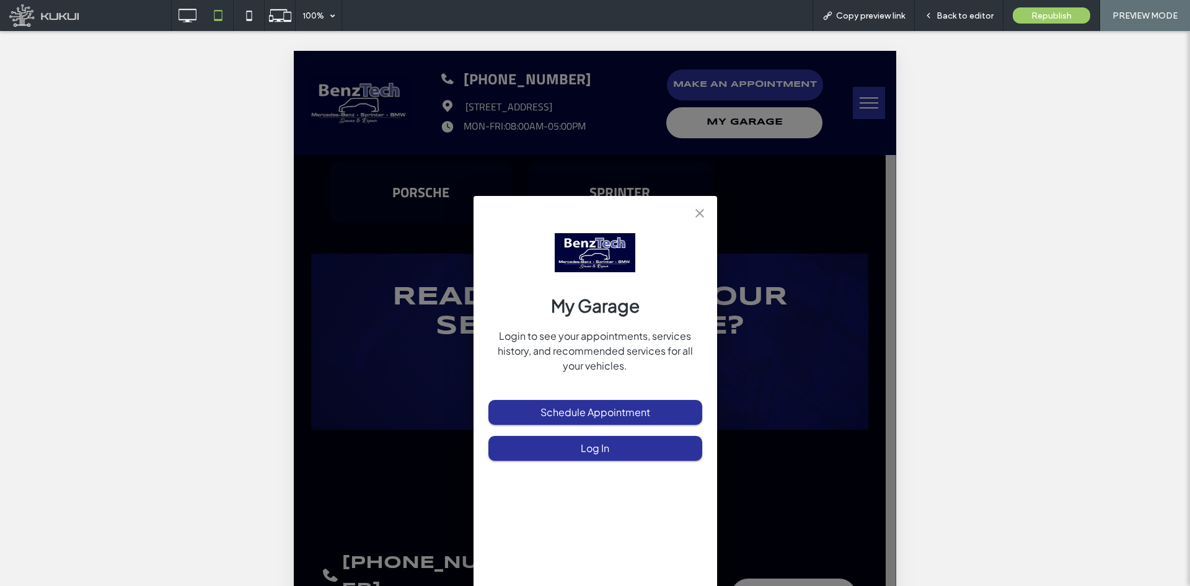
click at [697, 227] on div "My Garage Login to see your appointments, services history, and recommended ser…" at bounding box center [596, 421] width 244 height 450
click at [701, 215] on icon "close" at bounding box center [700, 213] width 9 height 9
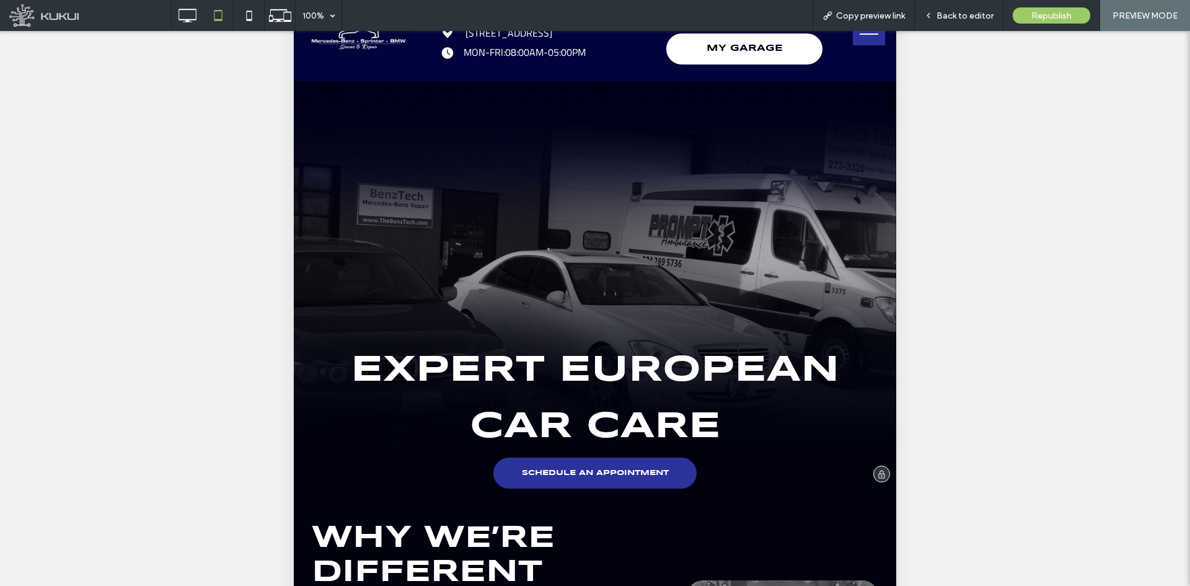
scroll to position [0, 0]
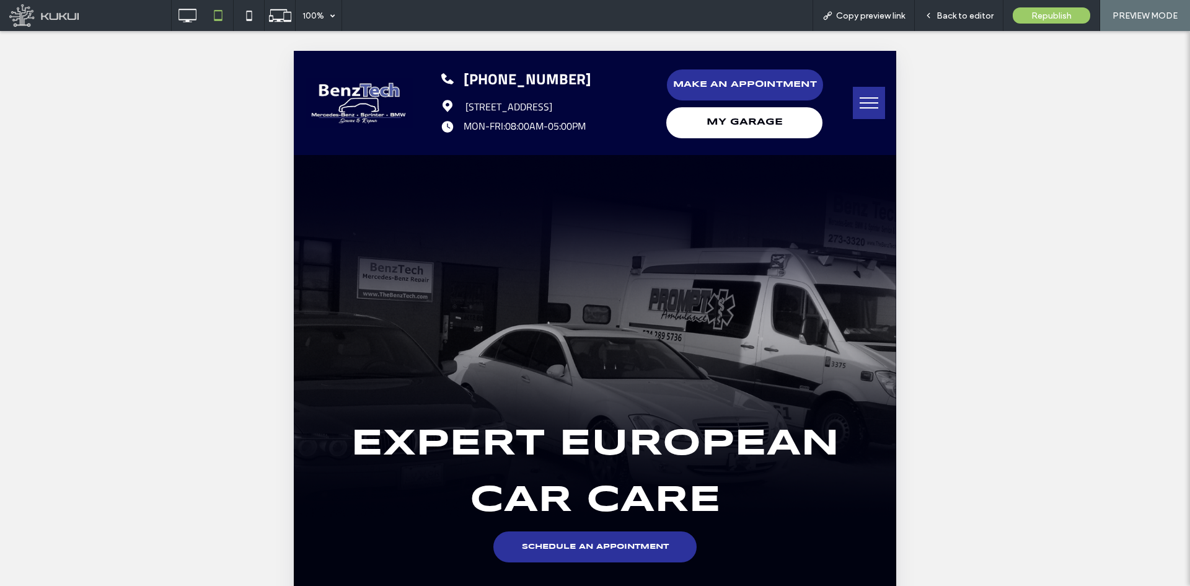
click at [861, 110] on button "menu" at bounding box center [869, 103] width 32 height 32
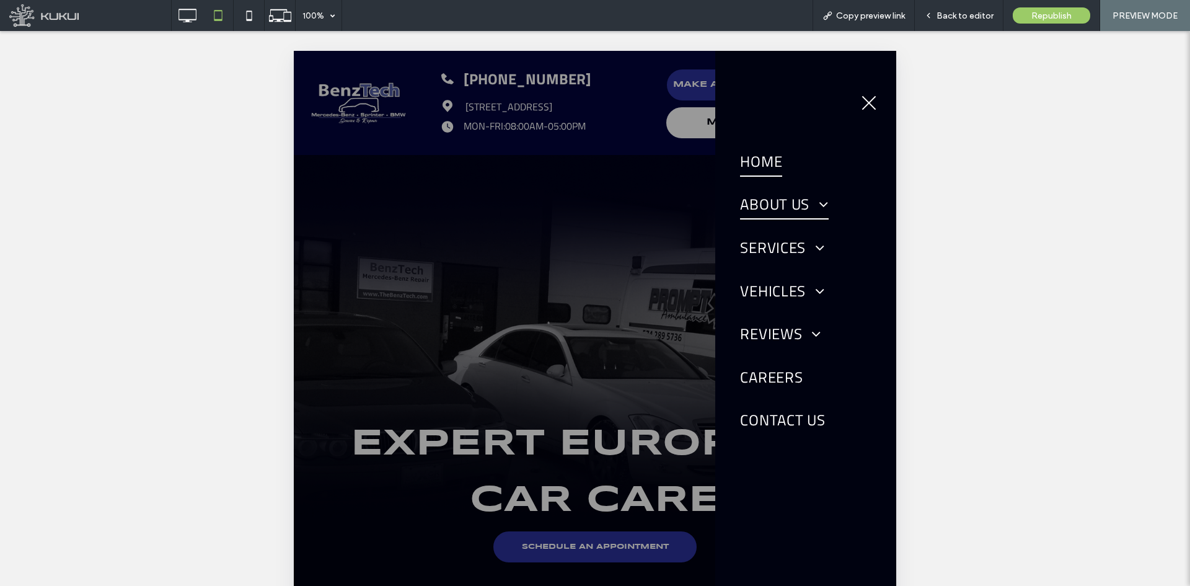
click at [798, 203] on span "About Us" at bounding box center [784, 204] width 89 height 31
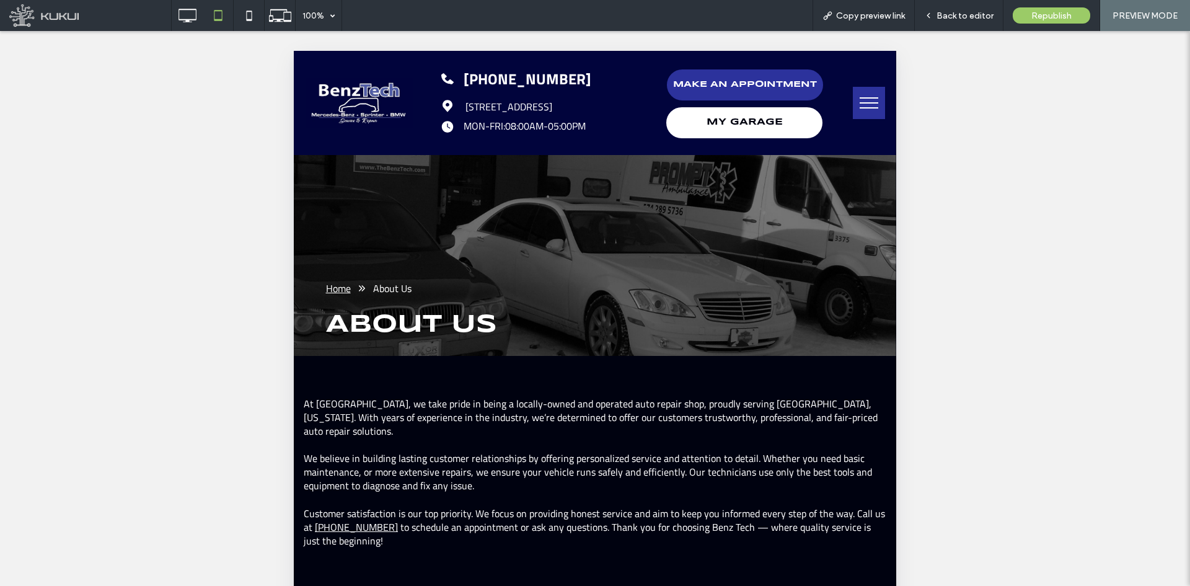
click at [853, 105] on button "menu" at bounding box center [869, 103] width 32 height 32
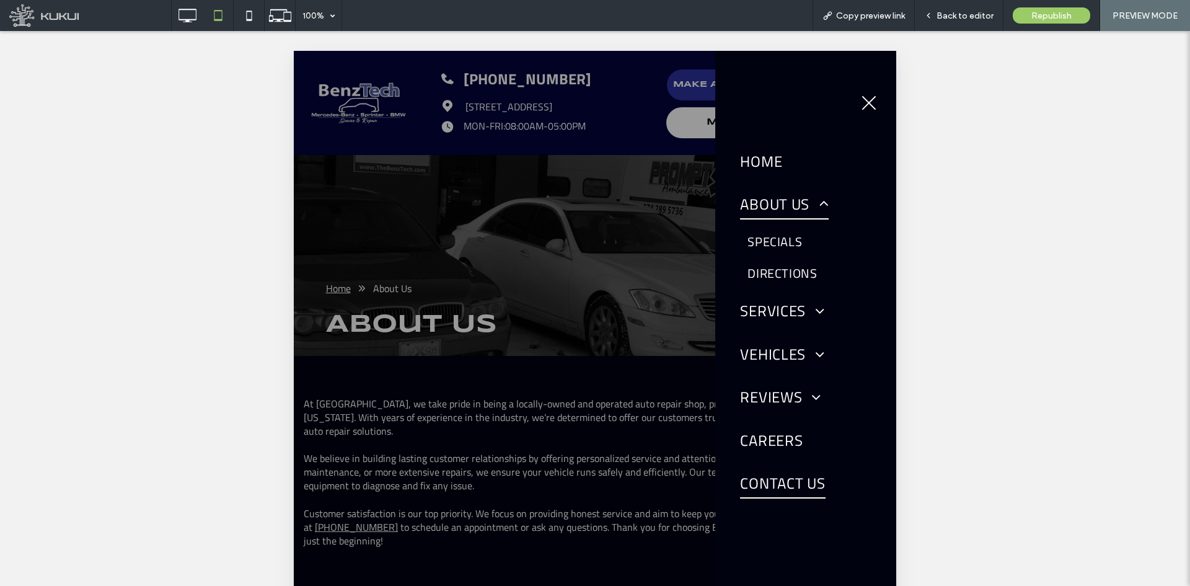
click at [759, 475] on span "Contact Us" at bounding box center [782, 483] width 85 height 31
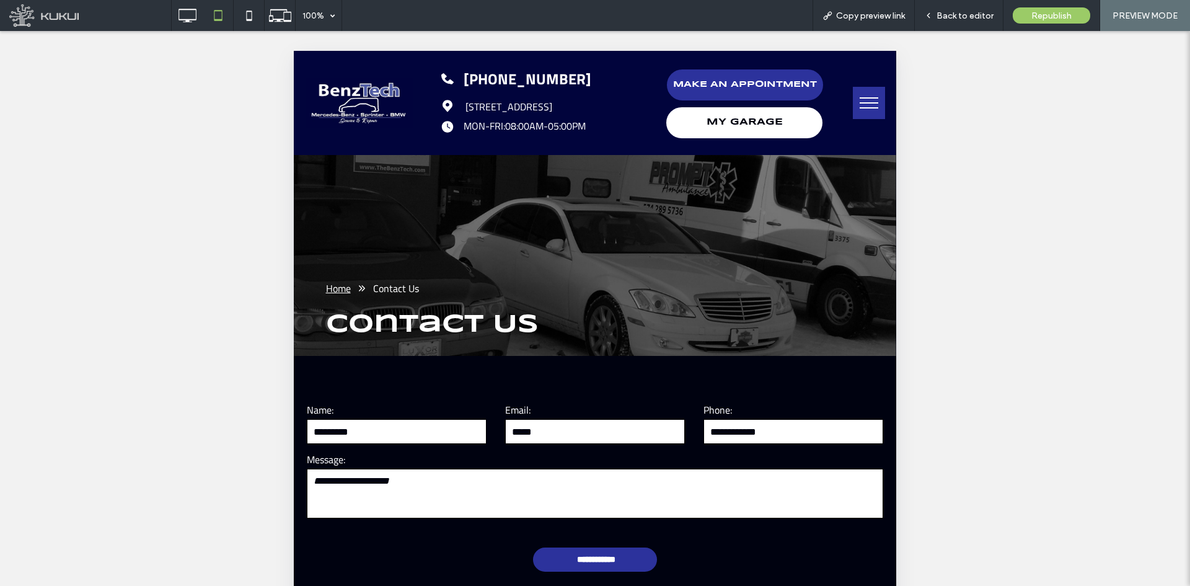
click at [855, 100] on button "menu" at bounding box center [869, 103] width 32 height 32
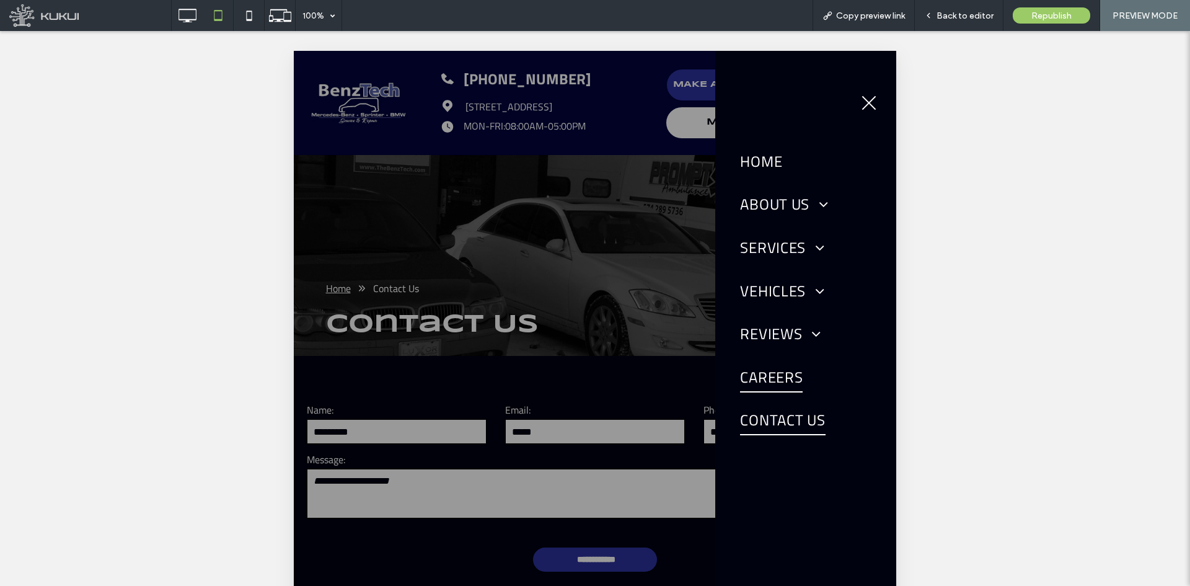
click at [770, 382] on span "Careers" at bounding box center [771, 376] width 63 height 31
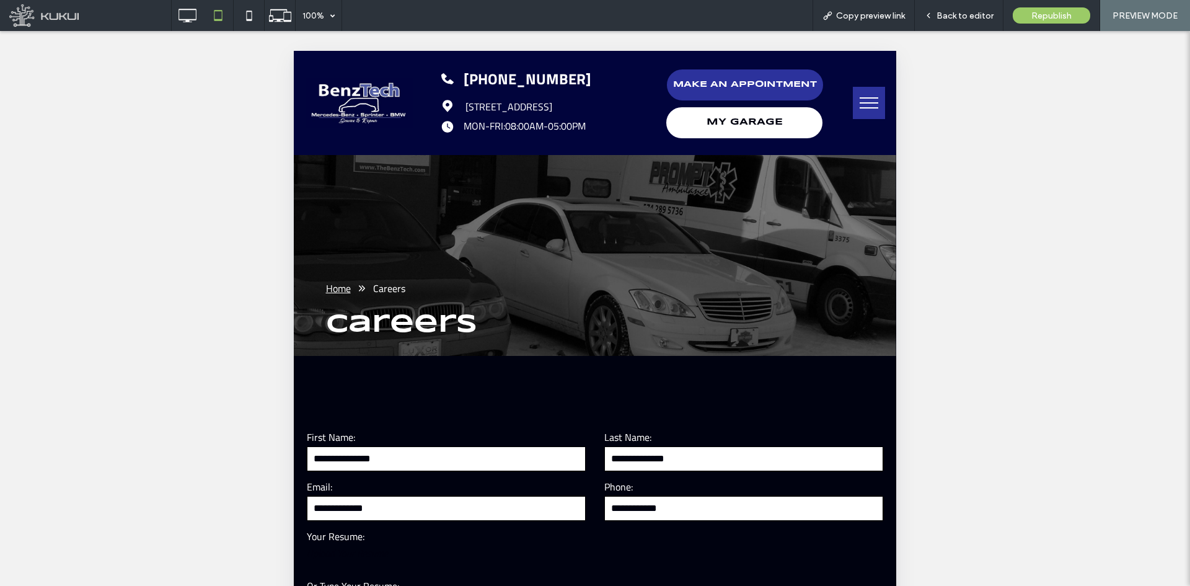
click at [860, 97] on span "menu" at bounding box center [869, 97] width 19 height 1
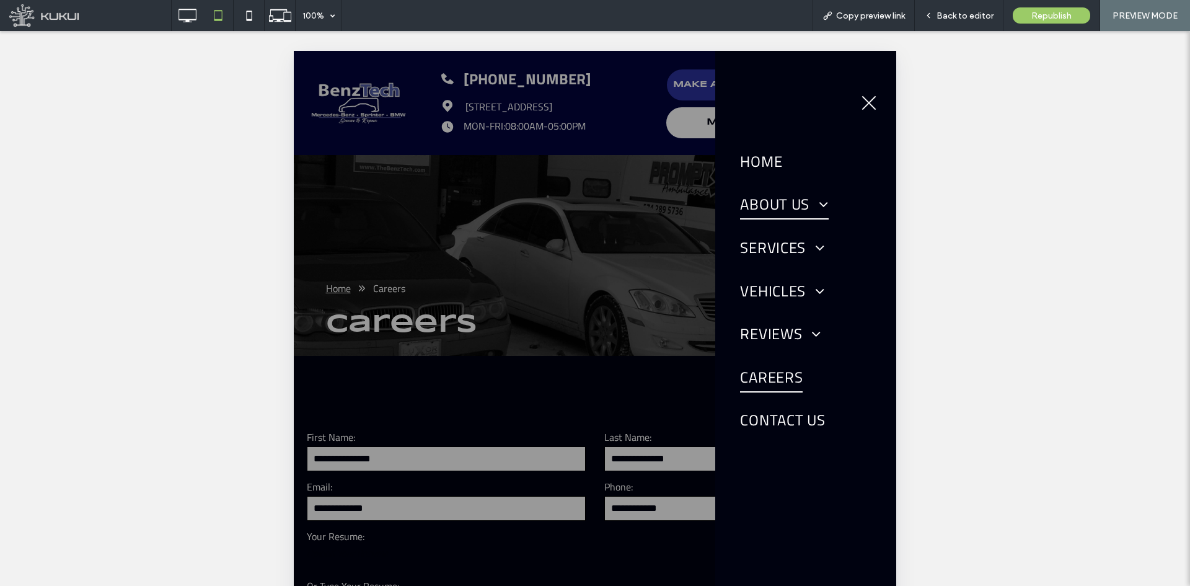
click at [779, 197] on span "About Us" at bounding box center [784, 204] width 89 height 31
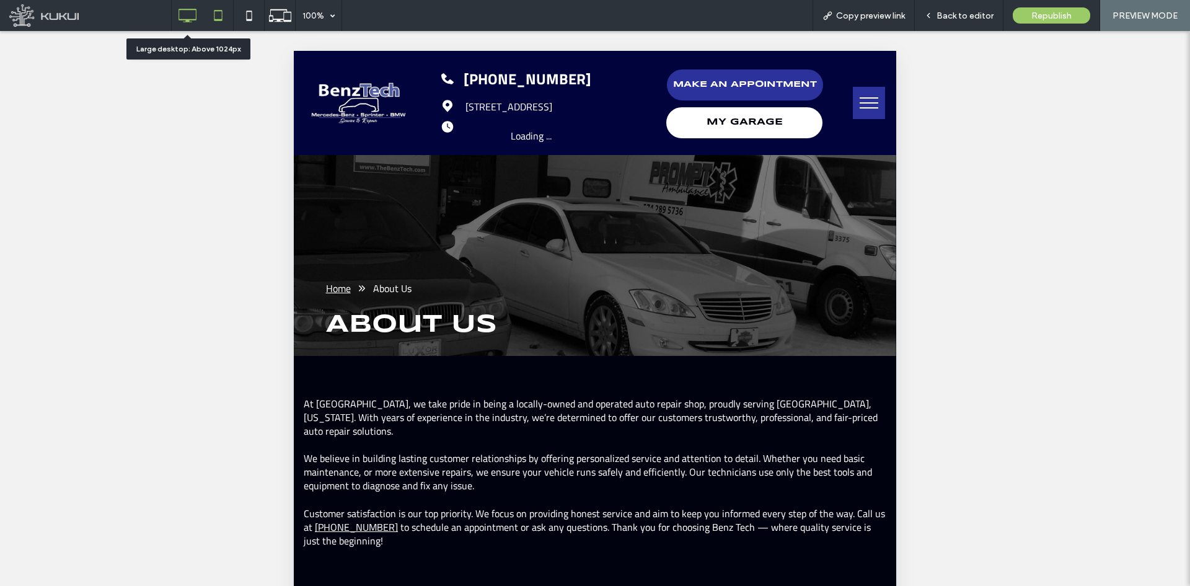
click at [193, 17] on icon at bounding box center [187, 15] width 25 height 25
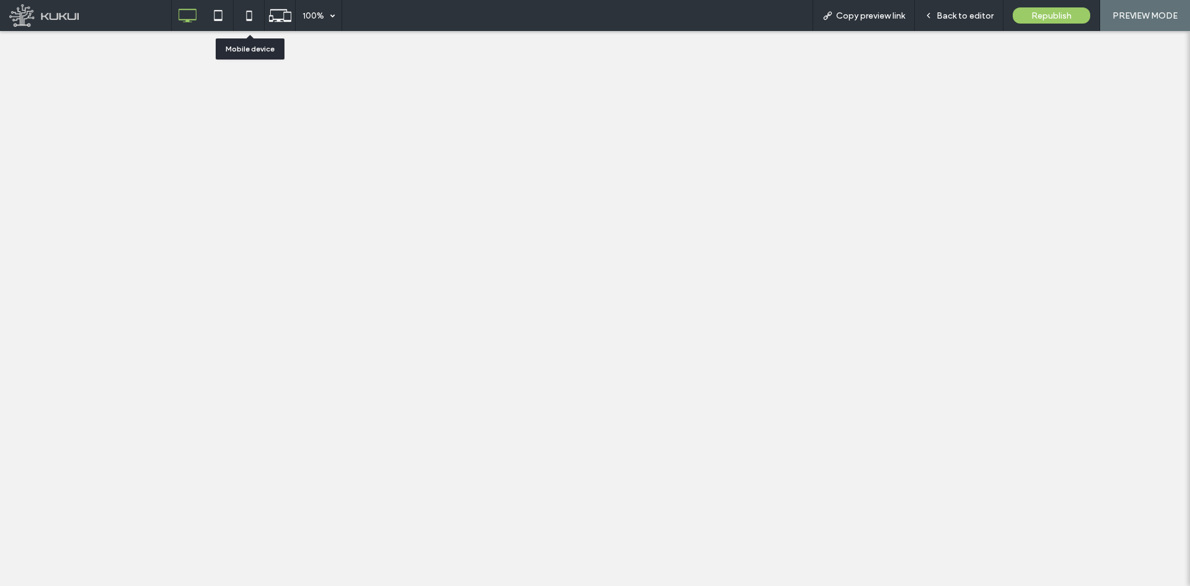
click at [249, 20] on use at bounding box center [249, 16] width 6 height 10
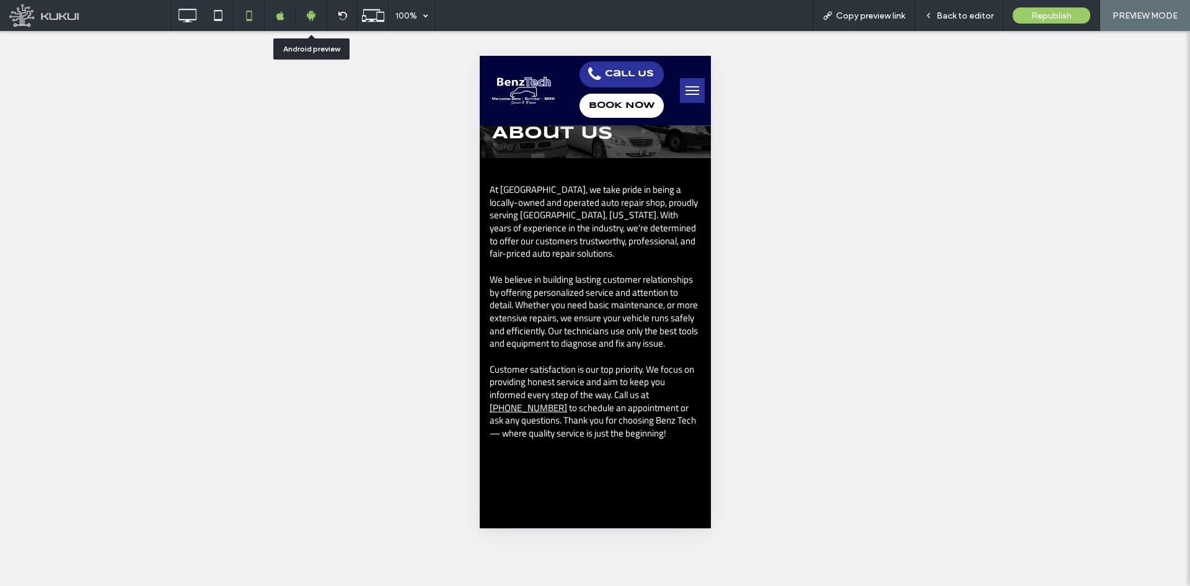
click at [309, 8] on div at bounding box center [311, 15] width 31 height 31
click at [309, 11] on icon at bounding box center [311, 15] width 11 height 11
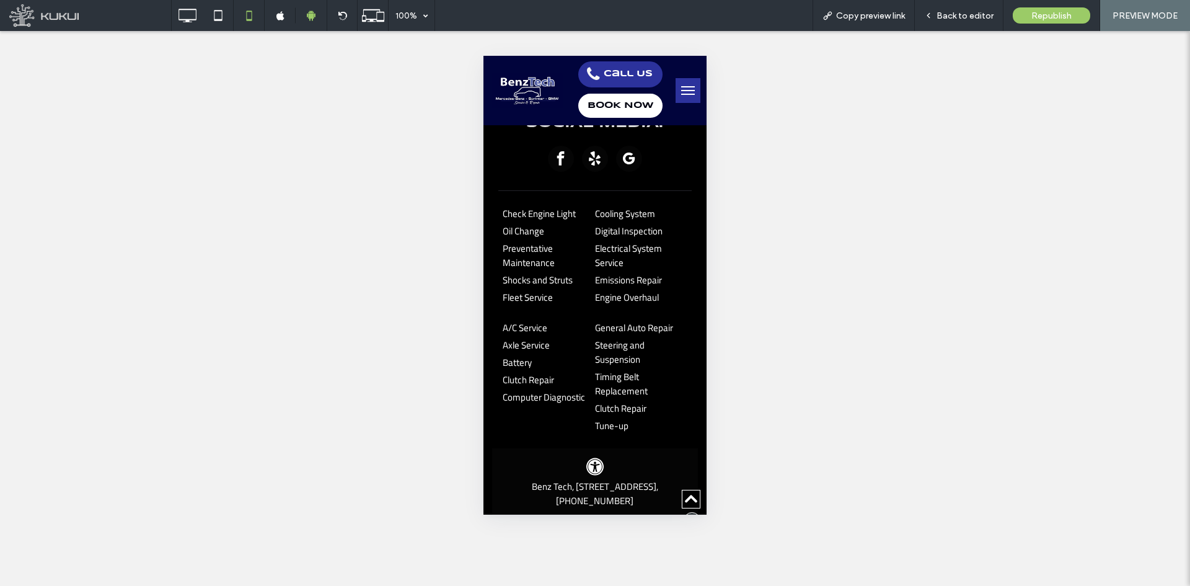
scroll to position [732, 0]
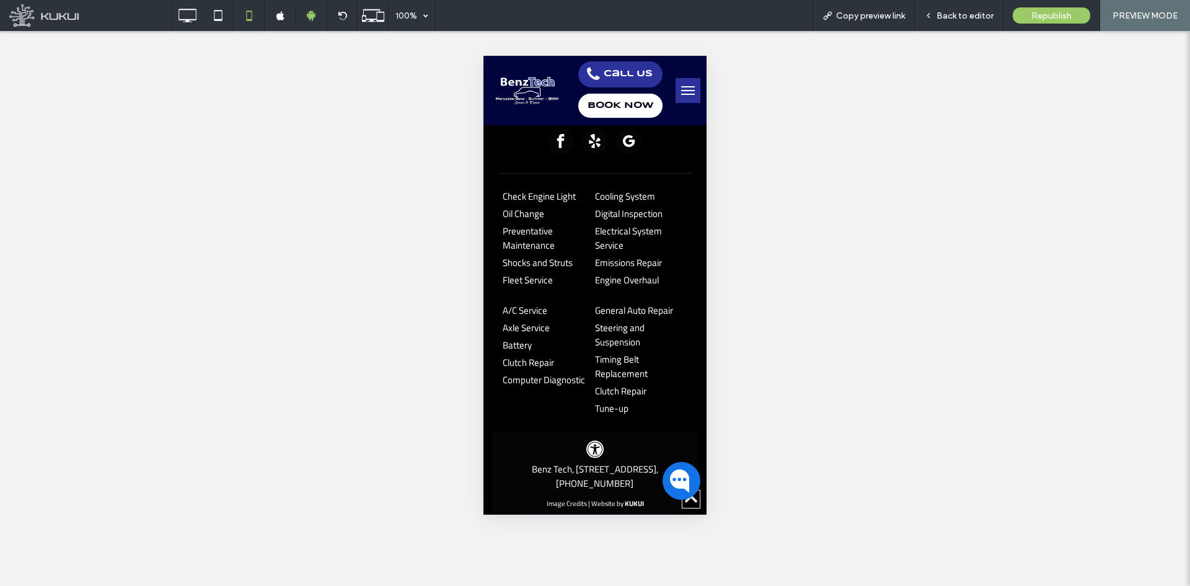
click at [676, 88] on button "menu" at bounding box center [688, 90] width 25 height 25
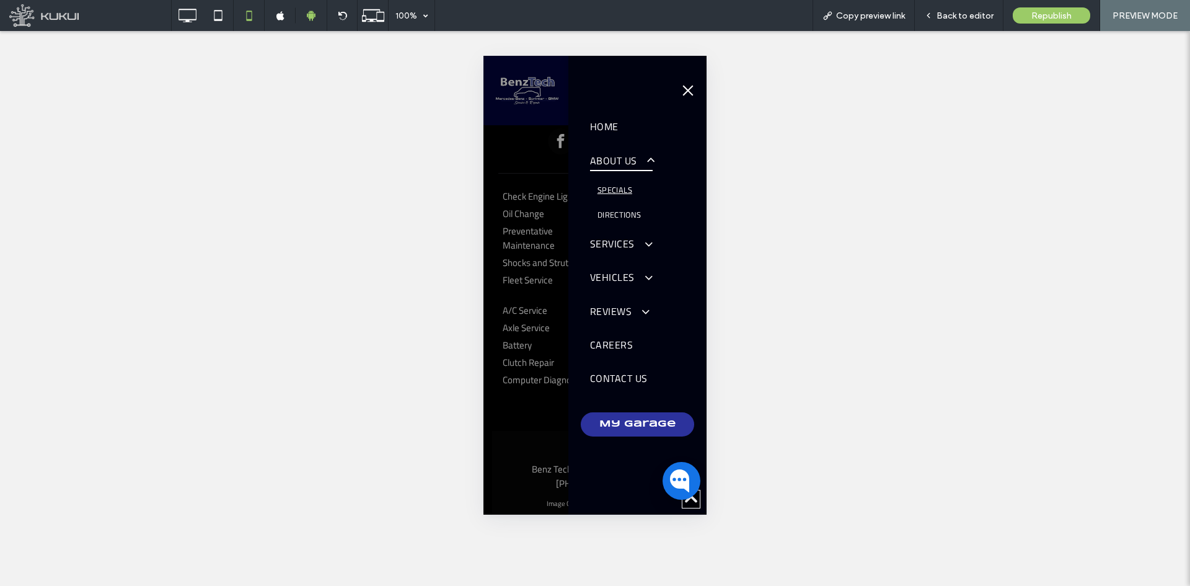
click at [625, 187] on span "Specials" at bounding box center [615, 189] width 35 height 12
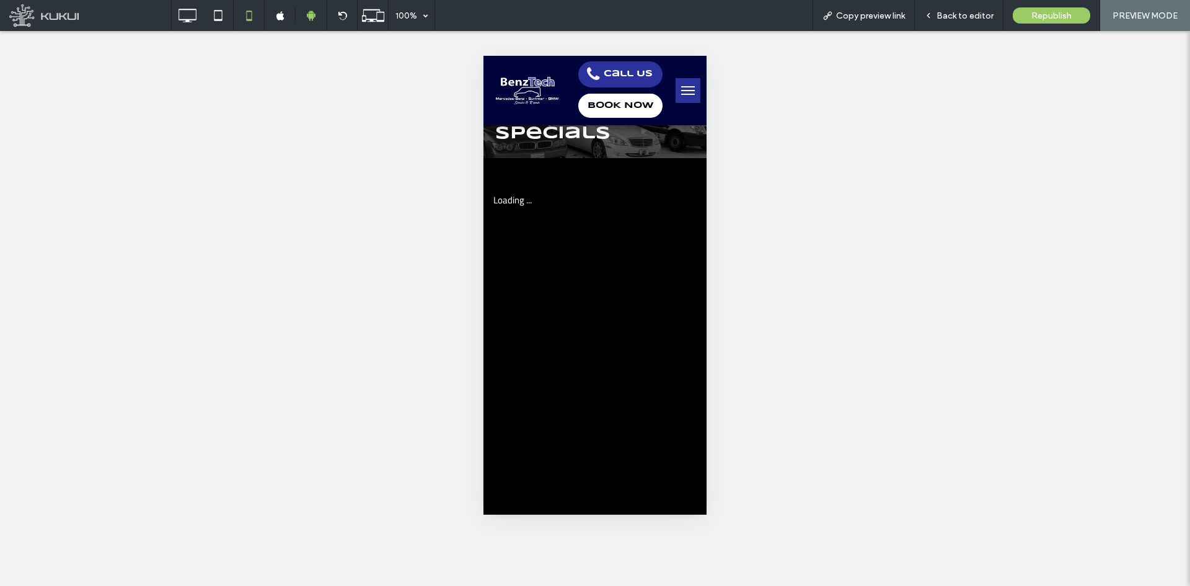
scroll to position [0, 0]
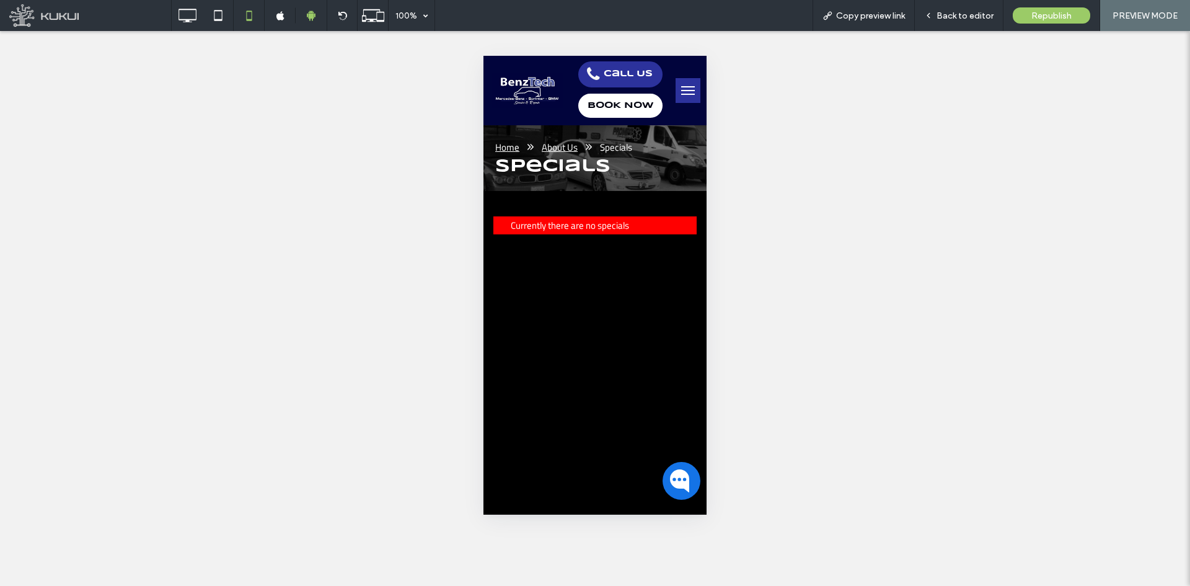
click at [681, 90] on span "menu" at bounding box center [688, 90] width 14 height 1
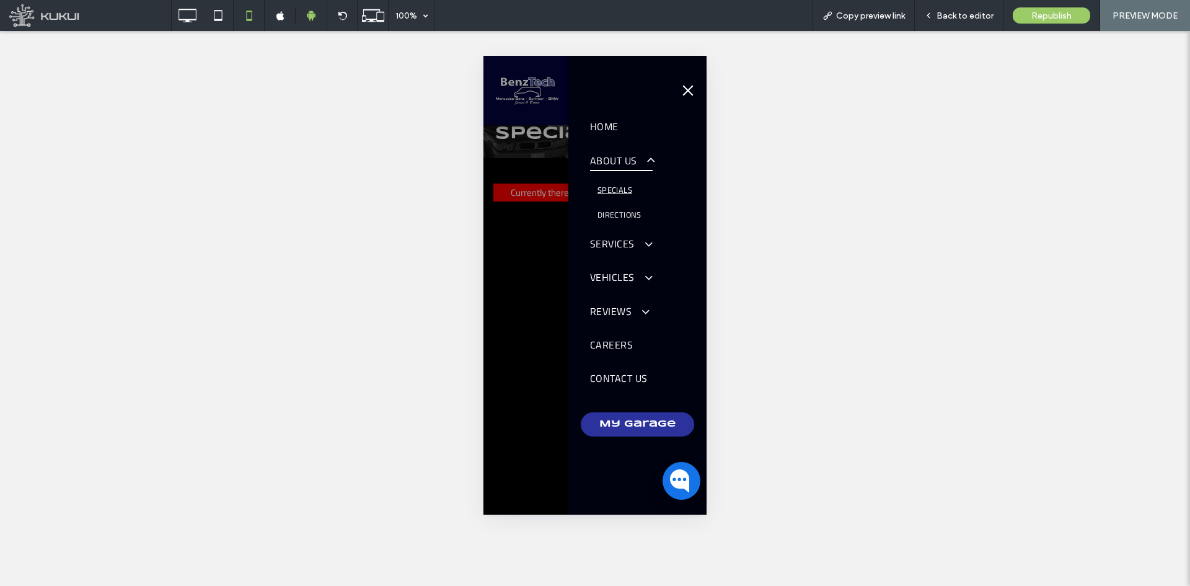
click at [689, 92] on span "menu" at bounding box center [688, 90] width 11 height 11
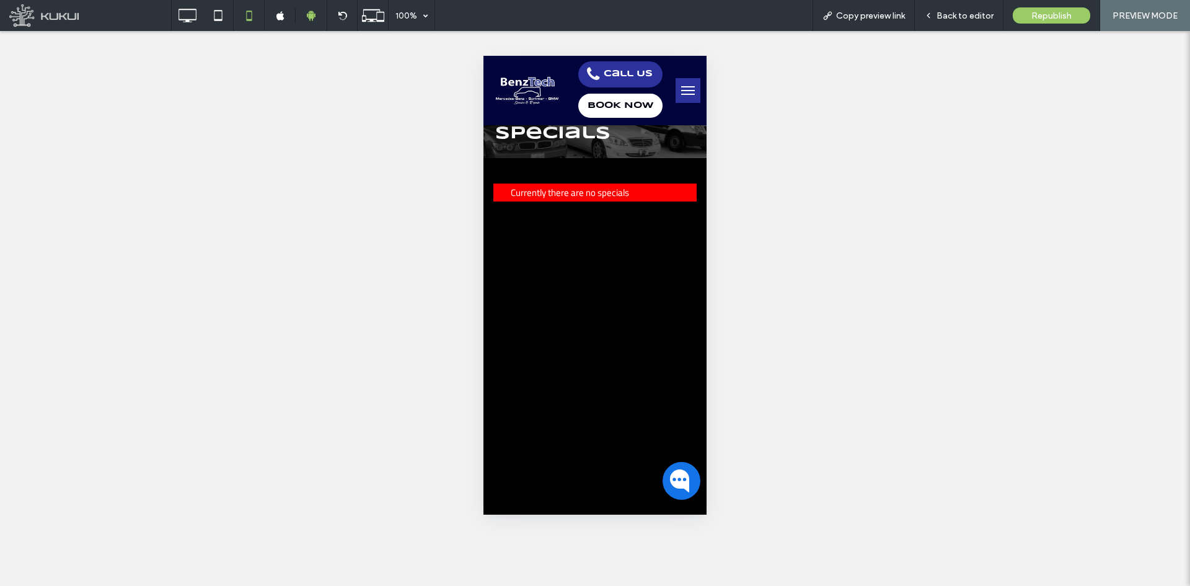
click at [676, 92] on button "menu" at bounding box center [688, 90] width 25 height 25
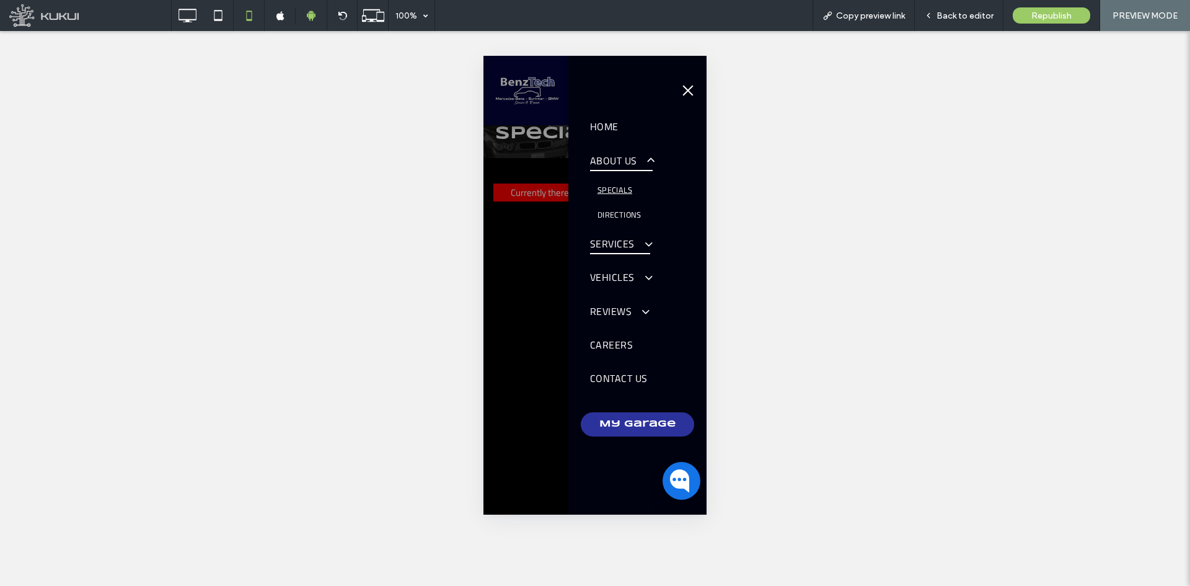
click at [606, 242] on span "Services" at bounding box center [620, 243] width 60 height 21
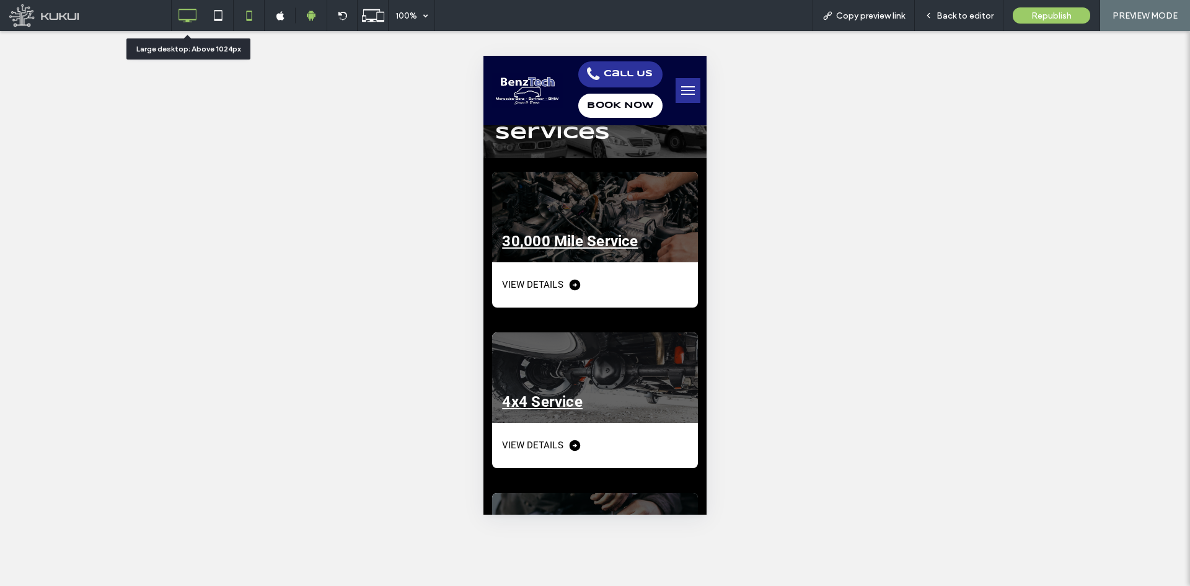
click at [190, 9] on icon at bounding box center [187, 15] width 25 height 25
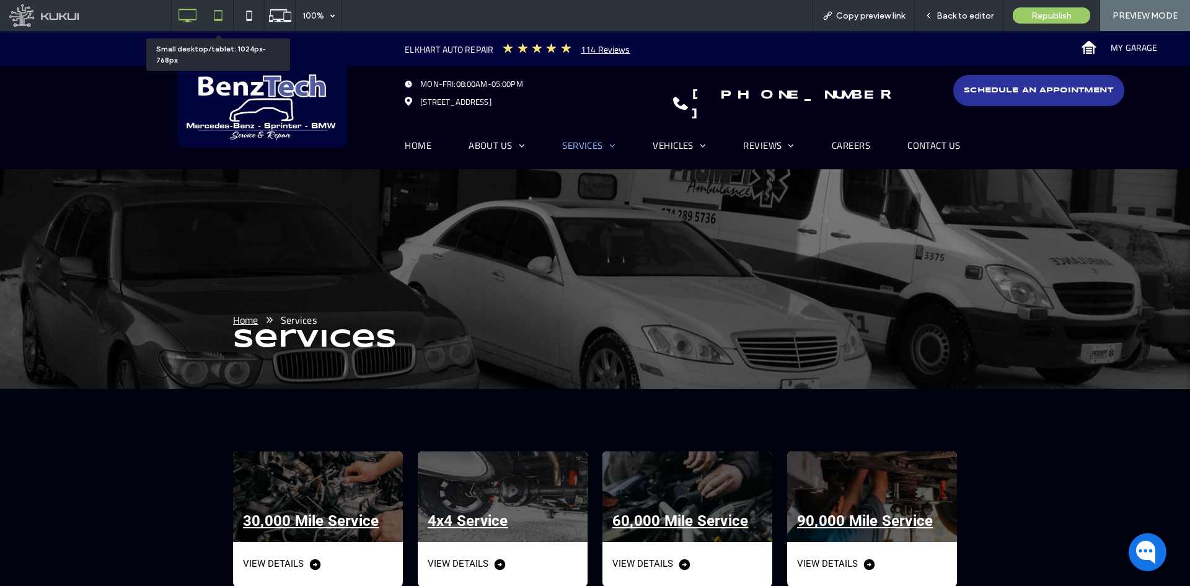
click at [219, 16] on icon at bounding box center [218, 15] width 25 height 25
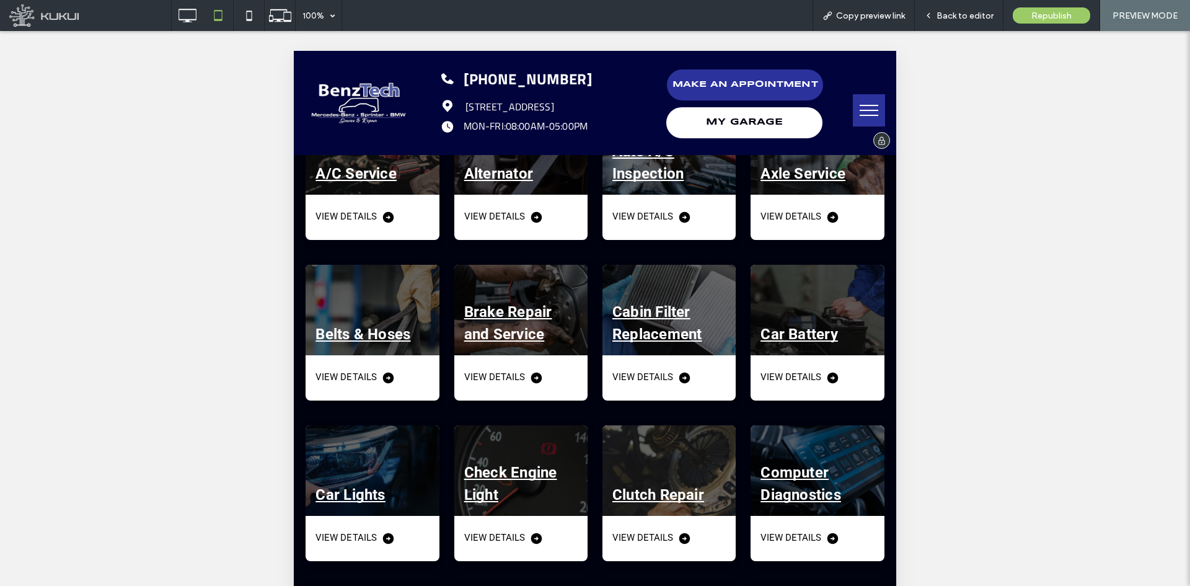
scroll to position [248, 0]
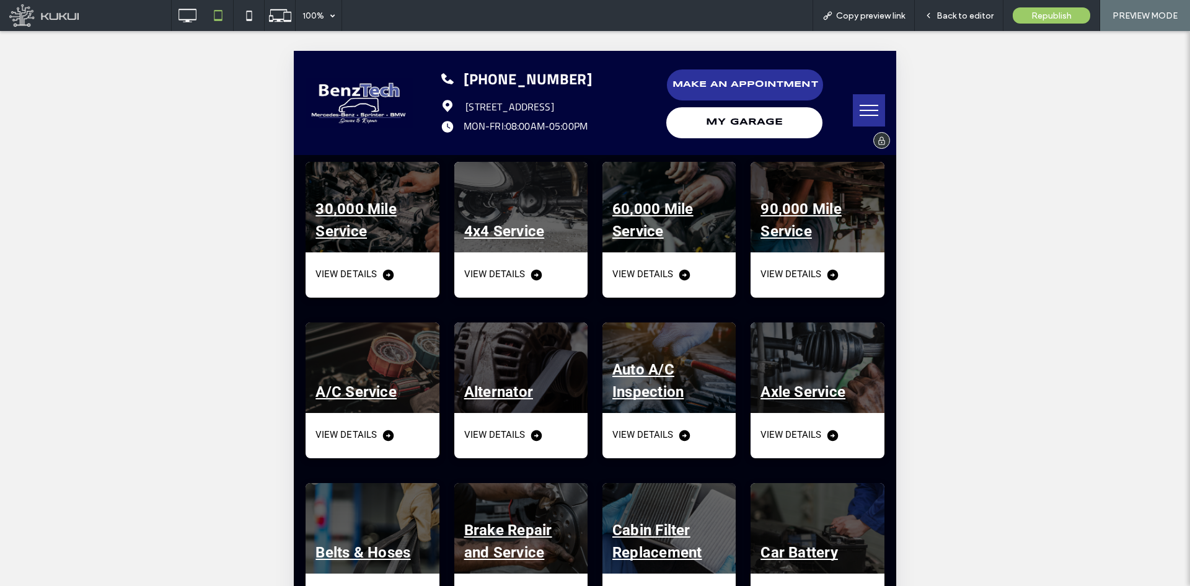
click at [358, 112] on img at bounding box center [359, 102] width 107 height 51
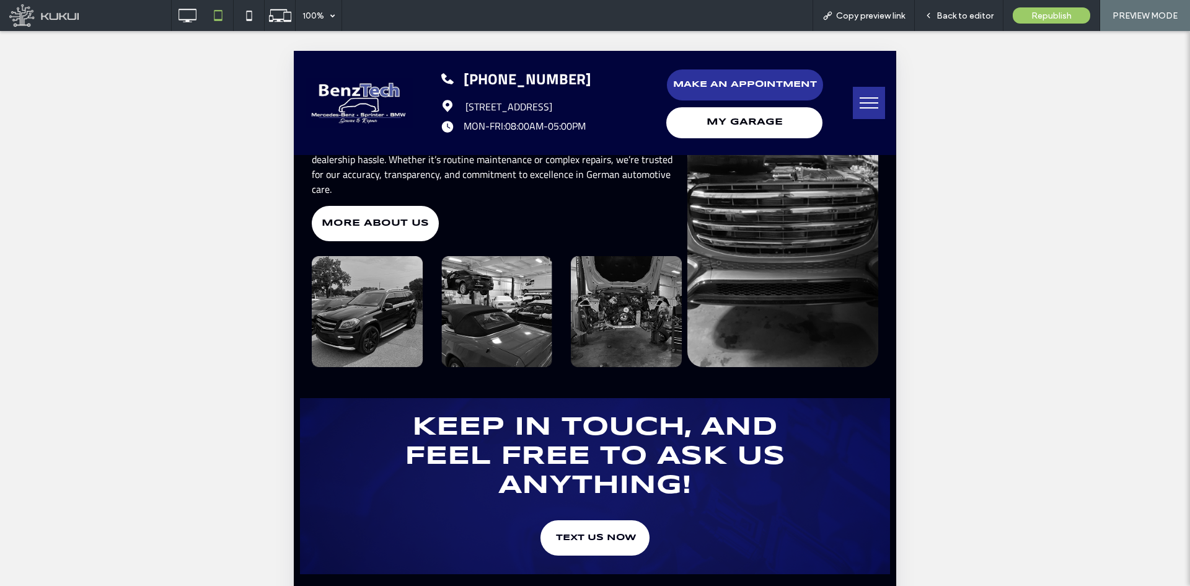
scroll to position [434, 0]
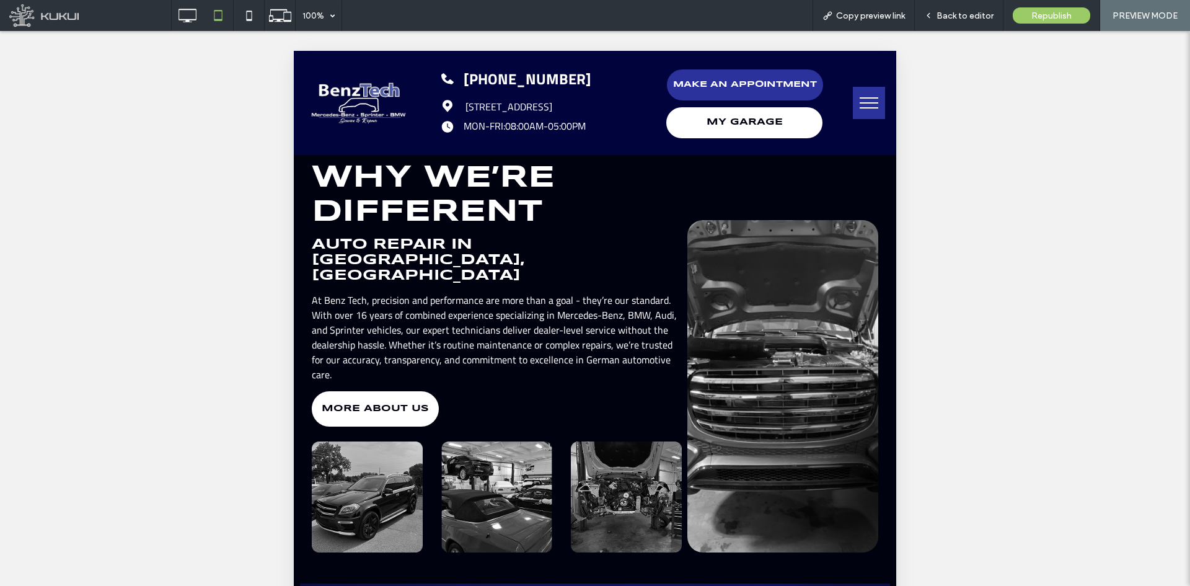
click at [860, 102] on span "menu" at bounding box center [869, 102] width 19 height 1
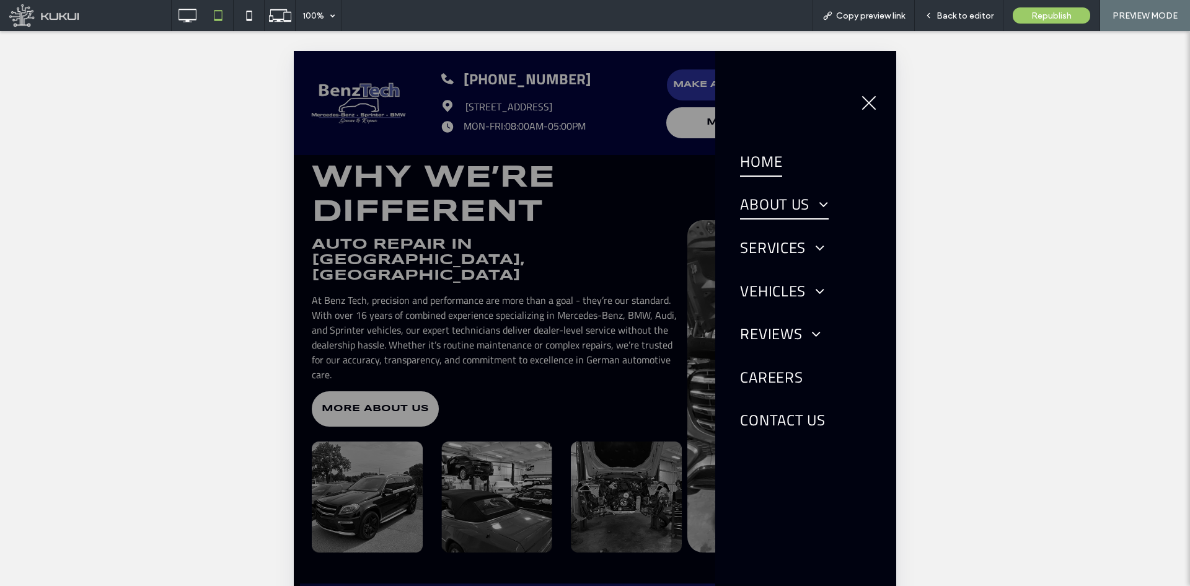
click at [818, 206] on span at bounding box center [819, 204] width 19 height 15
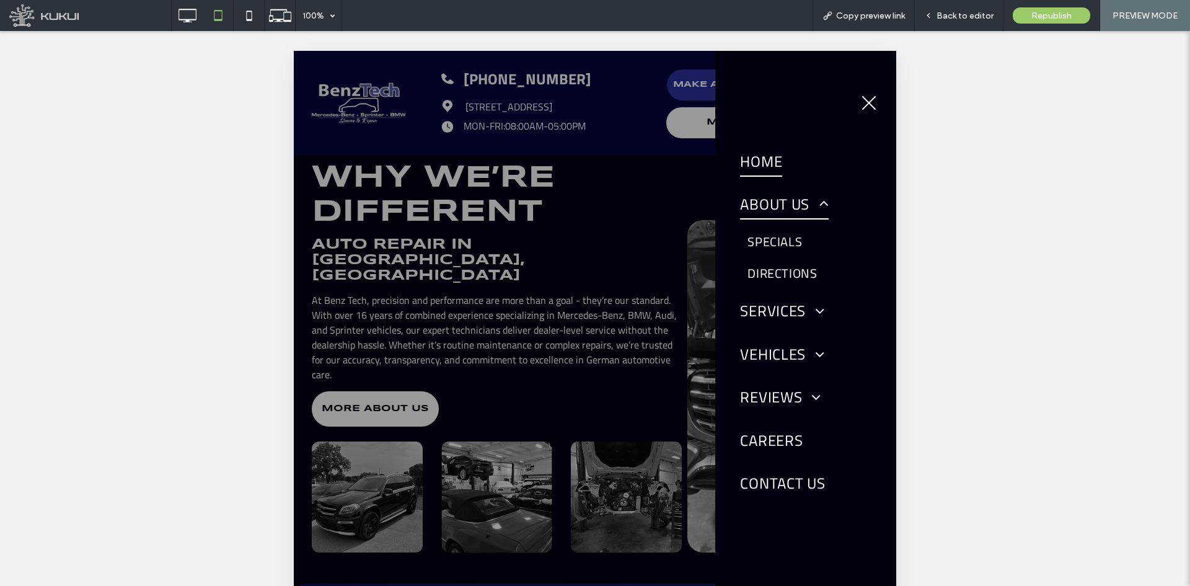
click at [818, 206] on span at bounding box center [819, 204] width 19 height 15
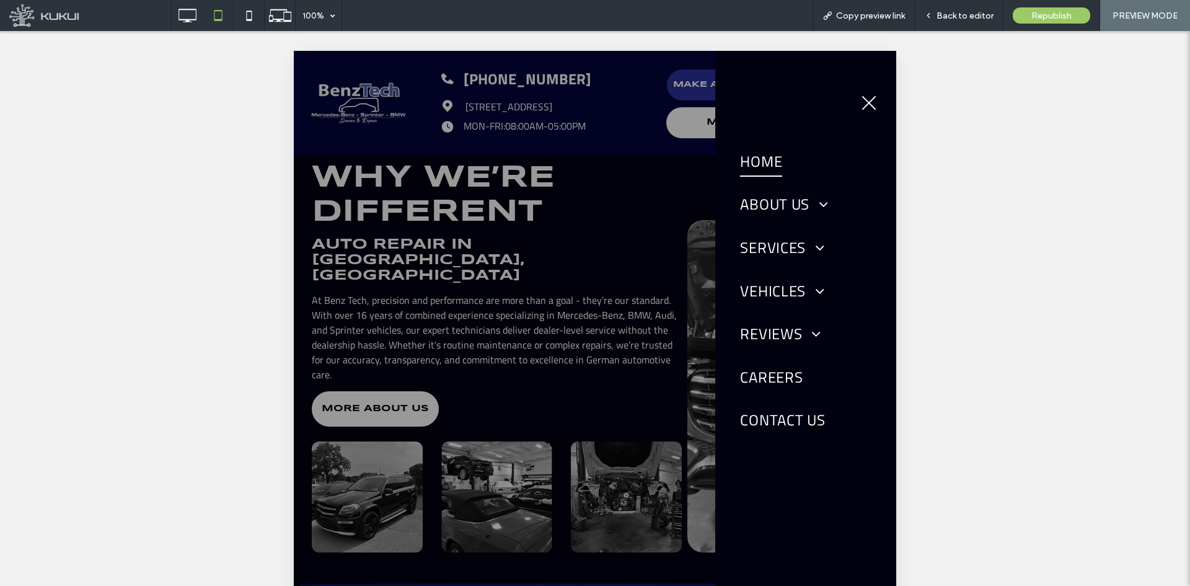
click at [341, 97] on div at bounding box center [595, 447] width 603 height 793
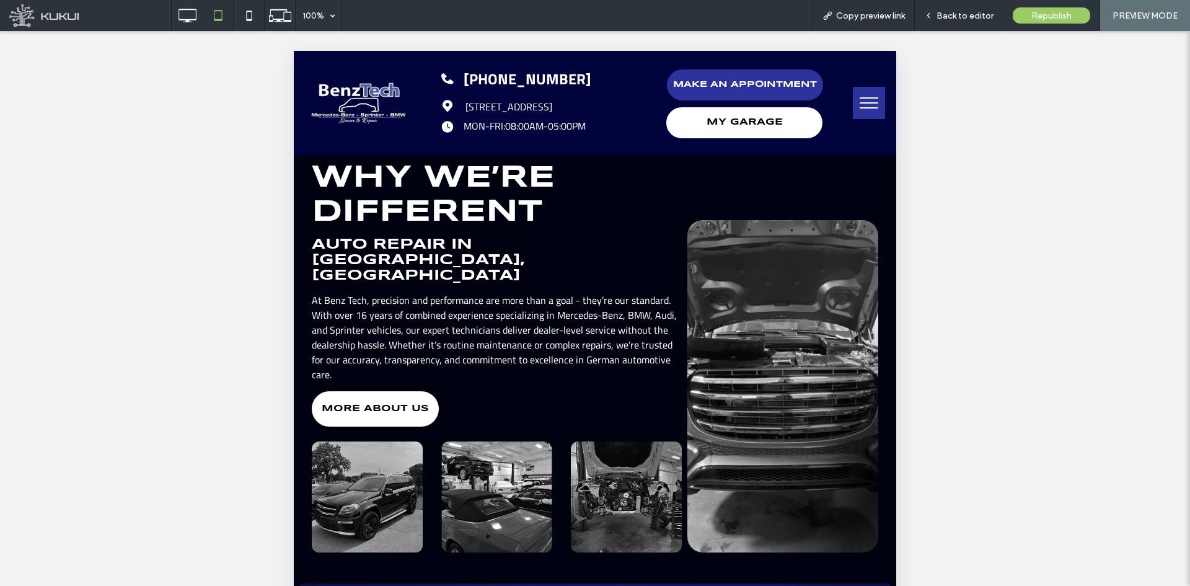
click at [341, 97] on img at bounding box center [359, 102] width 107 height 51
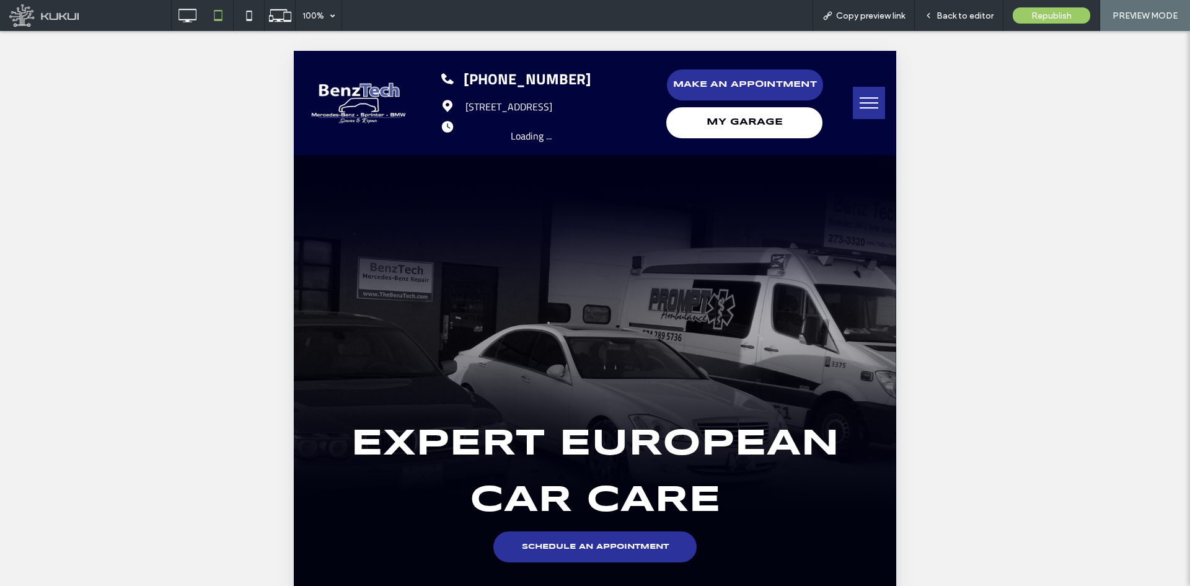
scroll to position [0, 0]
click at [364, 121] on img at bounding box center [359, 102] width 107 height 51
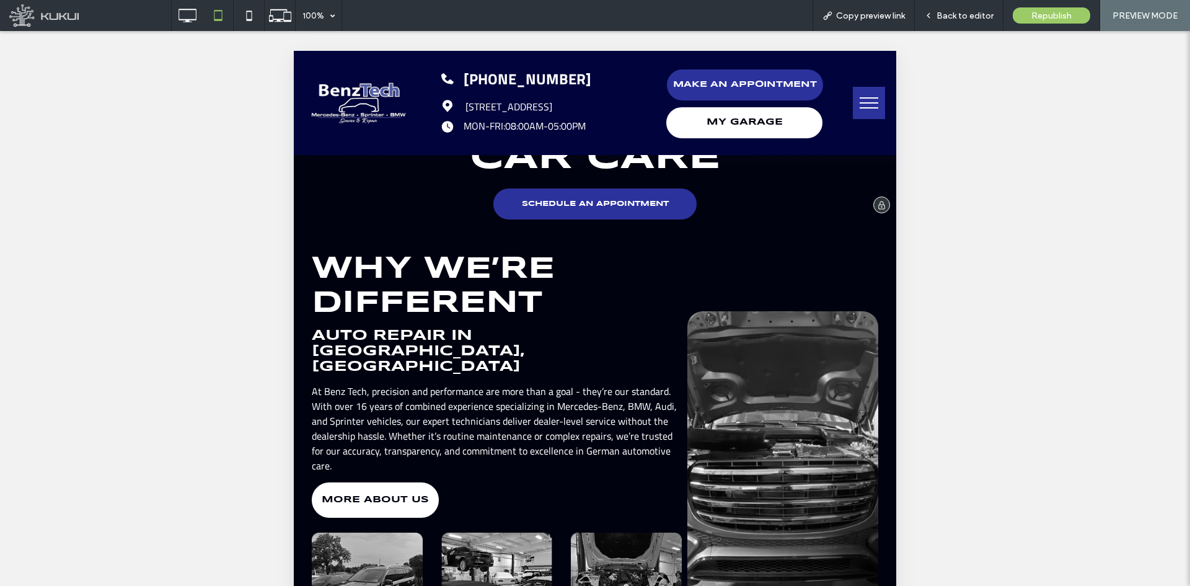
scroll to position [496, 0]
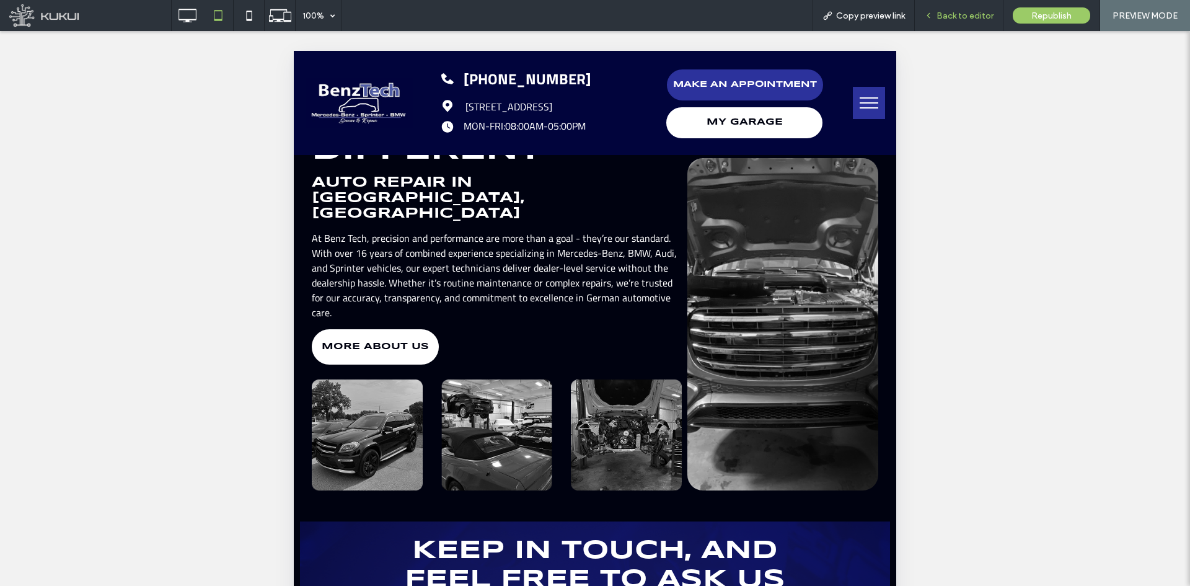
click at [965, 17] on span "Back to editor" at bounding box center [965, 16] width 57 height 11
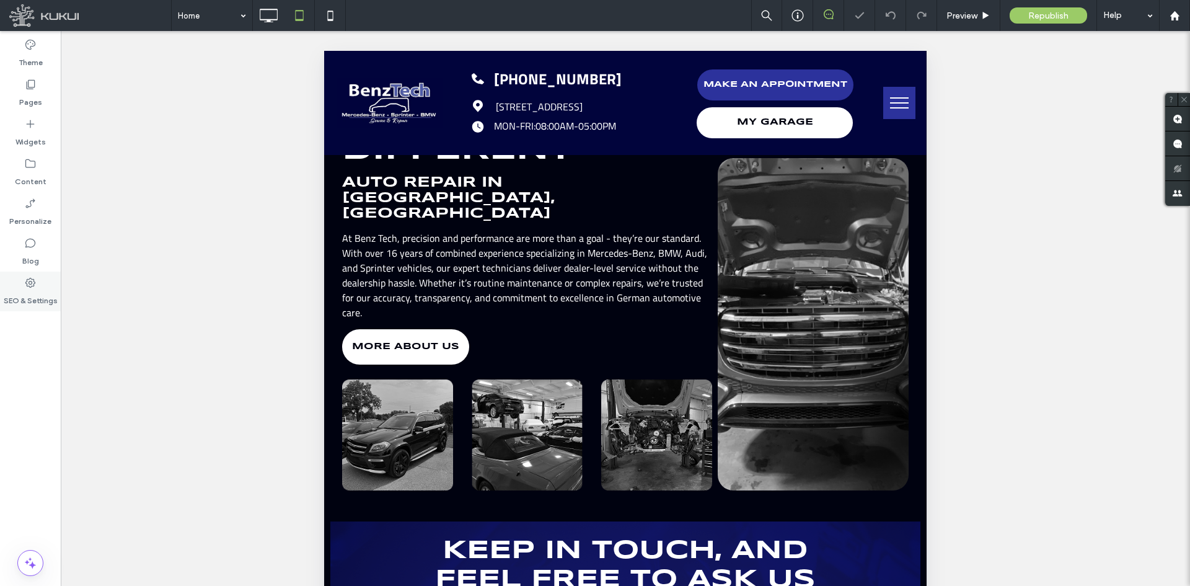
click at [47, 289] on label "SEO & Settings" at bounding box center [31, 297] width 54 height 17
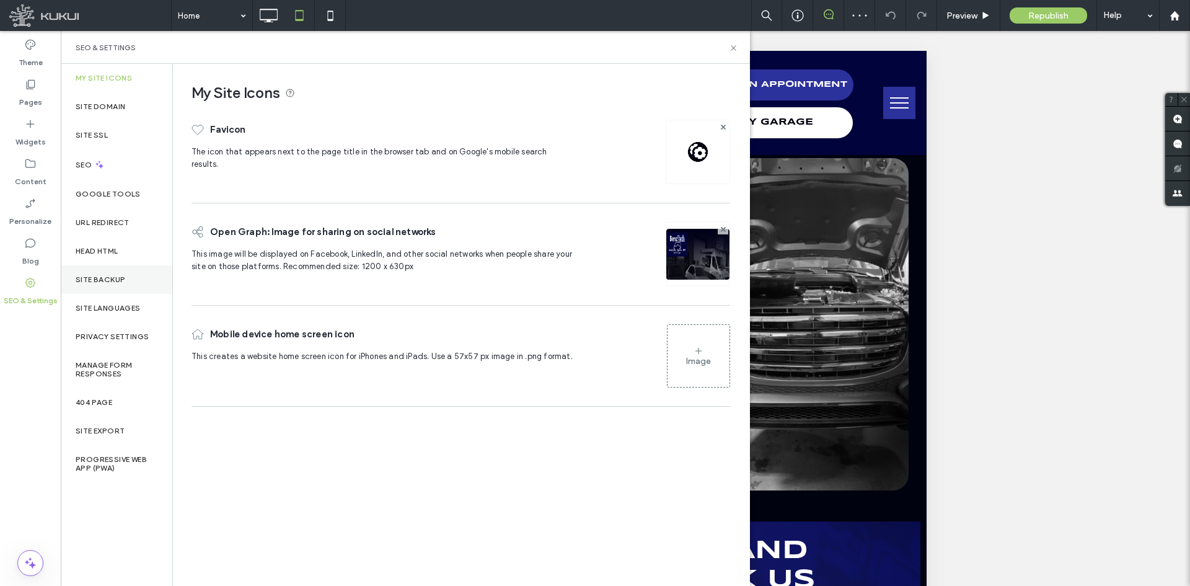
click at [120, 286] on div "Site Backup" at bounding box center [117, 279] width 112 height 29
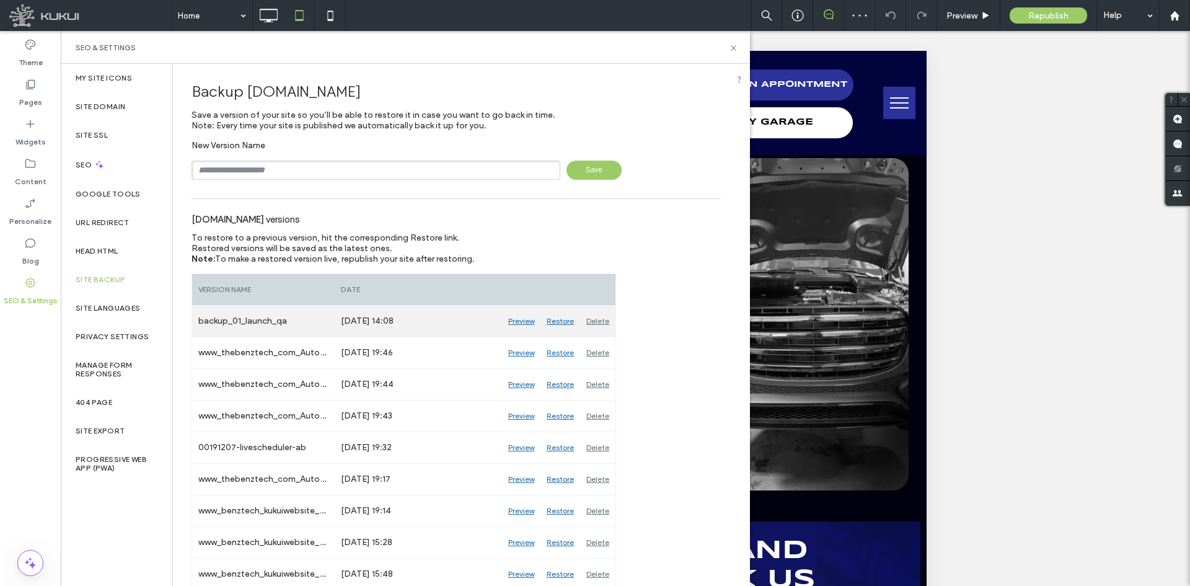
click at [557, 315] on div "Restore" at bounding box center [561, 321] width 40 height 31
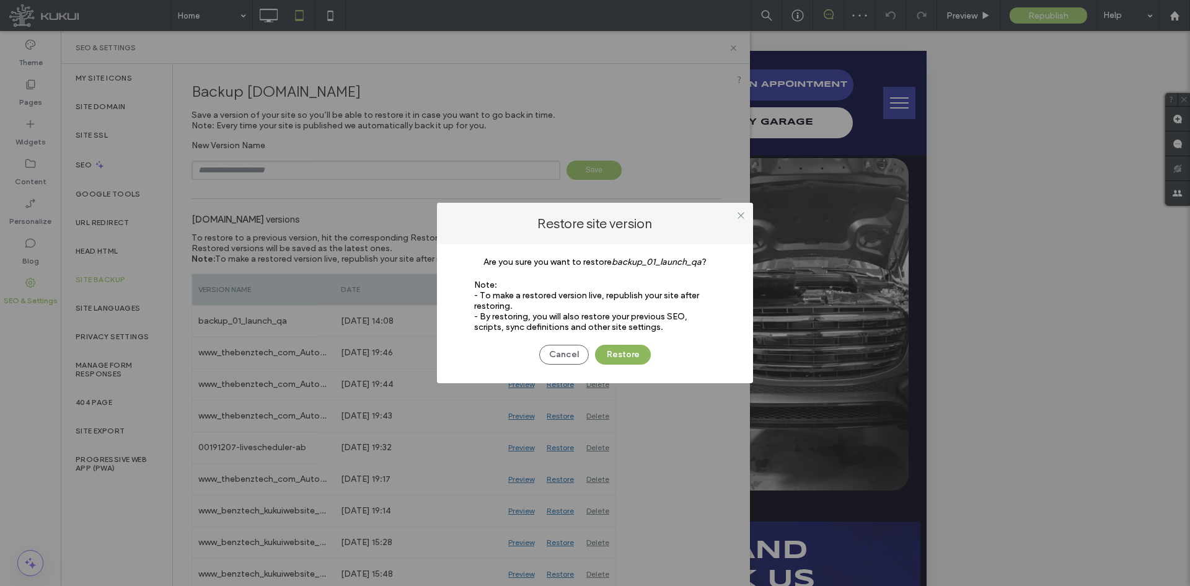
click at [621, 362] on button "Restore" at bounding box center [623, 355] width 56 height 20
